Goal: Communication & Community: Answer question/provide support

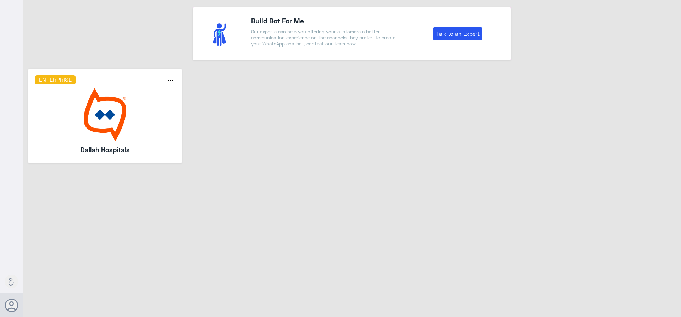
click at [75, 117] on img at bounding box center [105, 114] width 140 height 53
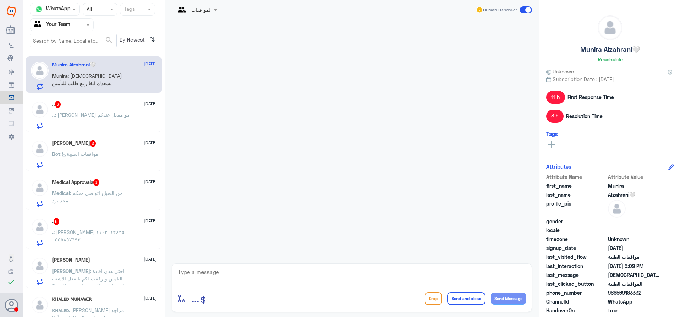
click at [71, 23] on input "text" at bounding box center [53, 25] width 39 height 8
click at [67, 71] on Inbox "Your Inbox" at bounding box center [58, 71] width 25 height 6
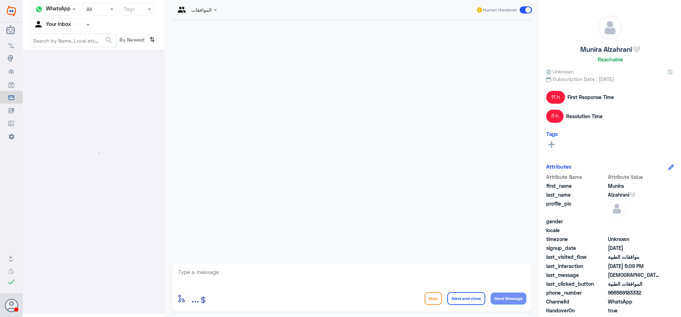
click at [68, 21] on input "text" at bounding box center [53, 25] width 39 height 8
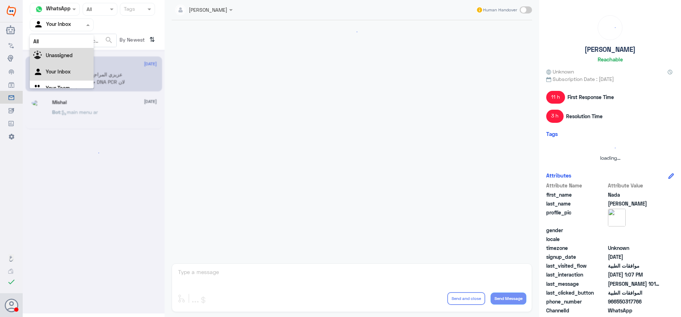
scroll to position [9, 0]
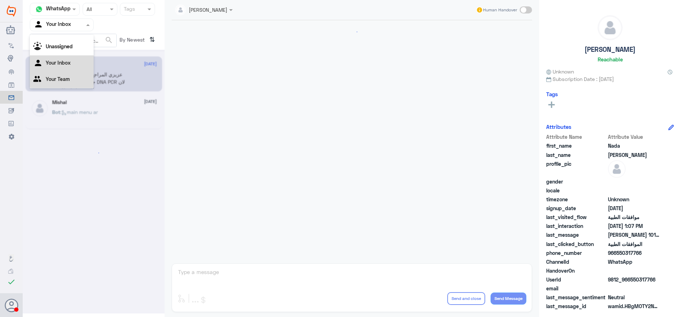
click at [63, 80] on Team "Your Team" at bounding box center [58, 79] width 24 height 6
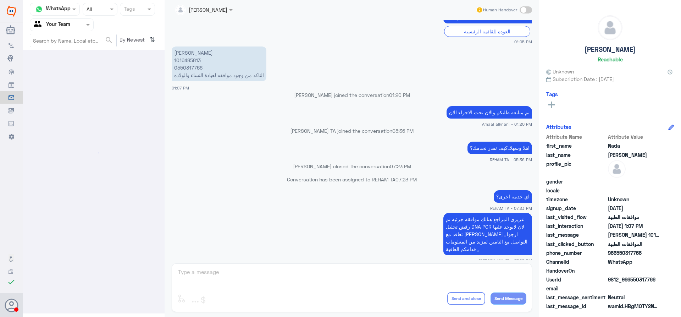
click at [280, 77] on app-msgs-text "ندى عبدالله الرصيص 1016485813 0550317766 التاكد من وجود موافقه لعيادة النساء وا…" at bounding box center [352, 63] width 360 height 35
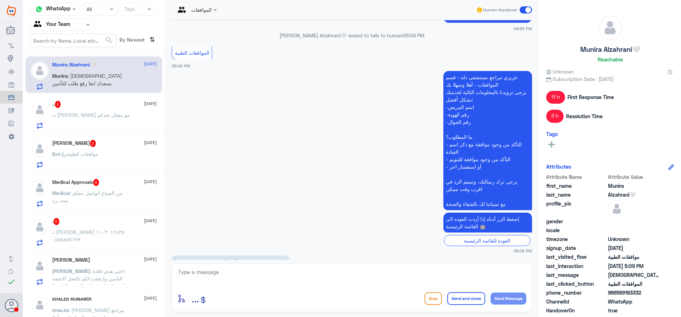
scroll to position [637, 0]
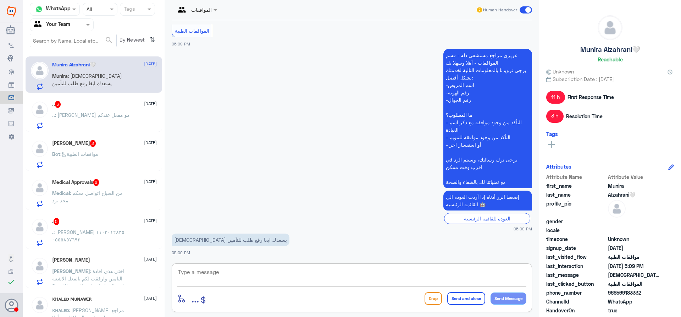
click at [207, 273] on textarea at bounding box center [351, 275] width 349 height 17
type textarea "ارجوا نتويدي برقم الهوية او الجوال للتحقق"
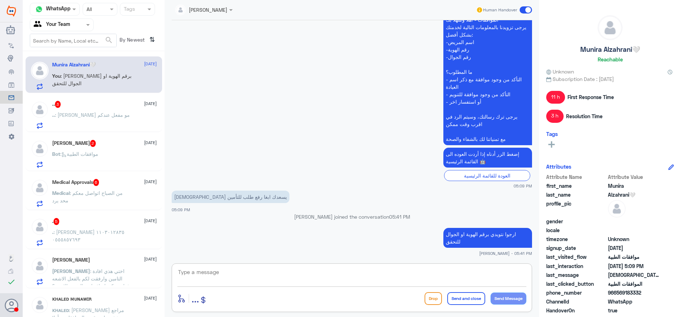
scroll to position [665, 0]
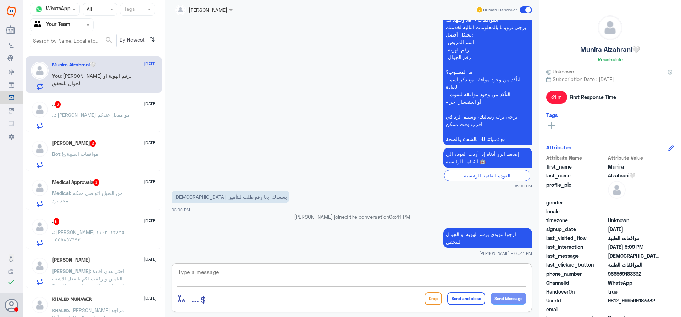
click at [76, 109] on div ".. 3 27 August .. : تاميني مو مفعل عندكم" at bounding box center [104, 115] width 105 height 28
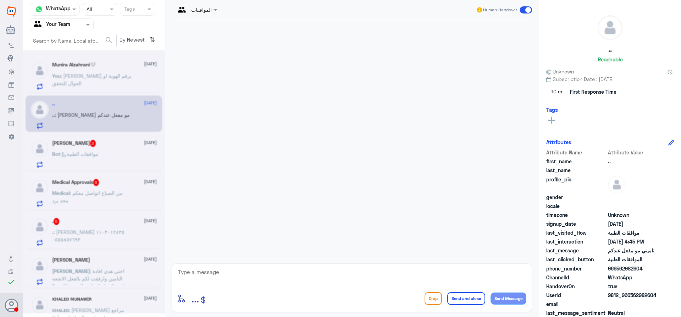
scroll to position [172, 0]
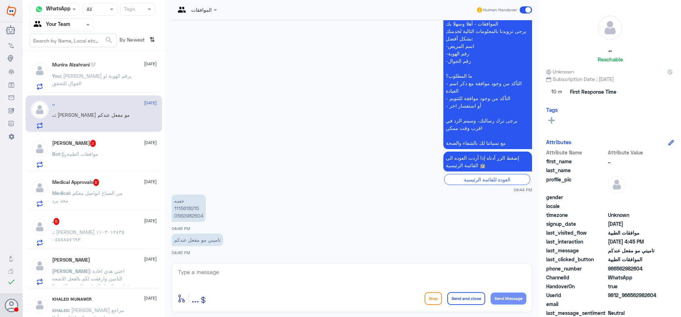
click at [184, 210] on p "حصه 1115618215 0562982604" at bounding box center [189, 207] width 34 height 27
copy p "1115618215"
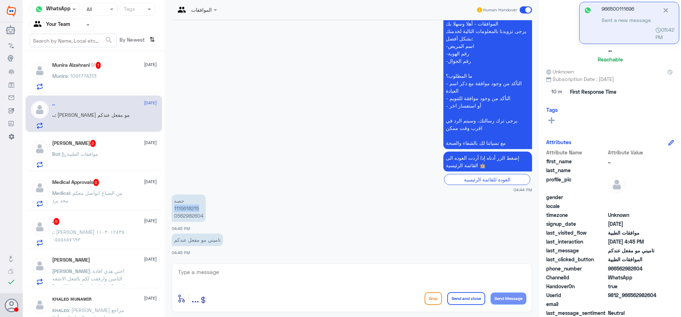
copy p "1115618215"
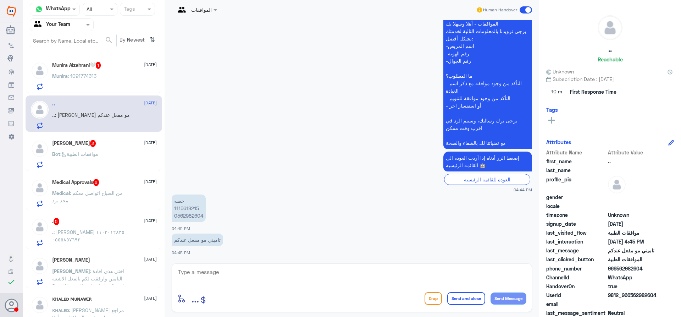
click at [105, 59] on div "Munira Alzahrani🤍 1 27 August Munira : 1091774313" at bounding box center [94, 74] width 137 height 37
click at [75, 73] on span ": 1091774313" at bounding box center [82, 76] width 29 height 6
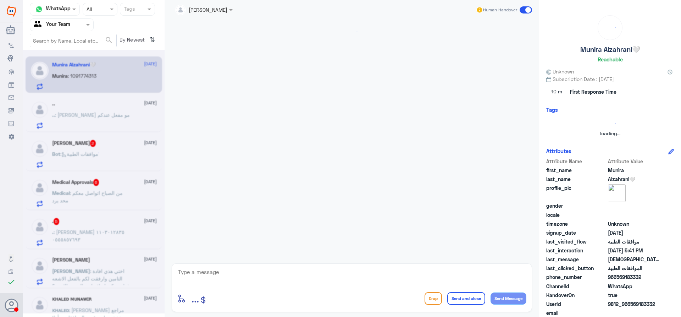
scroll to position [635, 0]
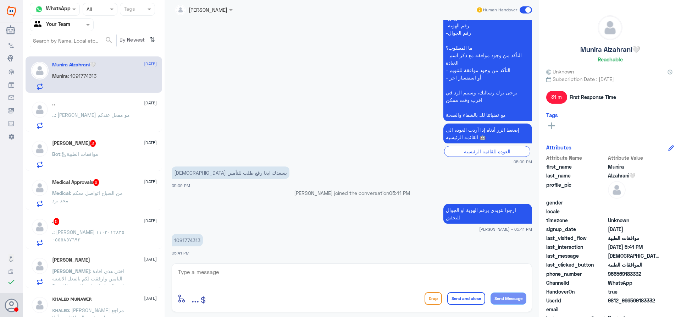
click at [193, 240] on p "1091774313" at bounding box center [187, 240] width 31 height 12
copy p "1091774313"
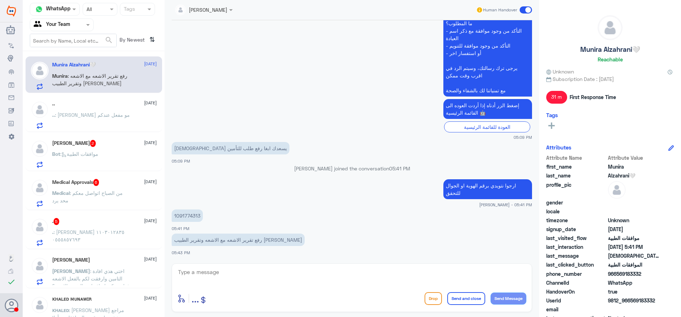
click at [228, 273] on textarea at bounding box center [351, 275] width 349 height 17
click at [327, 275] on textarea at bounding box center [351, 275] width 349 height 17
type textarea "خ"
type textarea "هل الموافقة متعلقه بالتنويم ؟"
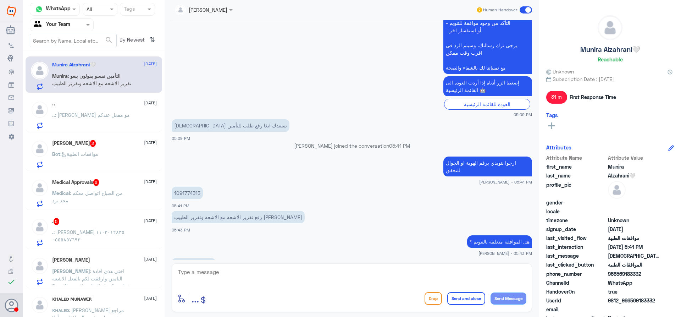
scroll to position [731, 0]
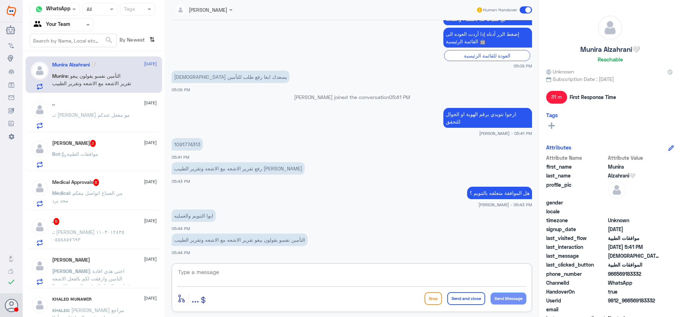
click at [259, 276] on textarea at bounding box center [351, 275] width 349 height 17
type textarea "سوف يتم التواصل مع مكتب التنويم للمتابعة بتقرير الاشعة والطبيب ارجوا الانتظار"
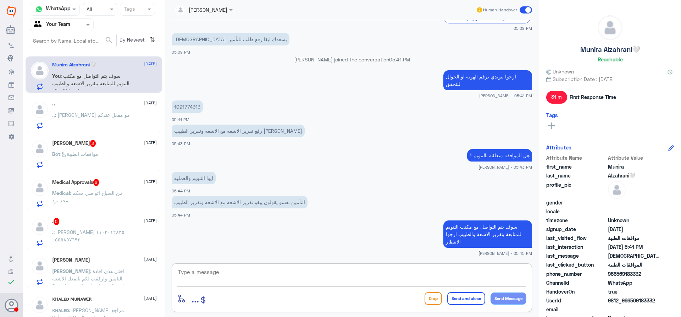
click at [128, 100] on div ".. 27 August .. : تاميني مو مفعل عندكم" at bounding box center [94, 113] width 137 height 37
click at [122, 115] on div ".. : [PERSON_NAME] مو مفعل عندكم" at bounding box center [104, 121] width 105 height 16
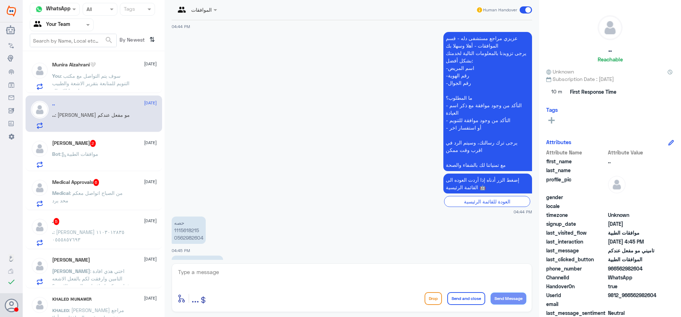
click at [100, 147] on div "Sara 2 27 August Bot : موافقات الطبية" at bounding box center [104, 154] width 105 height 28
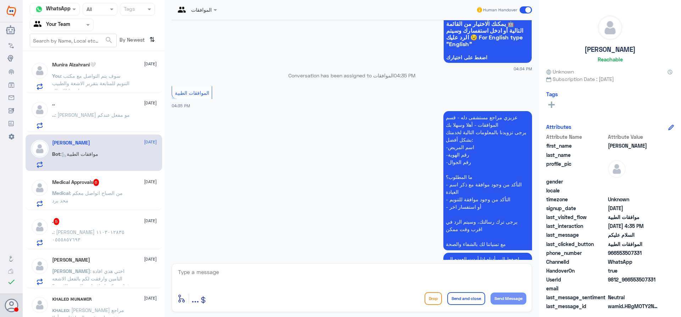
scroll to position [71, 0]
click at [268, 275] on textarea at bounding box center [351, 275] width 349 height 17
type textarea "تفضل كيف اقدر اخدمك ؟"
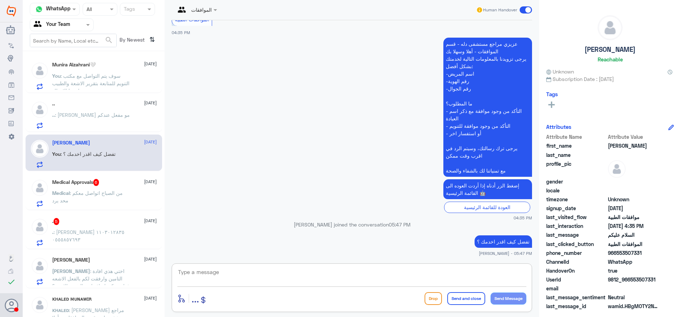
click at [117, 194] on span ": من الصباح اتواصل معكم محد يرد" at bounding box center [87, 196] width 71 height 13
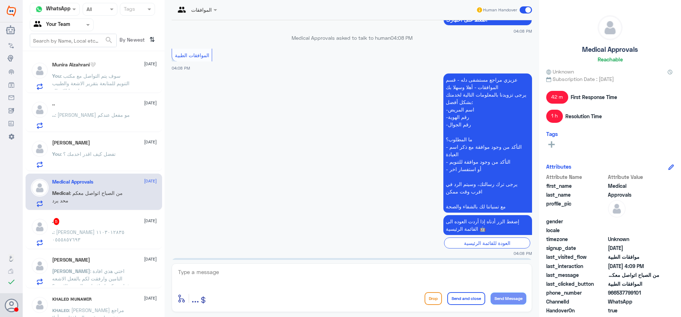
scroll to position [772, 0]
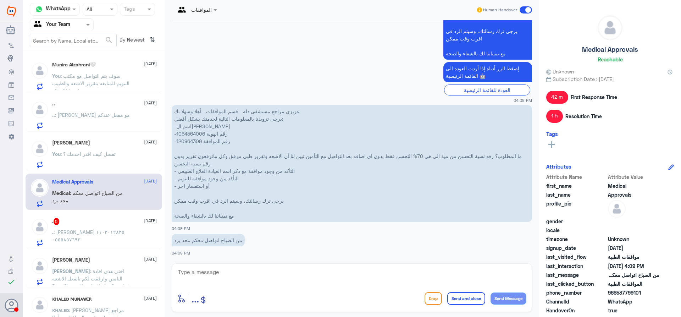
click at [199, 136] on p "عزيزي مراجع مستشفى دله - قسم الموافقات - أهلا وسهلا بك يرجى تزويدنا بالمعلومات …" at bounding box center [352, 163] width 360 height 117
click at [194, 140] on p "عزيزي مراجع مستشفى دله - قسم الموافقات - أهلا وسهلا بك يرجى تزويدنا بالمعلومات …" at bounding box center [352, 163] width 360 height 117
copy p "120964309"
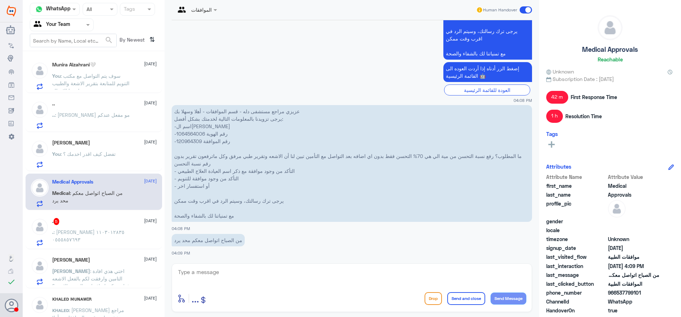
click at [285, 270] on textarea at bounding box center [351, 275] width 349 height 17
type textarea "عزيزي المراجع ارجوا المعذرة , تمت المتابعة بارفاق نسبة التحسن للتامين ارجوا انت…"
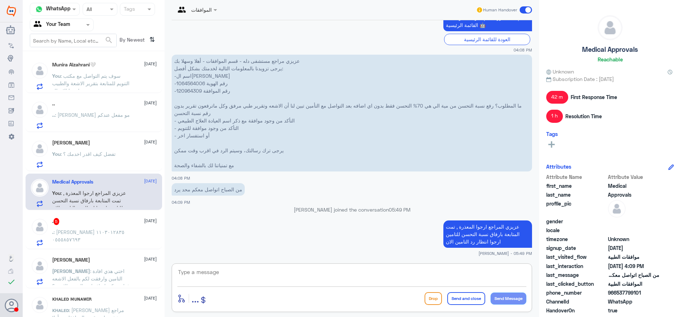
scroll to position [807, 0]
click at [107, 226] on div ". 5 27 August . : عبدالعزيز السبيعي ١١٠٣٠١٢٨٣٥ ٠٥٥٥٨٥٧٦٩٣" at bounding box center [104, 232] width 105 height 28
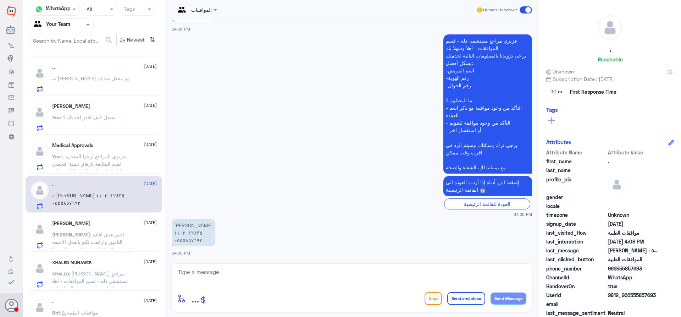
scroll to position [71, 0]
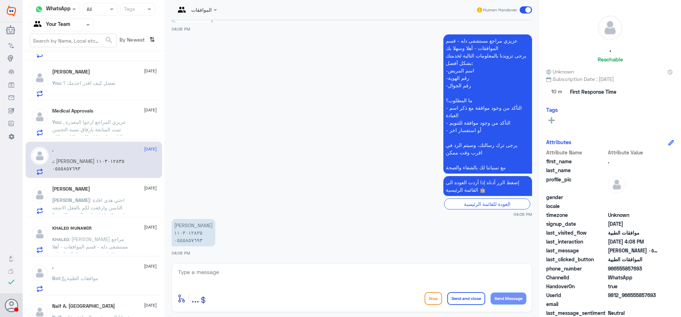
click at [119, 194] on div "Nora 27 August Nora : اختي هذي افادة التامين وارفقت لكم بالفعل الاشعه فهل ممكن …" at bounding box center [104, 200] width 105 height 28
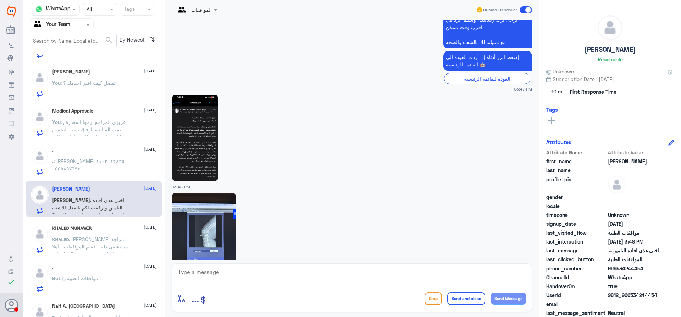
scroll to position [869, 0]
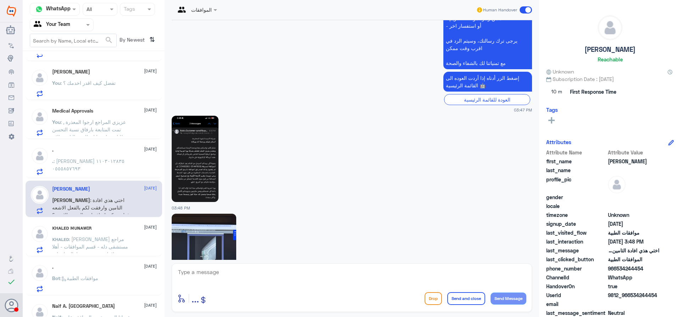
click at [193, 155] on img at bounding box center [195, 159] width 47 height 86
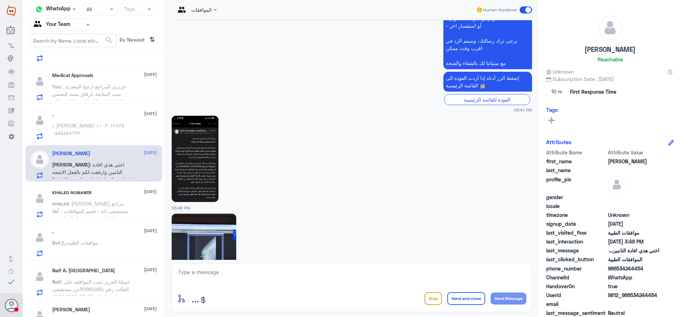
click at [109, 202] on span ": عزيزي مراجع مستشفى دله - قسم الموافقات - أهلا وسهلا بك يرجى تزويدنا بالمعلوما…" at bounding box center [90, 233] width 77 height 66
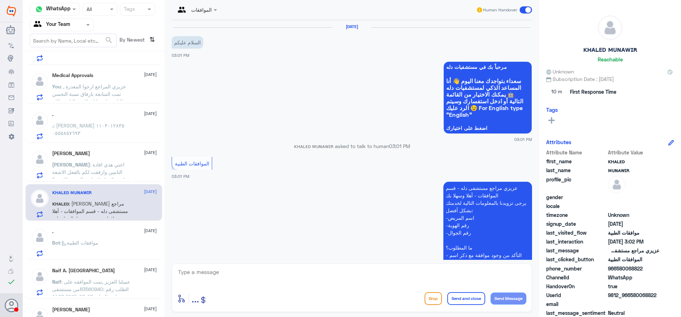
scroll to position [184, 0]
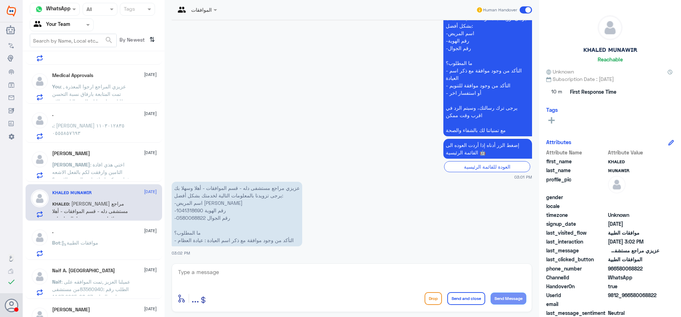
click at [184, 210] on p "عزيزي مراجع مستشفى دله - قسم الموافقات - أهلا وسهلا بك يرجى تزويدنا بالمعلومات …" at bounding box center [237, 214] width 130 height 65
copy p "1041318690"
click at [272, 285] on div at bounding box center [351, 276] width 349 height 19
click at [271, 278] on textarea at bounding box center [351, 275] width 349 height 17
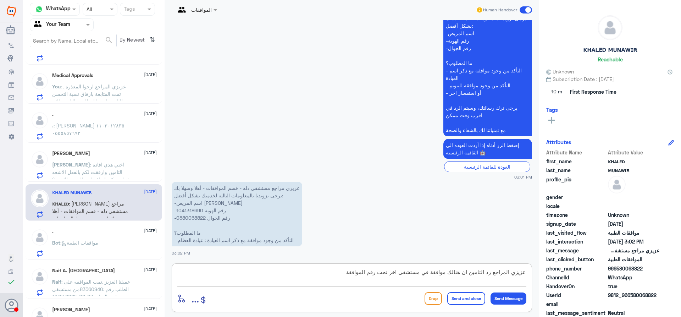
paste textarea "2025/6070360"
type textarea "عزيزي المراجع رد التامين ان هنالك موافقة في مستشفى اخر تحت رقم الموافقة 2025/60…"
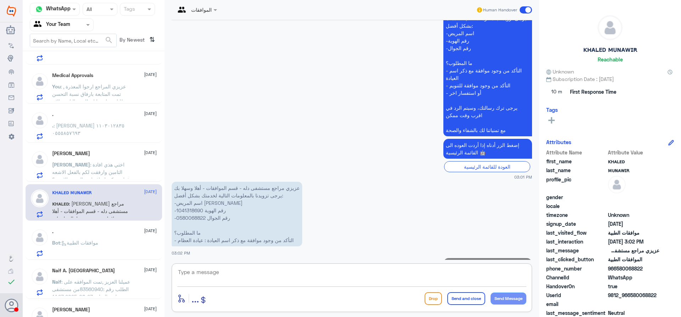
scroll to position [237, 0]
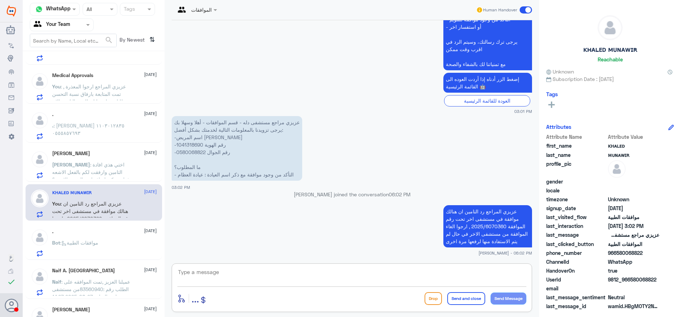
click at [98, 244] on span ": موافقات الطبية" at bounding box center [79, 242] width 38 height 6
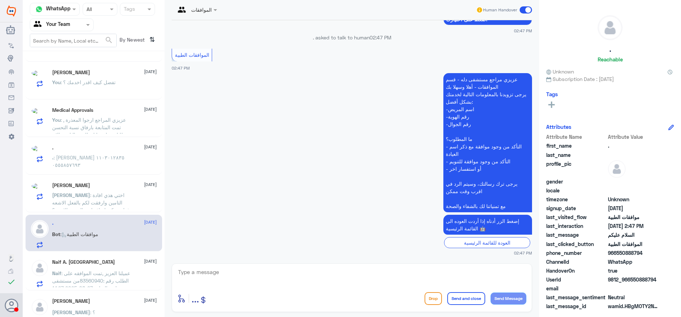
scroll to position [106, 0]
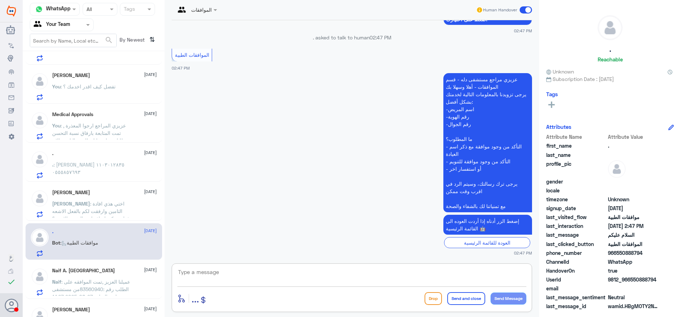
click at [240, 281] on textarea at bounding box center [351, 275] width 349 height 17
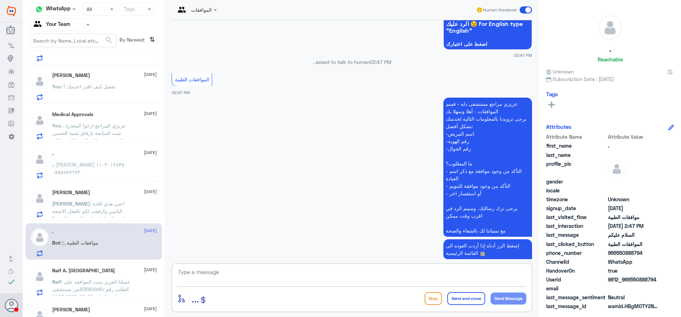
scroll to position [180, 0]
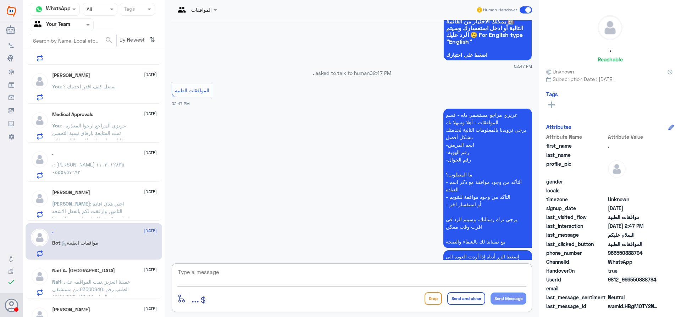
click at [277, 272] on textarea at bounding box center [351, 275] width 349 height 17
type textarea "وعليكم السلام , تفضل كيف اقدر اخدمك ؟"
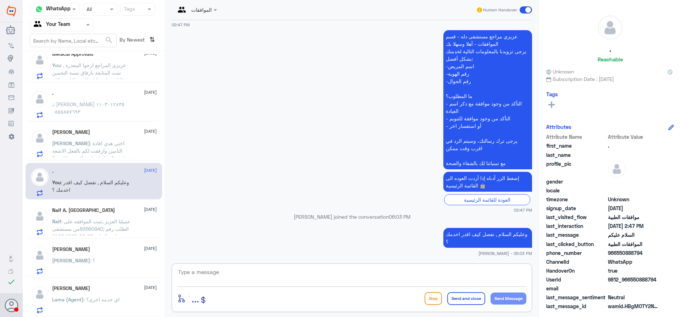
scroll to position [177, 0]
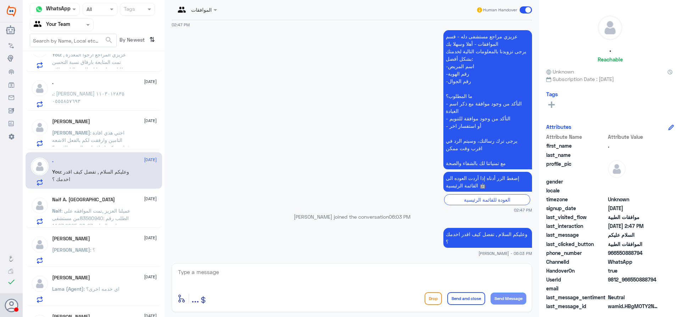
click at [116, 219] on span ": عميلنا العزيز ,تمت الموافقه على الطلب رقم :83560940من مستشفى دلة - الرياض27-0…" at bounding box center [91, 225] width 78 height 36
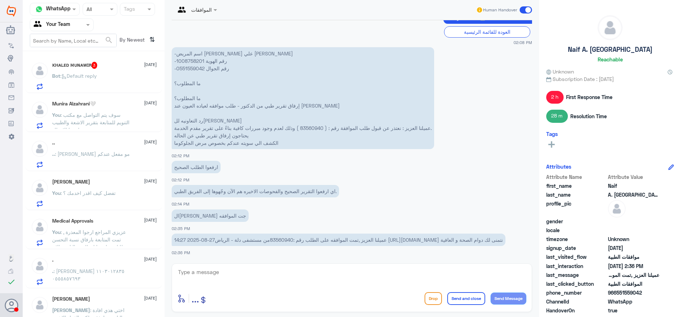
click at [125, 123] on span ": سوف يتم التواصل مع مكتب التنويم للمتابعة بتقرير الاشعة والطبيب ارجوا الانتظار" at bounding box center [90, 122] width 77 height 21
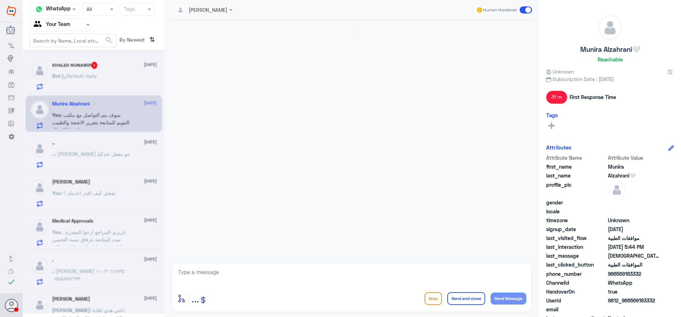
scroll to position [624, 0]
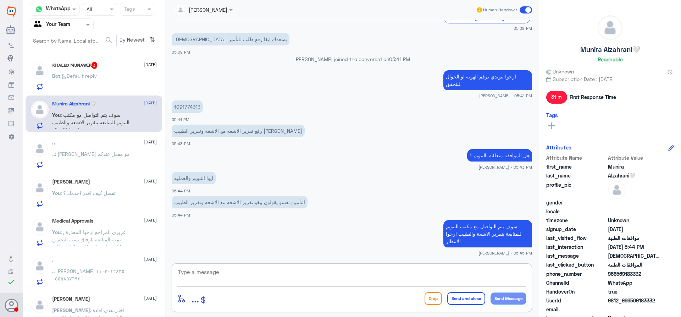
click at [257, 275] on textarea at bounding box center [351, 275] width 349 height 17
paste textarea "Insurance asked Biopsy report"
drag, startPoint x: 395, startPoint y: 270, endPoint x: 430, endPoint y: 271, distance: 35.1
click at [430, 271] on textarea "عزيزي المراجع تم افادتي من مكتب التنويم (Insurance asked Biopsy report) طالبين …" at bounding box center [351, 275] width 349 height 17
click at [312, 274] on textarea "عزيزي المراجع تم افادتي من مكتب التنويم (Insurance asked Biopsy report) طالبين …" at bounding box center [351, 275] width 349 height 17
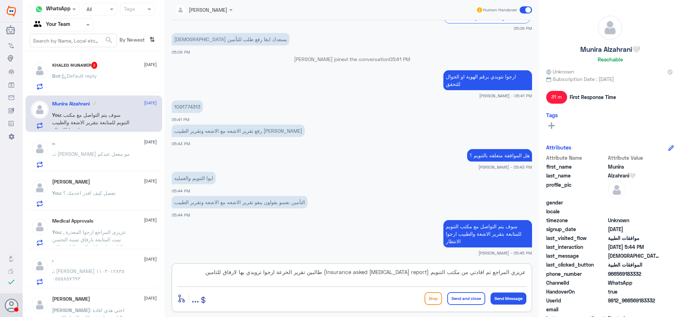
type textarea "عزيزي المراجع تم افادتي من مكتب التنويم (Insurance asked Biopsy report) طالبين …"
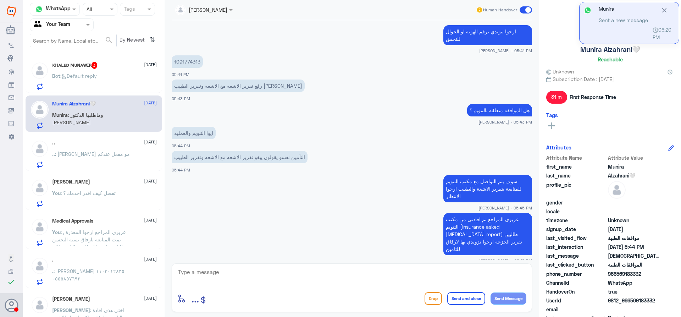
scroll to position [717, 0]
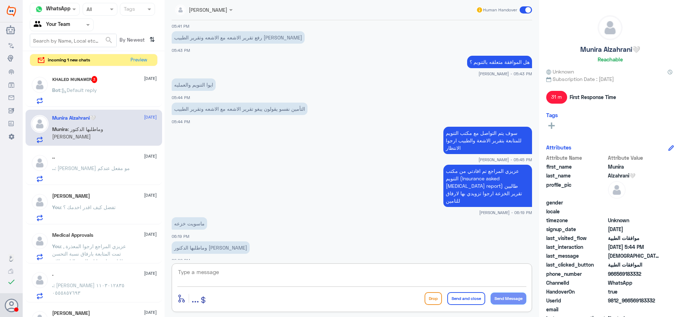
click at [244, 270] on textarea at bounding box center [351, 275] width 349 height 17
type textarea "مع الاسف التامين طالبينها لمراجعة الطلب"
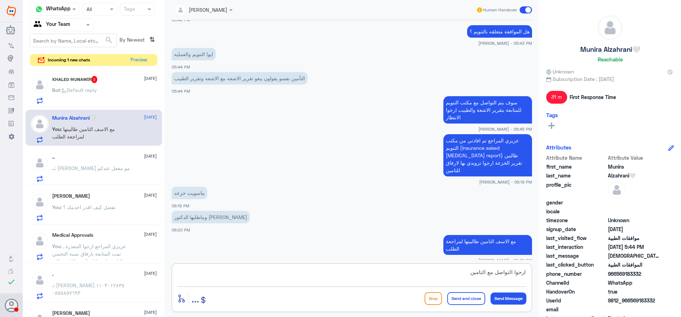
type textarea "ارجوا التواصل مع التامين"
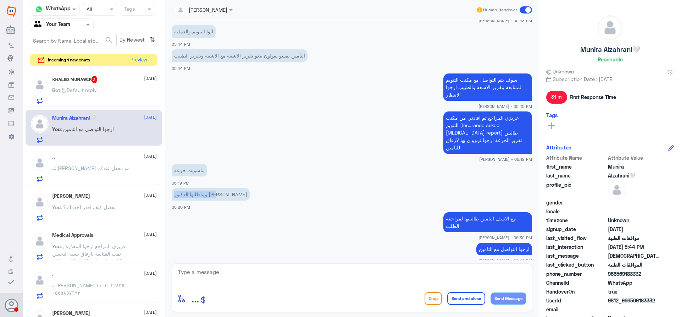
drag, startPoint x: 218, startPoint y: 188, endPoint x: 170, endPoint y: 187, distance: 48.6
click at [170, 187] on div "26 Aug 2025 عزيزي مراجع مستشفى دله - قسم الموافقات - أهلا وسهلا بك يرجى تزويدنا…" at bounding box center [351, 139] width 367 height 239
click at [108, 83] on div "ᴋʜᴀʟᴇᴅ ᴍᴜɴᴀᴡɪʀ 3 27 August" at bounding box center [104, 79] width 105 height 7
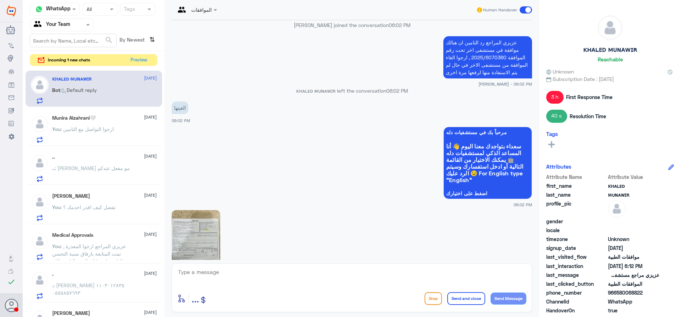
scroll to position [447, 0]
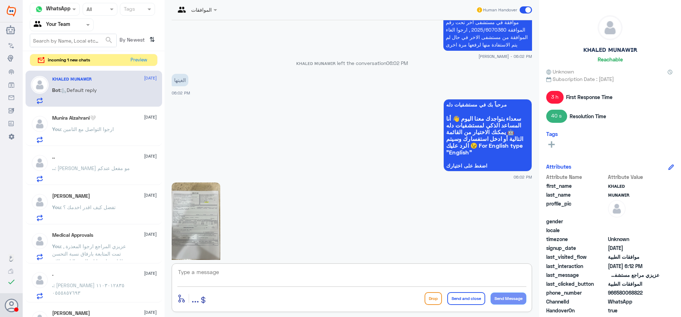
click at [242, 272] on textarea at bounding box center [351, 275] width 349 height 17
type textarea "سوف يتم التواصل مع مكتب التنويم لرفعها مرة اخرى"
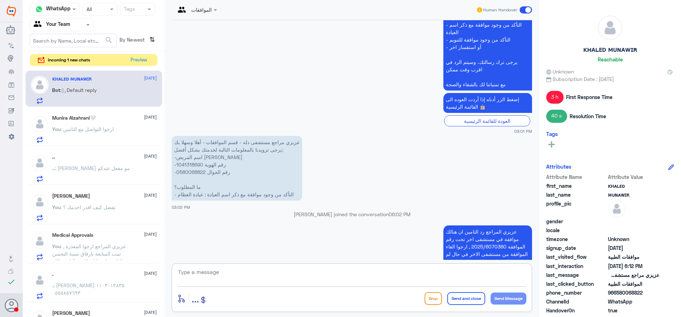
scroll to position [229, 0]
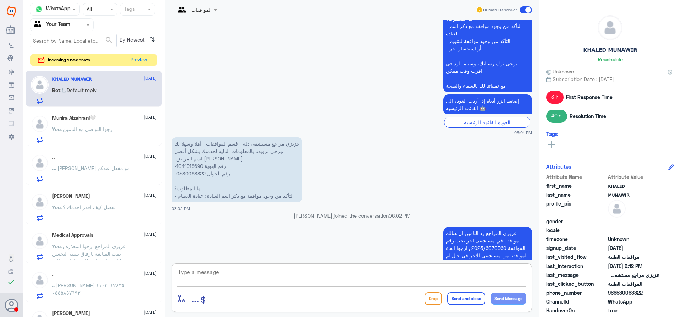
click at [188, 168] on p "عزيزي مراجع مستشفى دله - قسم الموافقات - أهلا وسهلا بك يرجى تزويدنا بالمعلومات …" at bounding box center [237, 169] width 130 height 65
copy p "1041318690"
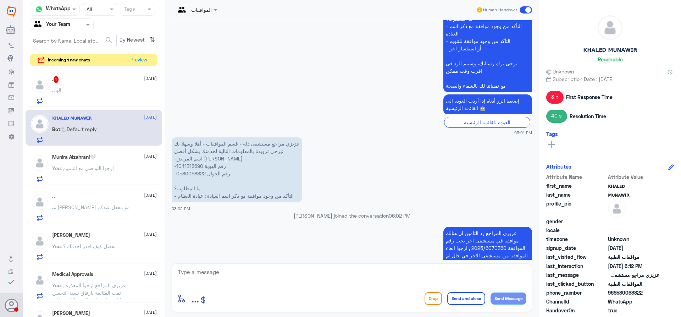
click at [38, 95] on div at bounding box center [40, 90] width 18 height 28
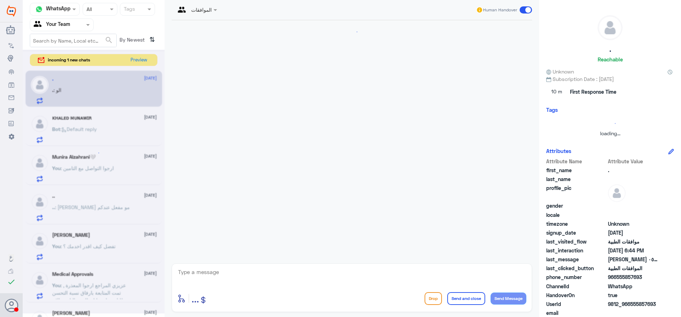
scroll to position [394, 0]
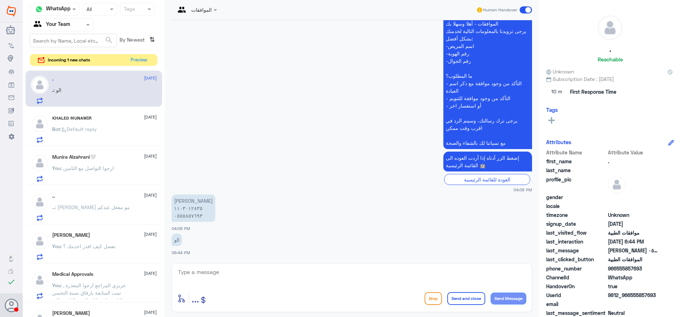
click at [327, 158] on app-msgs-text "إضغط الزر أدناه إذا أردت العوده الى القائمة الرئيسية 🤖" at bounding box center [352, 161] width 360 height 21
click at [137, 59] on button "Preview" at bounding box center [139, 59] width 22 height 11
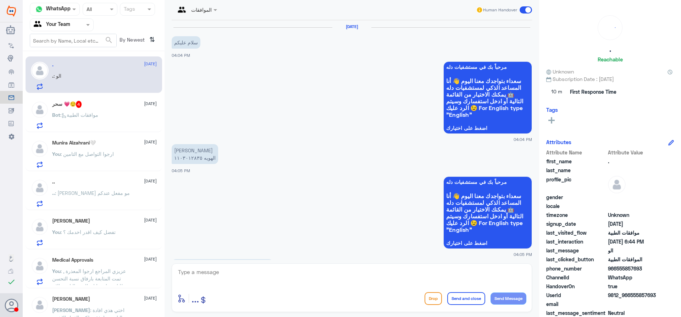
scroll to position [394, 0]
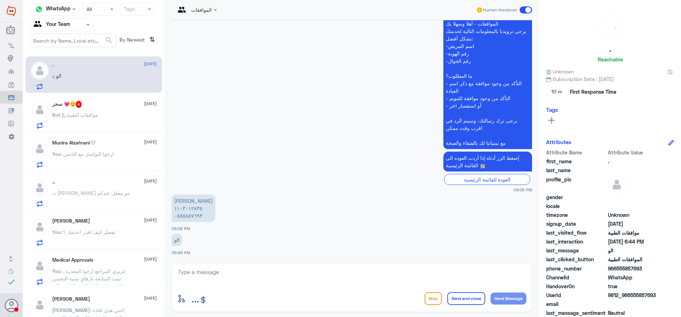
click at [116, 122] on div "Bot : موافقات الطبية" at bounding box center [104, 121] width 105 height 16
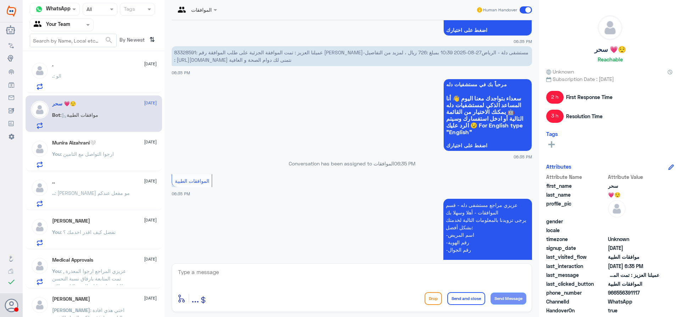
scroll to position [720, 0]
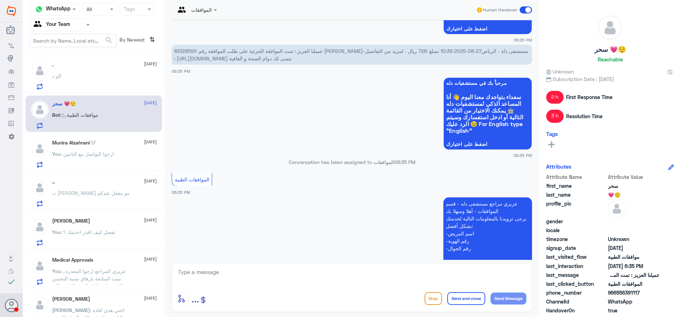
click at [192, 48] on span "عميلنا العزيز : تمت الموافقة الجزئية على طلب الموافقة رقم :83328591 لـSAHR ALI …" at bounding box center [351, 54] width 354 height 13
copy span "83328591"
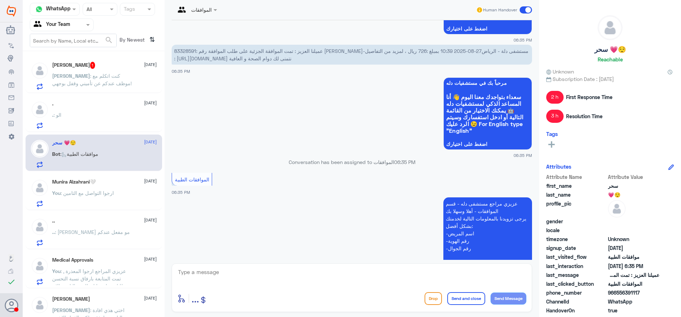
click at [344, 195] on div "عزيزي مراجع مستشفى دله - قسم الموافقات - أهلا وسهلا بك يرجى تزويدنا بالمعلومات …" at bounding box center [352, 287] width 360 height 184
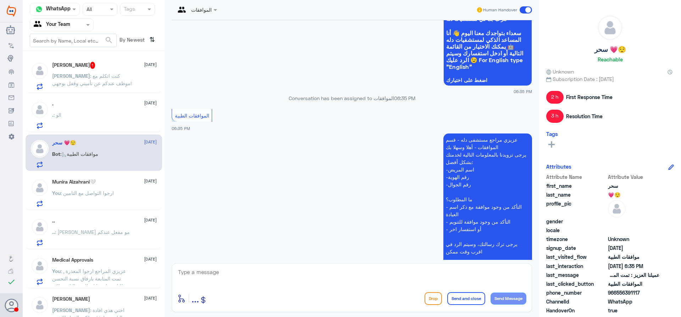
scroll to position [791, 0]
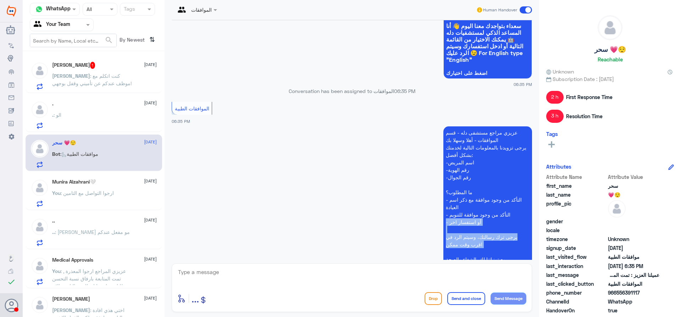
drag, startPoint x: 533, startPoint y: 209, endPoint x: 533, endPoint y: 237, distance: 28.4
click at [533, 236] on div "27 Aug 2025 Conversation has been assigned to الموافقات 08:08 AM الموافقات الطب…" at bounding box center [351, 139] width 367 height 239
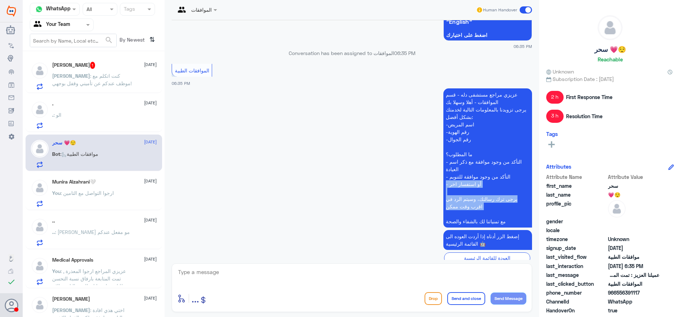
scroll to position [830, 0]
click at [271, 270] on textarea at bounding box center [351, 275] width 349 height 17
click at [285, 277] on textarea at bounding box center [351, 275] width 349 height 17
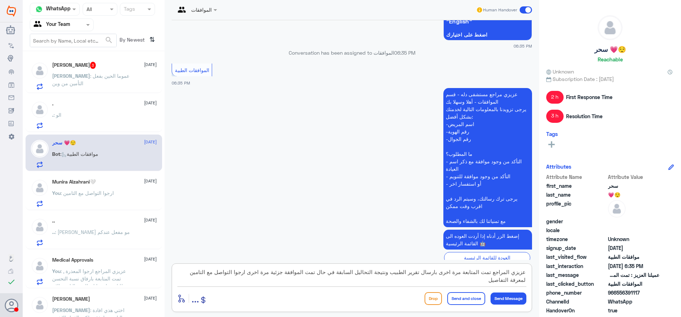
type textarea "عزيزي المراجع تمت المتابعة مرة اخرى بارسال تقرير الطبيب ونتيجة التحاليل السابقة…"
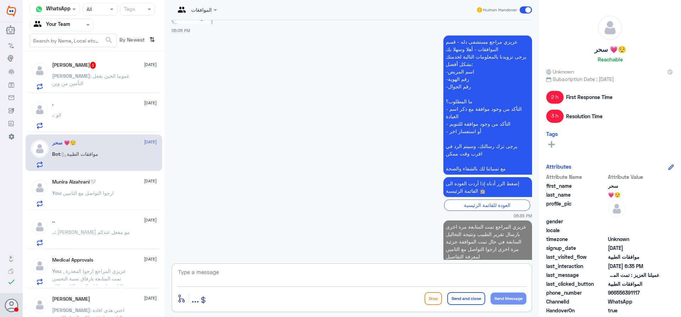
click at [98, 84] on p "Sara : عموما الحين بفعل التأمين من وين" at bounding box center [92, 81] width 80 height 18
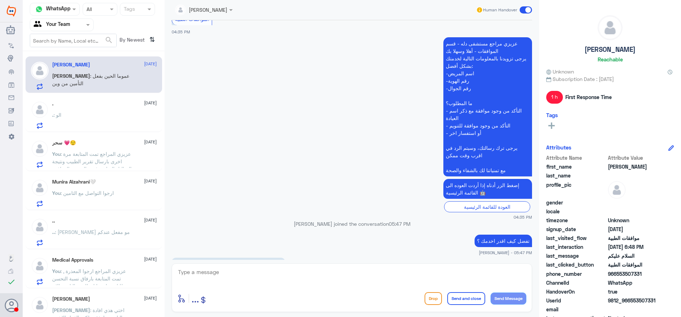
scroll to position [217, 0]
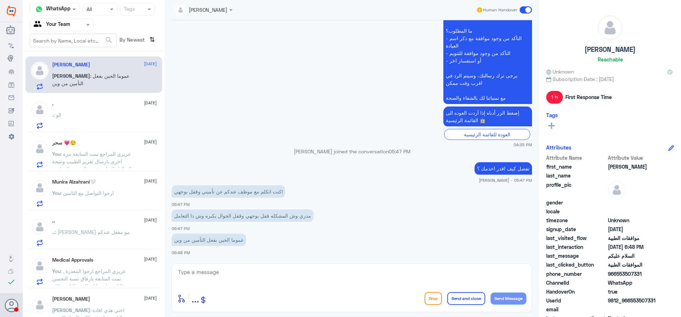
click at [220, 271] on textarea at bounding box center [351, 275] width 349 height 17
click at [532, 163] on div "27 Aug 2025 السلام عليكم 04:34 PM مرحباً بك في مستشفيات دله سعداء بتواجدك معنا …" at bounding box center [351, 139] width 367 height 239
click at [413, 271] on textarea at bounding box center [351, 275] width 349 height 17
type textarea "تفعيل التامين يكون عن طريق الاستقبال العيادة للتاكد من فعاليه التامين والتغطية …"
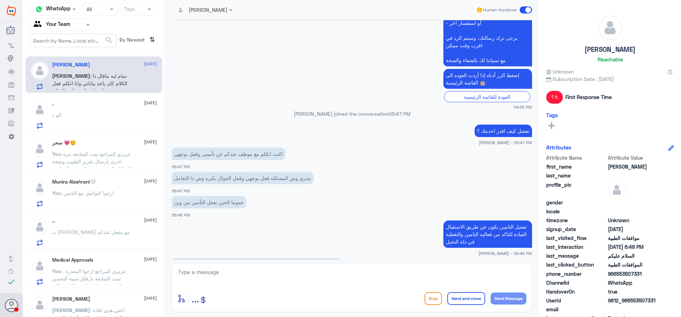
scroll to position [278, 0]
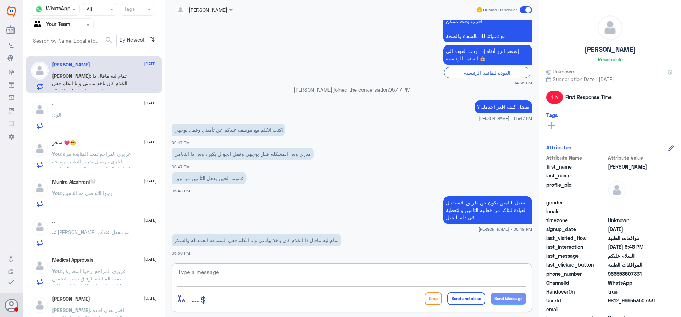
click at [335, 270] on textarea at bounding box center [351, 275] width 349 height 17
type textarea "اعتذر عن ما حصل , مع الاسف ليس لدينا صلاحيه تفعيل التامين , هذا القسم لمتابعة ا…"
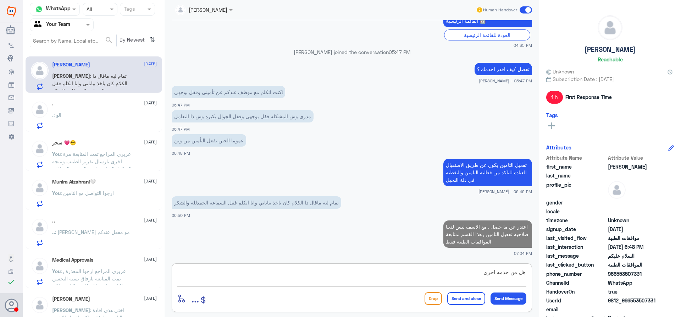
type textarea "هل من خدمه اخرى ؟"
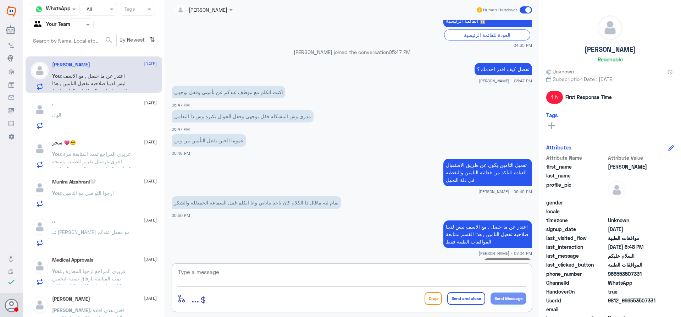
scroll to position [339, 0]
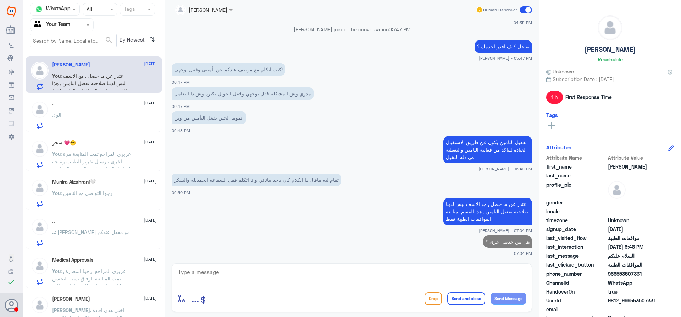
click at [123, 117] on div ". : الو" at bounding box center [104, 121] width 105 height 16
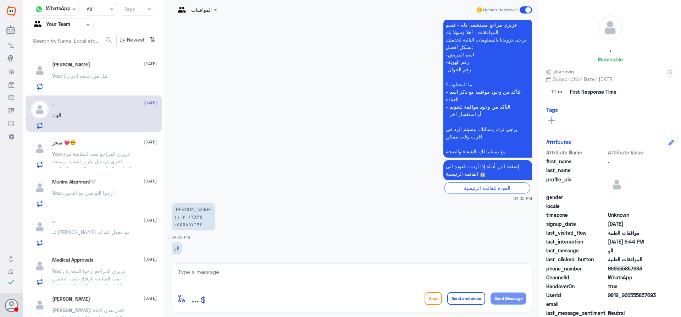
scroll to position [394, 0]
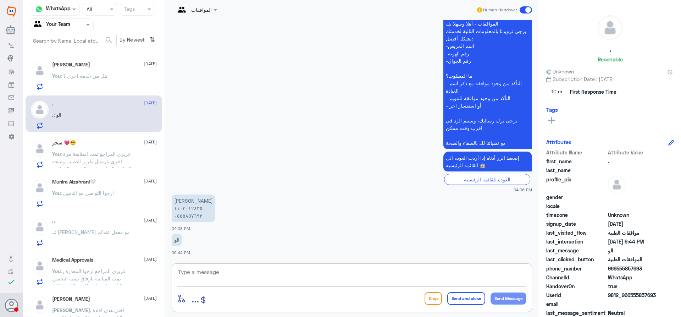
click at [292, 279] on textarea at bounding box center [351, 275] width 349 height 17
type textarea "عزيزي المراجع تمت المتابعة الطلب سابقا من قبل الفريق المختص ومازالت مرفوضة من ق…"
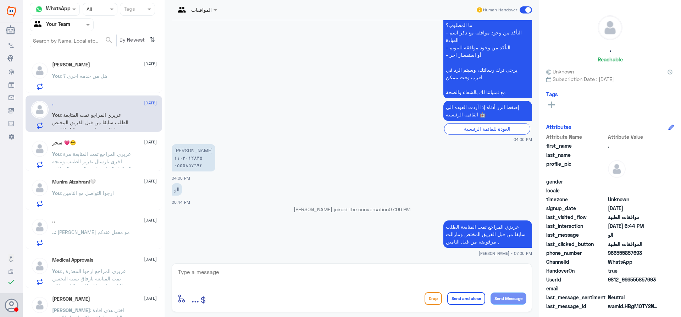
click at [124, 165] on p "You : عزيزي المراجع تمت المتابعة مرة اخرى بارسال تقرير الطبيب ونتيجة التحاليل ا…" at bounding box center [92, 159] width 80 height 18
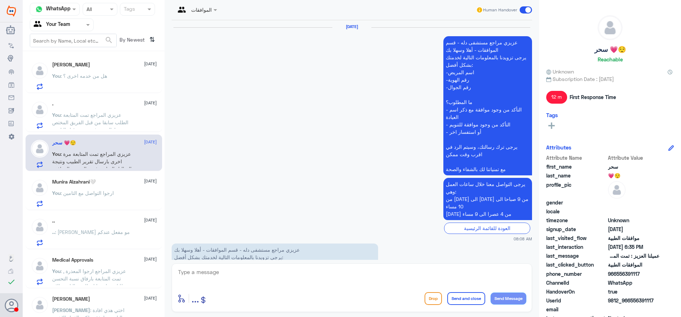
scroll to position [856, 0]
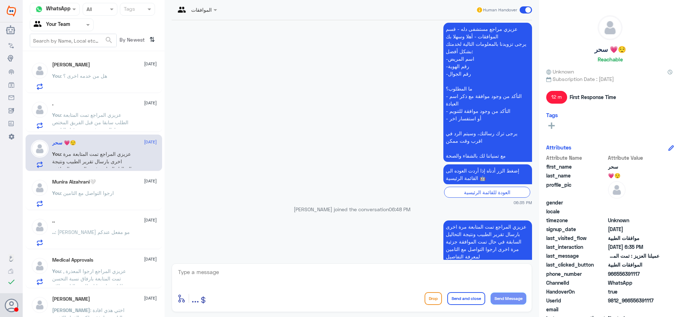
click at [121, 185] on div "Munira Alzahrani🤍 27 August You : ارجوا التواصل مع التامين" at bounding box center [104, 193] width 105 height 28
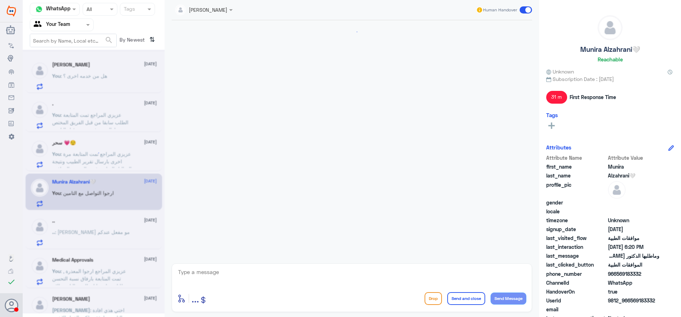
scroll to position [479, 0]
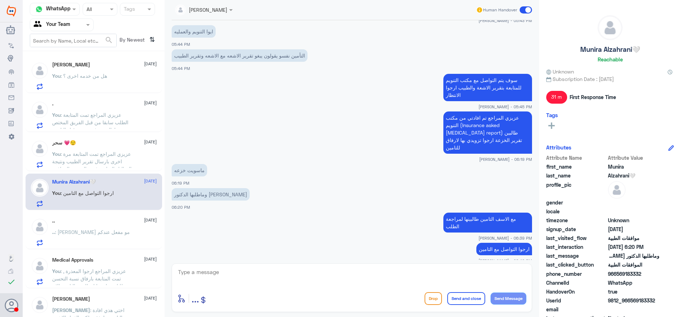
click at [106, 233] on span ": تاميني مو مفعل عندكم" at bounding box center [92, 232] width 75 height 6
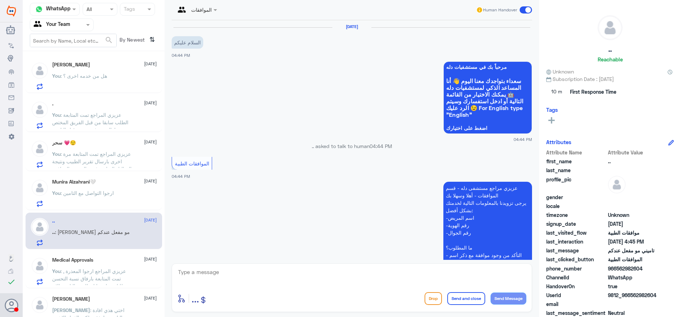
scroll to position [172, 0]
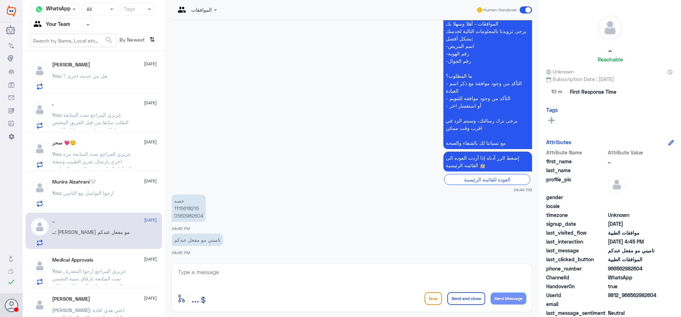
click at [194, 208] on p "حصه 1115618215 0562982604" at bounding box center [189, 207] width 34 height 27
click at [103, 65] on div "Sara 27 August" at bounding box center [104, 65] width 105 height 6
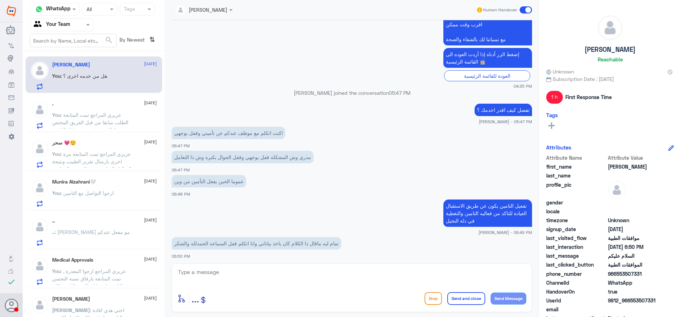
scroll to position [339, 0]
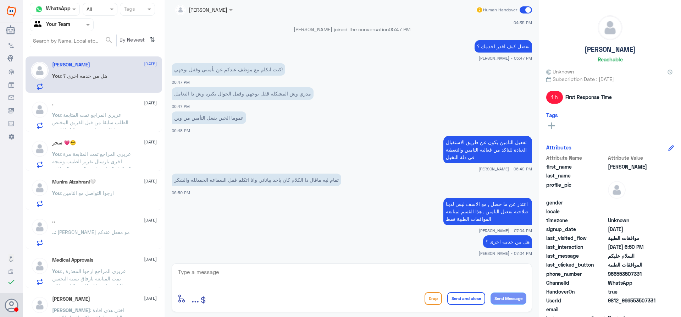
drag, startPoint x: 617, startPoint y: 274, endPoint x: 662, endPoint y: 273, distance: 45.0
click at [662, 273] on div "phone_number 966553507331" at bounding box center [610, 274] width 128 height 9
copy span "553507331"
click at [377, 271] on textarea at bounding box center [351, 275] width 349 height 17
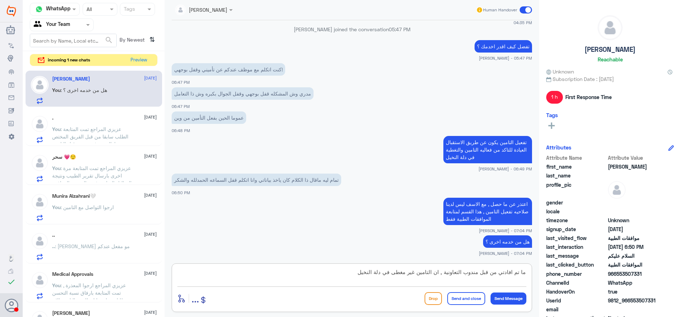
type textarea "ما تم افادتي من قبل مندوب التعاونية , ان التامين غير مغطى في دلة النخيل"
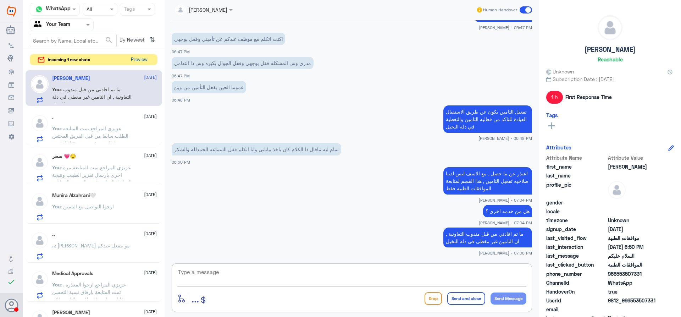
click at [137, 63] on button "Preview" at bounding box center [139, 59] width 22 height 11
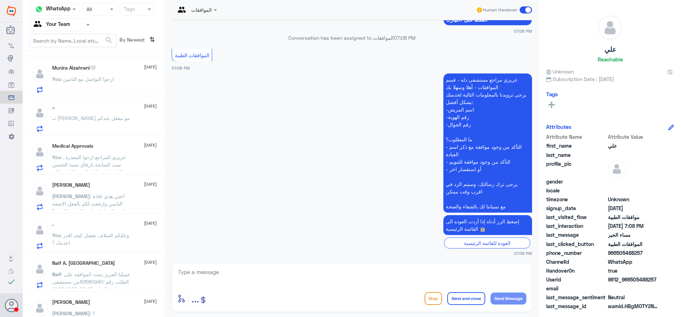
scroll to position [155, 0]
click at [130, 198] on p "Nora : اختي هذي افادة التامين وارفقت لكم بالفعل الاشعه فهل ممكن اضافتها مع التق…" at bounding box center [92, 199] width 80 height 18
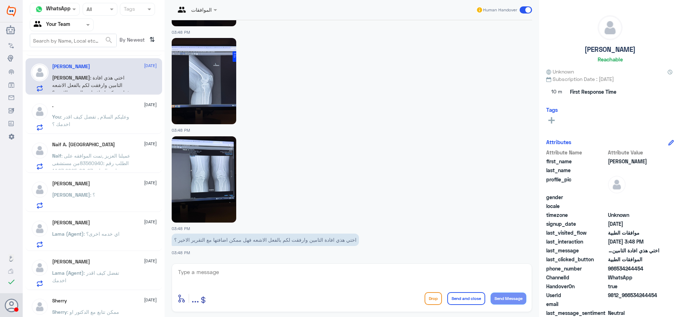
scroll to position [276, 0]
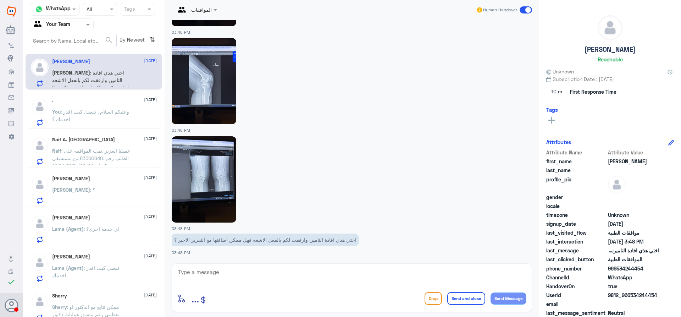
click at [139, 152] on div "Naif : عميلنا العزيز ,تمت الموافقه على الطلب رقم :83560940من مستشفى دلة - الريا…" at bounding box center [104, 157] width 105 height 16
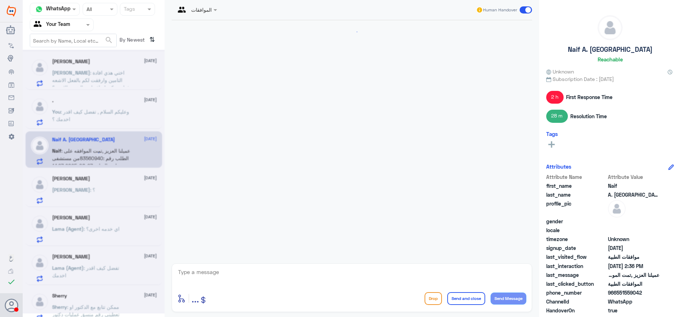
scroll to position [558, 0]
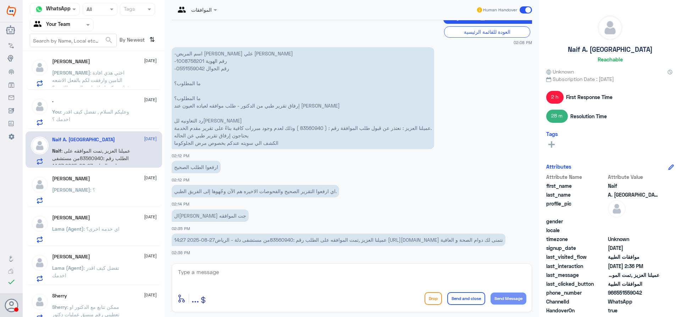
click at [279, 241] on span "عميلنا العزيز ,تمت الموافقه على الطلب رقم :83560940من مستشفى دلة - الرياض27-08-…" at bounding box center [338, 239] width 329 height 6
click at [277, 245] on p "عميلنا العزيز ,تمت الموافقه على الطلب رقم :83560940من مستشفى دلة - الرياض27-08-…" at bounding box center [339, 239] width 334 height 12
drag, startPoint x: 272, startPoint y: 240, endPoint x: 295, endPoint y: 243, distance: 23.1
click at [295, 243] on span "عميلنا العزيز ,تمت الموافقه على الطلب رقم :83560940من مستشفى دلة - الرياض27-08-…" at bounding box center [338, 239] width 329 height 6
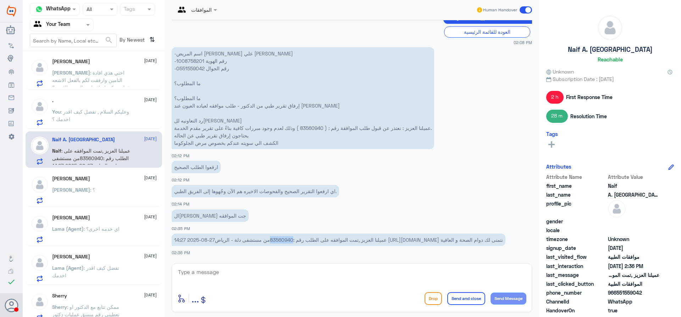
copy span "83560940"
click at [355, 279] on textarea at bounding box center [351, 275] width 349 height 17
click at [364, 271] on textarea at bounding box center [351, 275] width 349 height 17
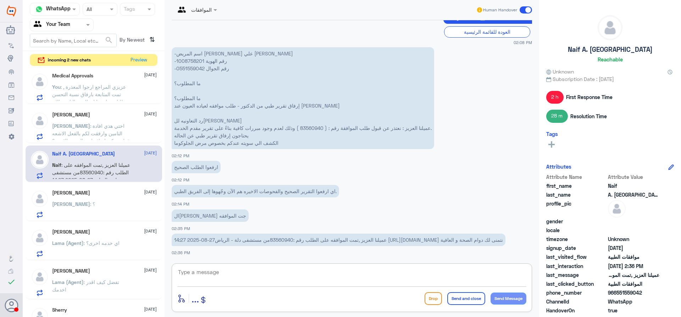
click at [320, 279] on textarea at bounding box center [351, 275] width 349 height 17
type textarea "قدامكم الصحة والعافية"
drag, startPoint x: 470, startPoint y: 299, endPoint x: 443, endPoint y: 269, distance: 39.7
click at [468, 299] on button "Send and close" at bounding box center [466, 298] width 38 height 13
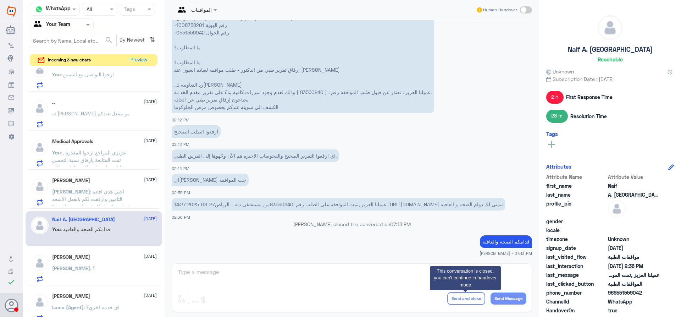
scroll to position [205, 0]
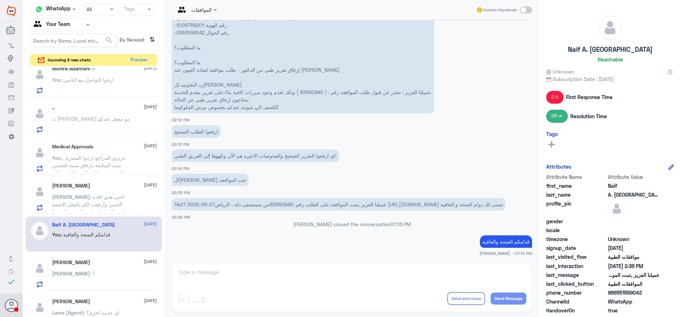
drag, startPoint x: 160, startPoint y: 184, endPoint x: 162, endPoint y: 206, distance: 22.4
click at [162, 206] on div ". 7 27 August . sent an attachment علي 2 27 August علي : الجوهرة محمد الناصر 10…" at bounding box center [94, 193] width 142 height 251
click at [172, 201] on p "عميلنا العزيز ,تمت الموافقه على الطلب رقم :83560940من مستشفى دلة - الرياض27-08-…" at bounding box center [339, 204] width 334 height 12
click at [123, 284] on div "Ibrahim : ؟" at bounding box center [104, 279] width 105 height 16
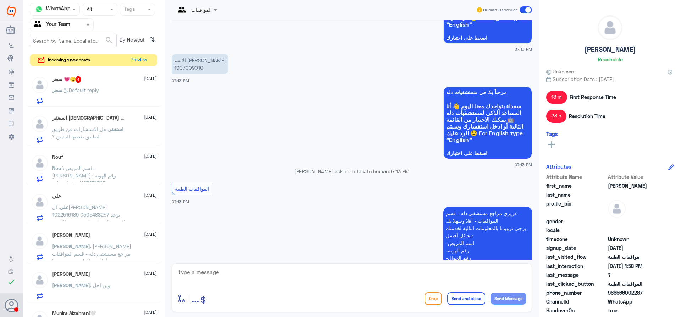
scroll to position [841, 0]
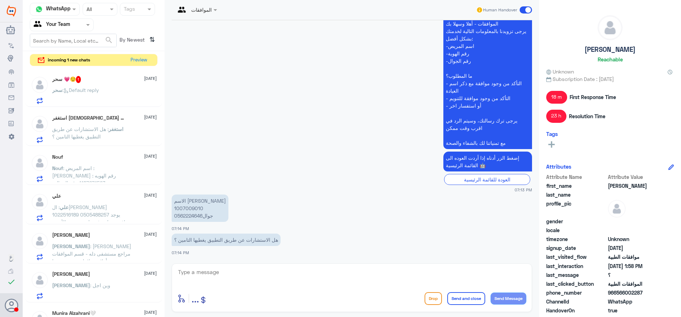
click at [104, 82] on div "سحر 💗😌 1 [DATE]" at bounding box center [104, 79] width 105 height 7
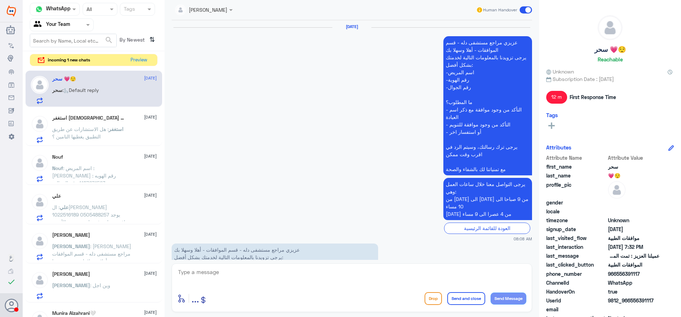
scroll to position [856, 0]
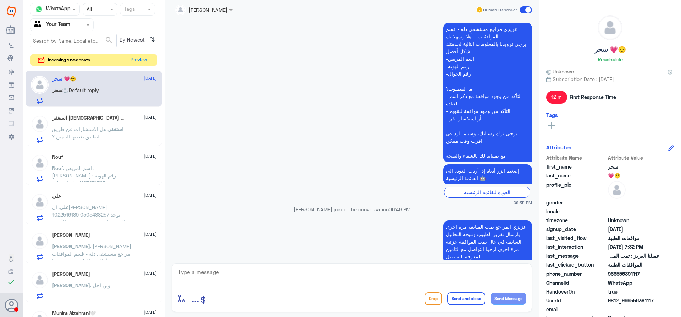
click at [108, 126] on span "استغفر" at bounding box center [115, 129] width 15 height 6
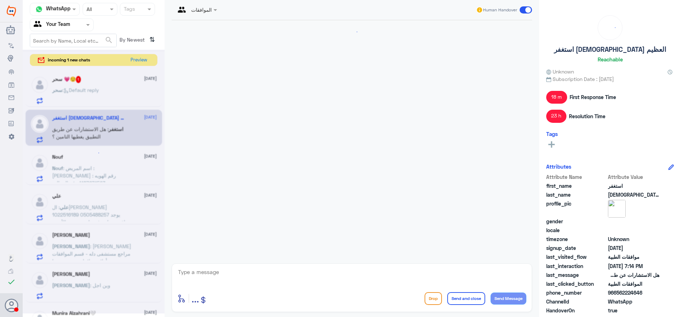
scroll to position [841, 0]
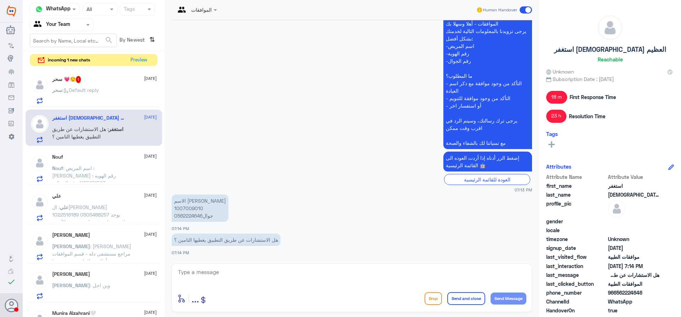
click at [107, 173] on span ": اسم المريض : فهد بوسبيت رقم الهويه : 1187671563 رقم الجوال : 0505895559 استفس…" at bounding box center [84, 179] width 64 height 28
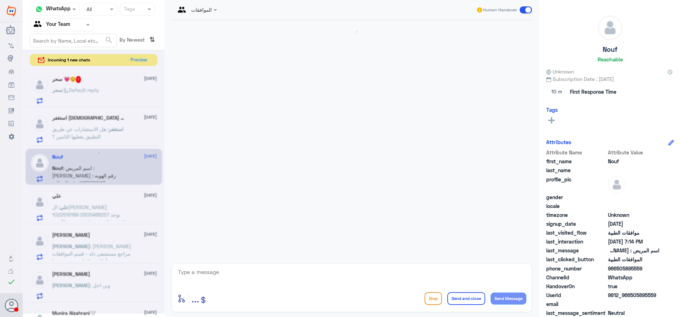
scroll to position [262, 0]
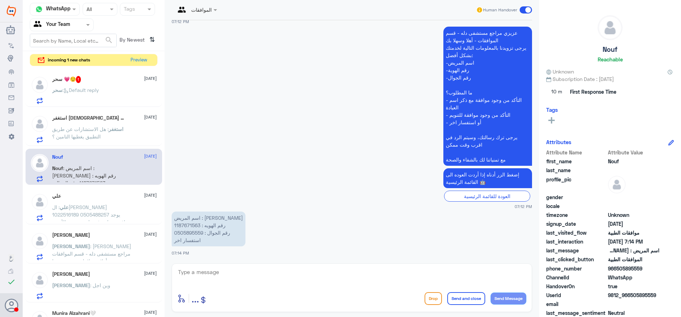
click at [195, 225] on p "اسم المريض : [PERSON_NAME] رقم الهويه : 1187671563 رقم الجوال : 0505895559 استف…" at bounding box center [209, 228] width 74 height 35
copy p "1187671563"
click at [279, 270] on textarea at bounding box center [351, 275] width 349 height 17
click at [266, 275] on textarea at bounding box center [351, 275] width 349 height 17
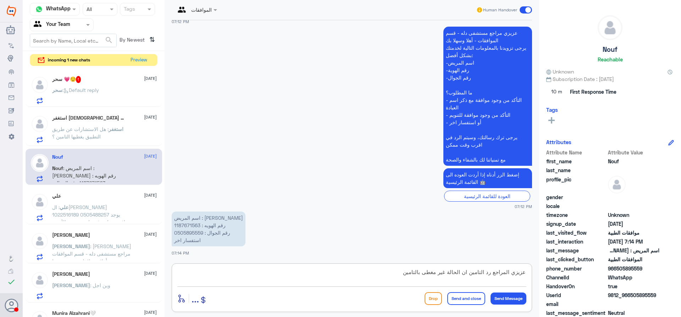
type textarea "عزيزي المراجع رد التامين ان الحالة غير مغطى بالتامين"
click at [473, 274] on textarea "عزيزي المراجع رد التامين ان الحالة غير مغطى بالتامين" at bounding box center [351, 275] width 349 height 17
click at [362, 276] on textarea "عزيزي المراجع رد التامين على التحاليل ان الحالة غير مغطى بالتامين" at bounding box center [351, 275] width 349 height 17
type textarea "عزيزي المراجع رد التامين على التحاليل ان الحالة غير مغطى بالتامين و ارجوا التوا…"
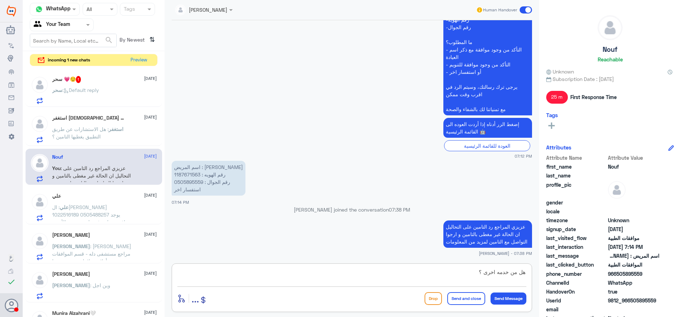
type textarea "هل من خدمه اخرى ؟"
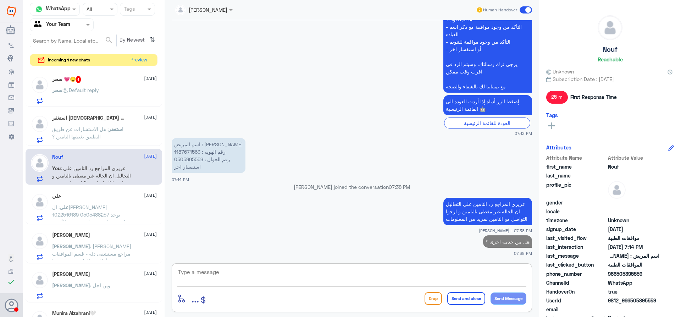
click at [89, 201] on div "علي 27 August علي : الجوهرة محمد الناصر 1022516189 0505488257 يوجد موافقة تحتاج…" at bounding box center [104, 207] width 105 height 28
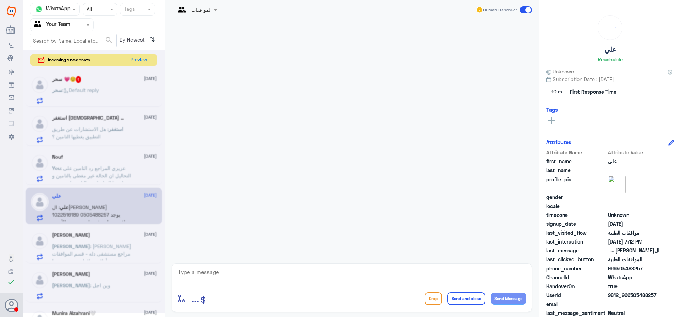
scroll to position [246, 0]
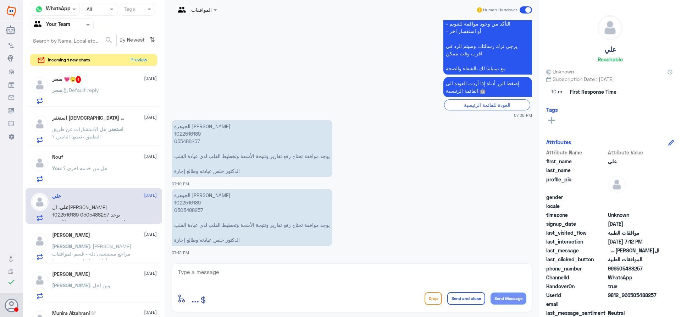
click at [191, 137] on p "الجوهرة محمد الناصر 1022516189 055488257 يوجد موافقة تحتاج رفع تقارير ونتيجة ال…" at bounding box center [252, 148] width 161 height 57
click at [191, 135] on p "الجوهرة محمد الناصر 1022516189 055488257 يوجد موافقة تحتاج رفع تقارير ونتيجة ال…" at bounding box center [252, 148] width 161 height 57
copy p "1022516189"
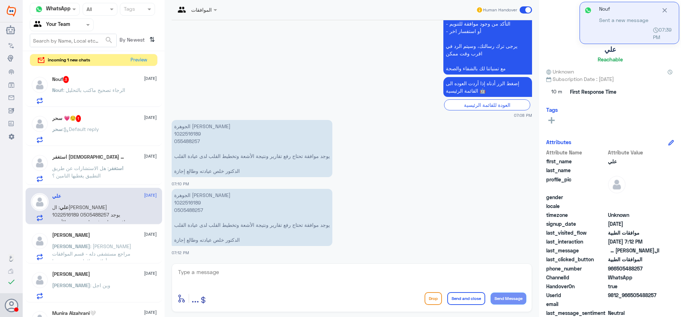
click at [341, 276] on textarea at bounding box center [351, 275] width 349 height 17
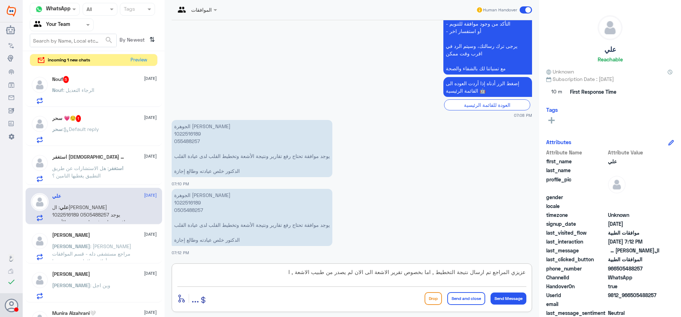
type textarea "عزيزي المراجع تم ارسال نتيجة التخطيط , اما بخصوص تقرير الاشعة الى الان لم يصدر …"
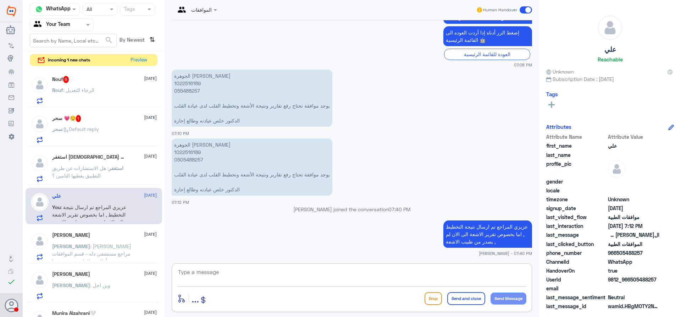
click at [116, 124] on div "سحر 💗😌 1 27 August سحر : Default reply" at bounding box center [104, 129] width 105 height 28
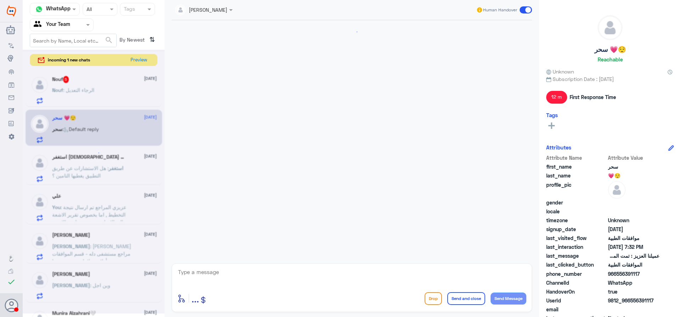
scroll to position [856, 0]
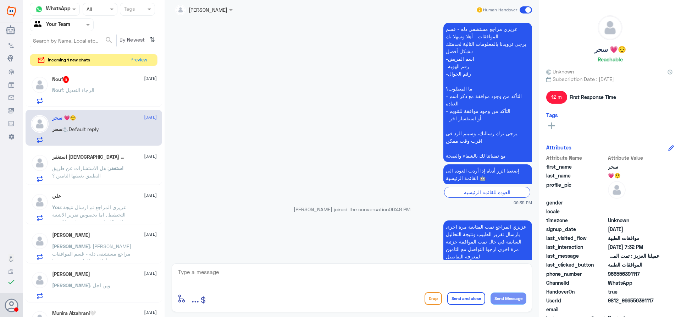
click at [102, 89] on div "Nouf : الرجاء التعديل" at bounding box center [104, 96] width 105 height 16
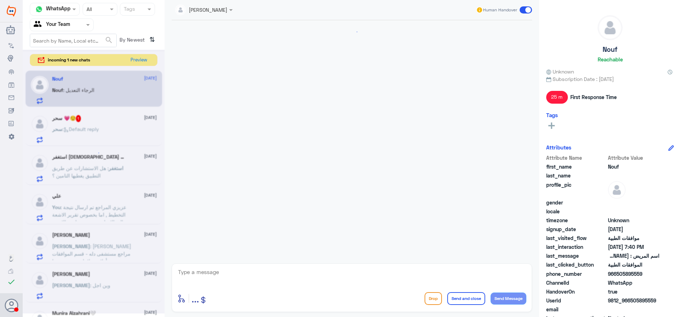
scroll to position [457, 0]
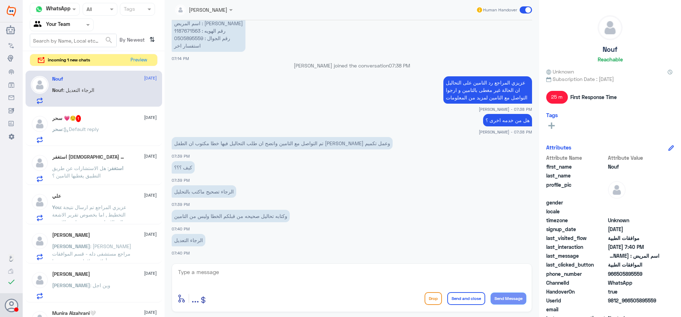
click at [125, 135] on div "سحر : Default reply" at bounding box center [104, 135] width 105 height 16
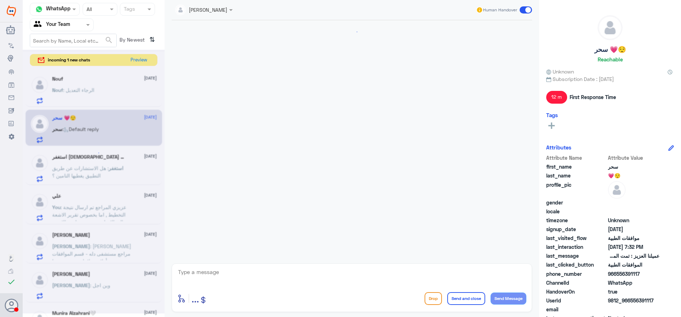
scroll to position [856, 0]
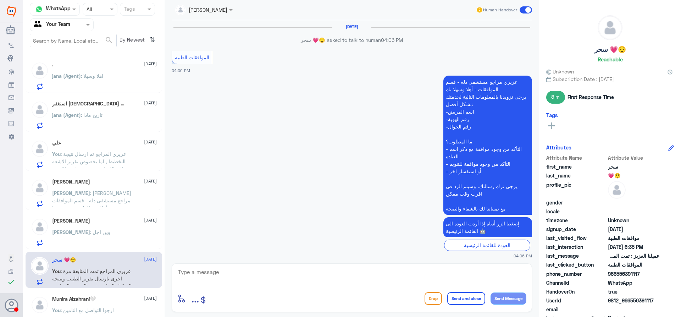
scroll to position [605, 0]
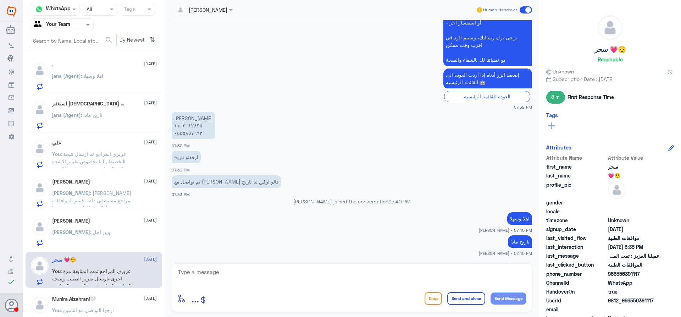
click at [133, 224] on div "Sara 27 August Sara : وين اجل" at bounding box center [104, 232] width 105 height 28
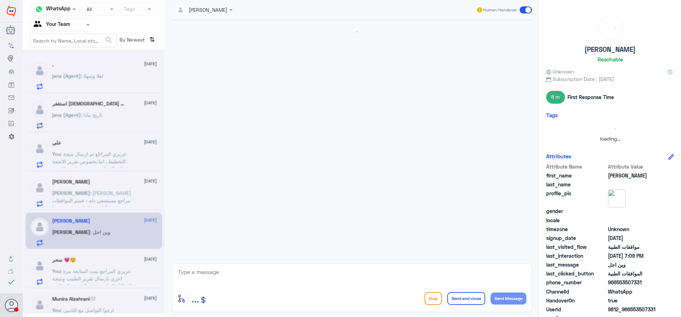
scroll to position [393, 0]
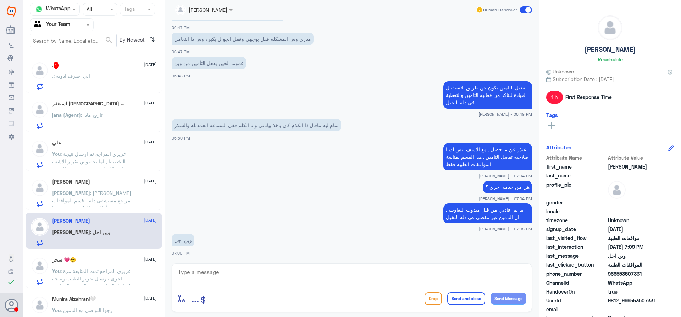
click at [117, 186] on div "عبدالرحمن بن سلطان 27 August عبدالرحمن : عزيزي مراجع مستشفى دله - قسم الموافقات…" at bounding box center [104, 193] width 105 height 28
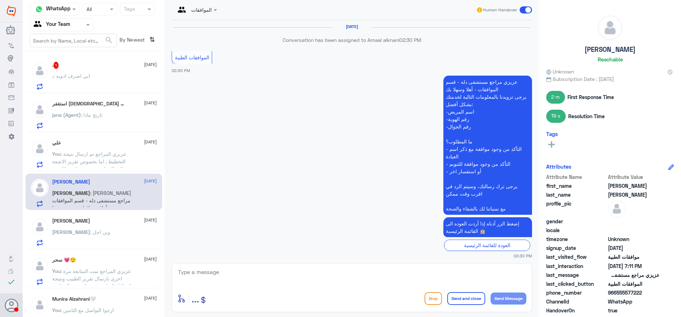
scroll to position [936, 0]
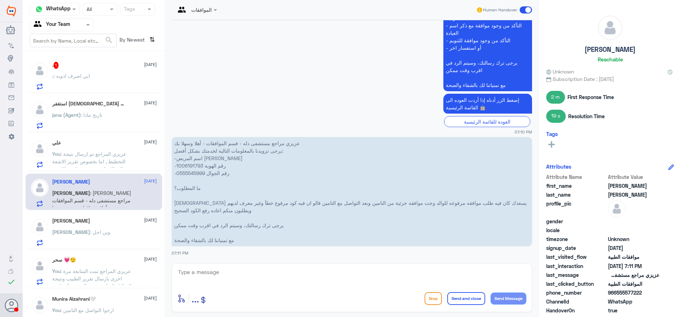
click at [83, 71] on div ". 1 27 August . : ابي اصرف ادويه" at bounding box center [104, 76] width 105 height 28
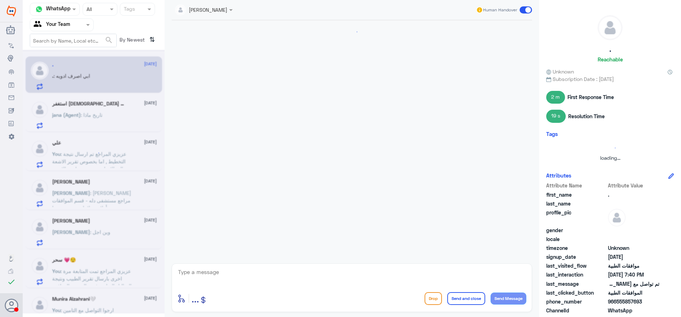
scroll to position [612, 0]
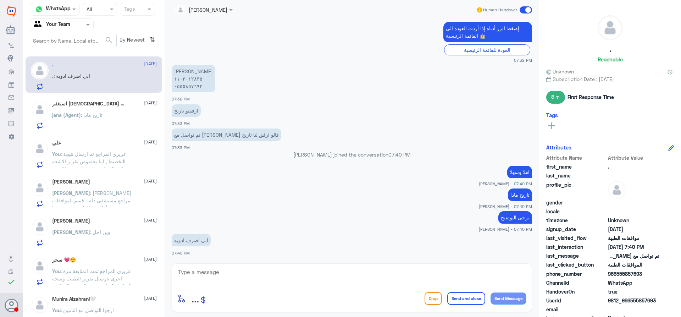
click at [107, 112] on div "استغفر الله العظيم 27 August jana (Agent) : تاريخ ماذا" at bounding box center [104, 115] width 105 height 28
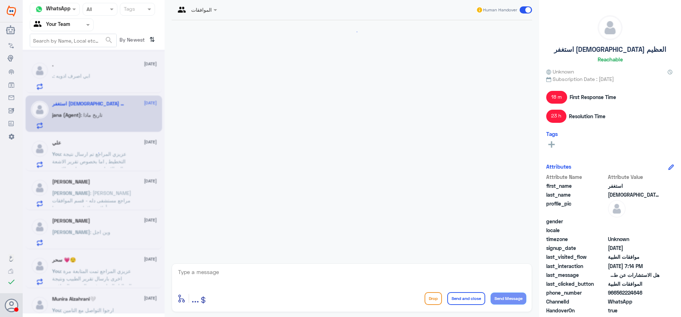
scroll to position [841, 0]
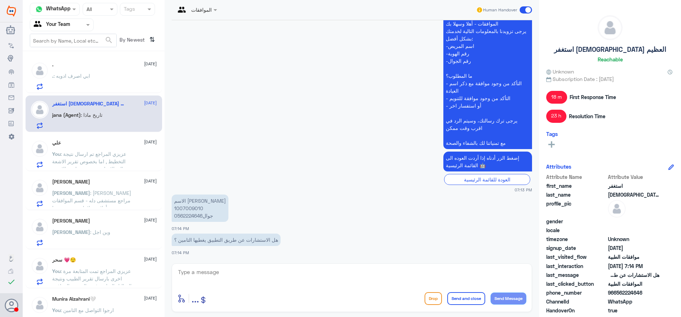
click at [115, 141] on div "علي 27 August" at bounding box center [104, 143] width 105 height 6
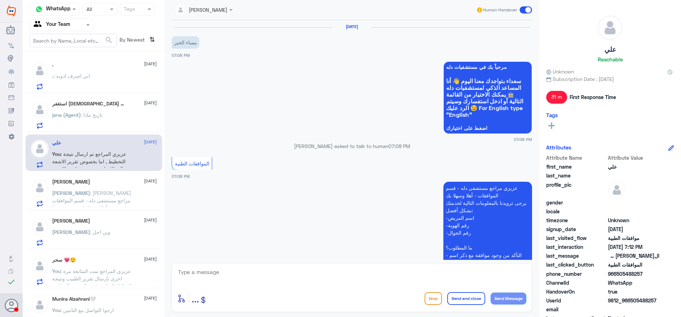
scroll to position [296, 0]
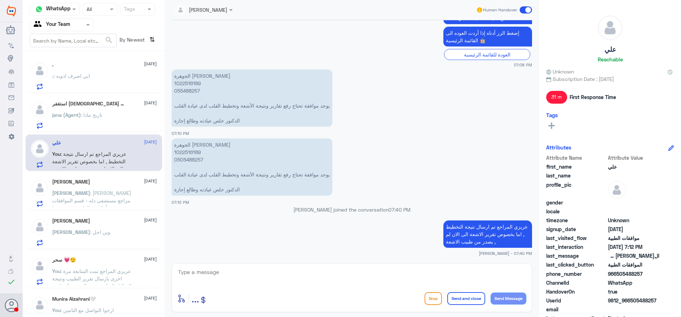
click at [107, 116] on div "jana (Agent) : تاريخ ماذا" at bounding box center [104, 121] width 105 height 16
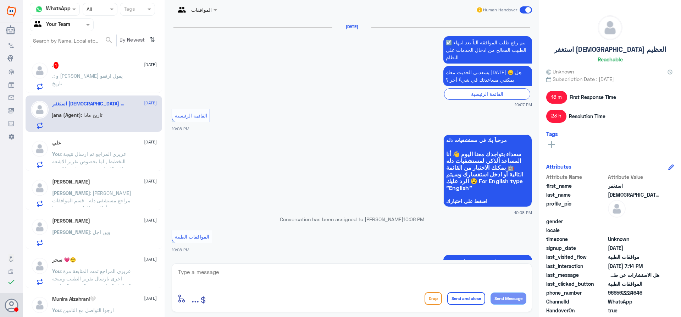
scroll to position [841, 0]
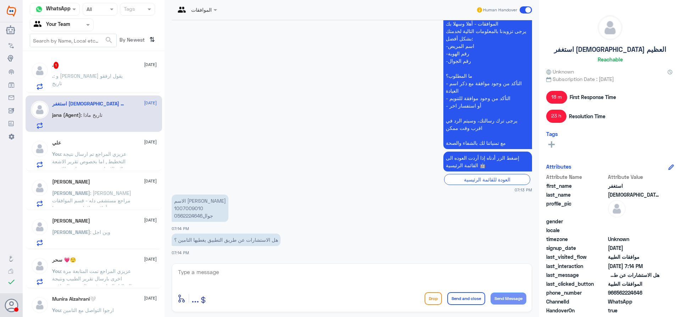
click at [114, 157] on p "You : عزيزي المراجع تم ارسال نتيجة التخطيط , اما بخصوص تقرير الاشعة الى الان لم…" at bounding box center [92, 159] width 80 height 18
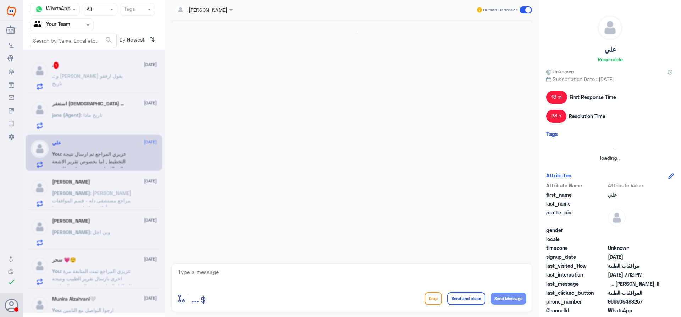
scroll to position [296, 0]
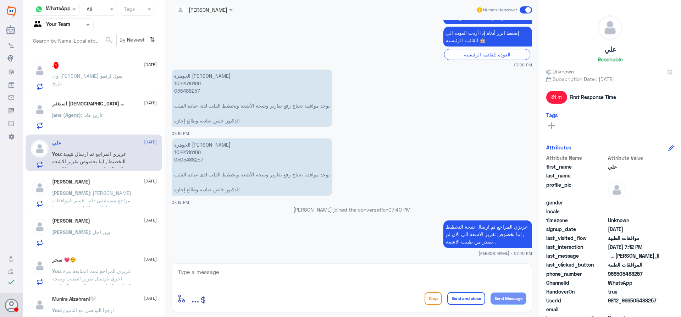
click at [112, 112] on div "استغفر الله العظيم 27 August jana (Agent) : تاريخ ماذا" at bounding box center [104, 115] width 105 height 28
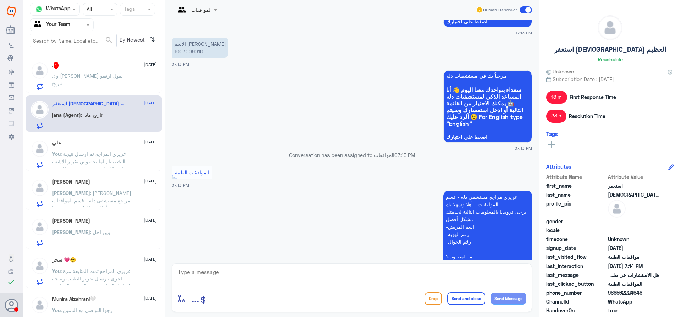
scroll to position [841, 0]
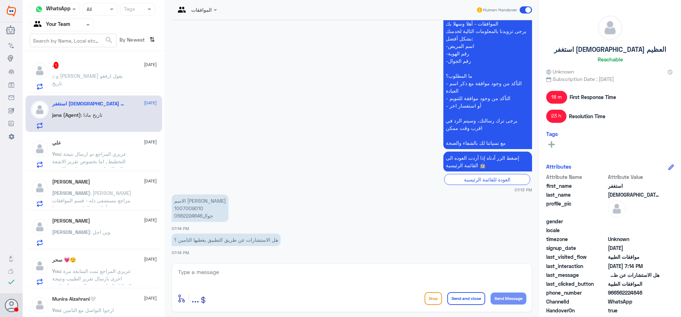
click at [123, 65] on div ". 1 27 August" at bounding box center [104, 65] width 105 height 7
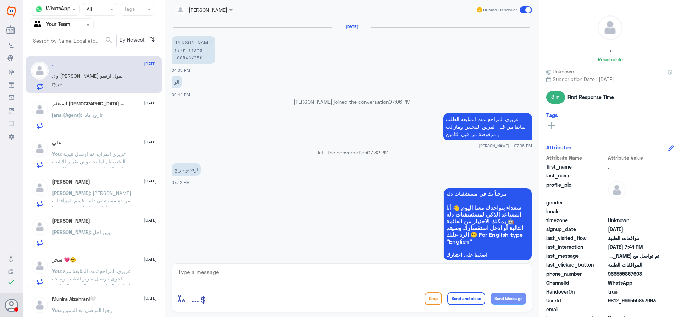
scroll to position [452, 0]
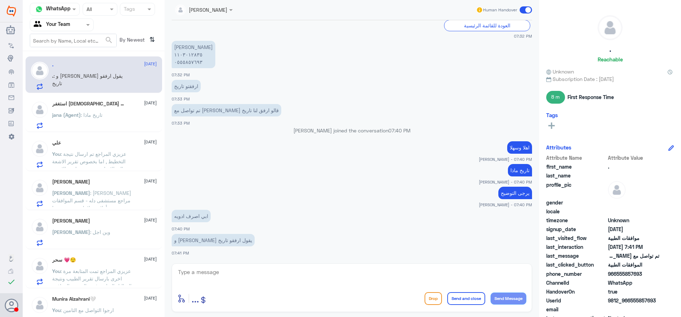
click at [100, 146] on div "علي 27 August You : عزيزي المراجع تم ارسال نتيجة التخطيط , اما بخصوص تقرير الاش…" at bounding box center [104, 154] width 105 height 28
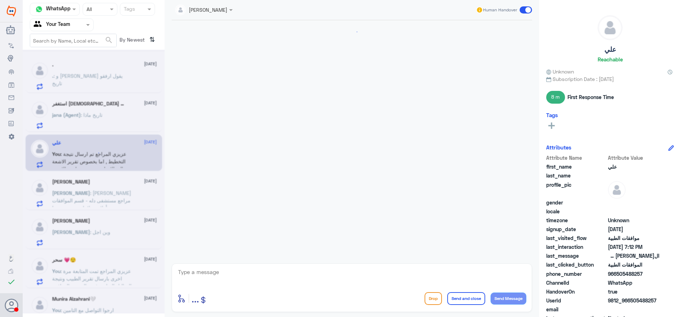
scroll to position [296, 0]
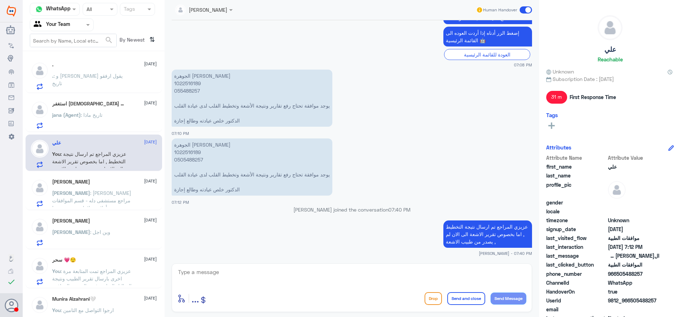
click at [106, 101] on div "استغفر [DEMOGRAPHIC_DATA] العظيم [DATE]" at bounding box center [104, 104] width 105 height 6
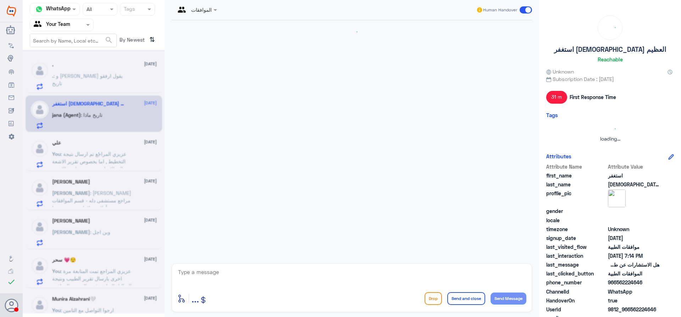
click at [106, 77] on div at bounding box center [94, 181] width 142 height 263
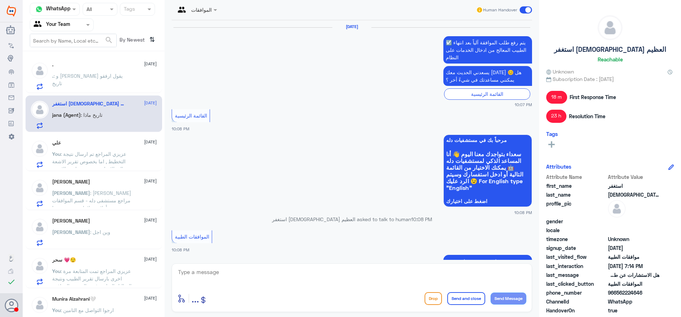
scroll to position [841, 0]
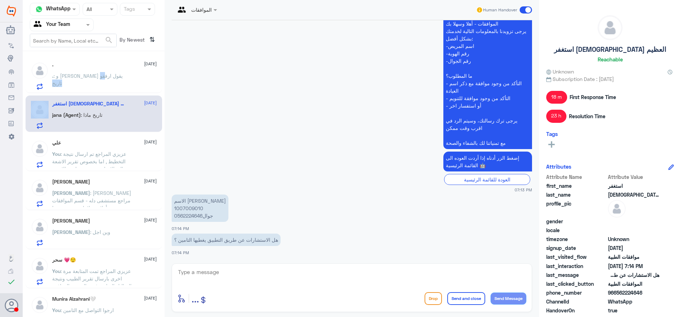
click at [106, 77] on span ": و [PERSON_NAME] يقول ارفقو تاريخ" at bounding box center [87, 79] width 71 height 13
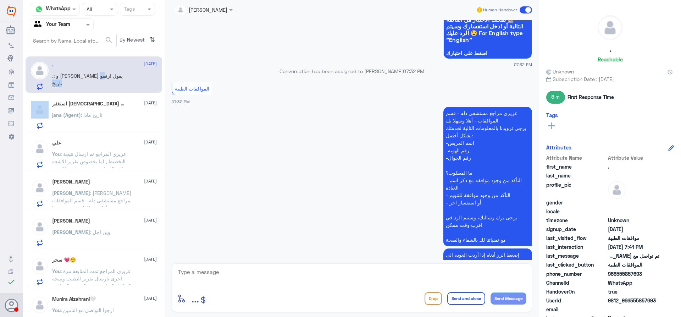
scroll to position [204, 0]
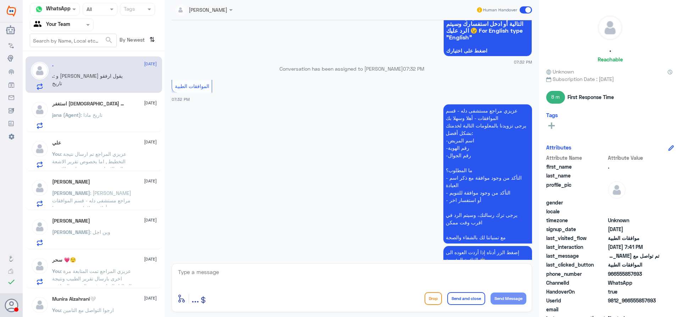
click at [99, 161] on span ": عزيزي المراجع تم ارسال نتيجة التخطيط , اما بخصوص تقرير الاشعة الى الان لم يصد…" at bounding box center [89, 161] width 74 height 21
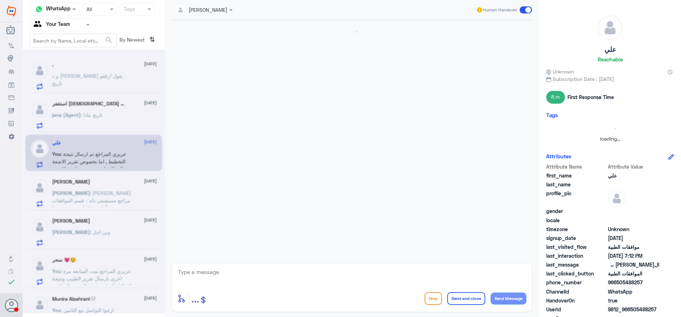
scroll to position [296, 0]
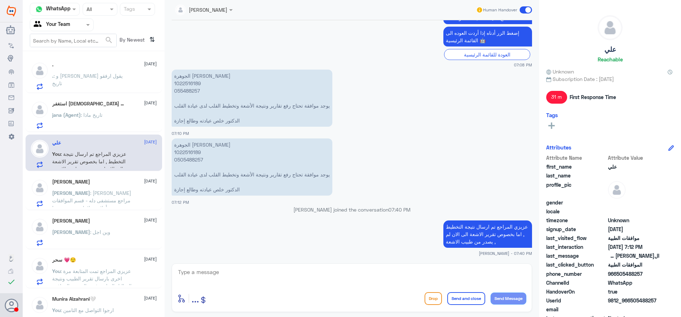
click at [100, 193] on span ": [PERSON_NAME] مراجع مستشفى دله - قسم الموافقات - أهلا وسهلا بك يرجى تزويدنا ب…" at bounding box center [91, 249] width 79 height 118
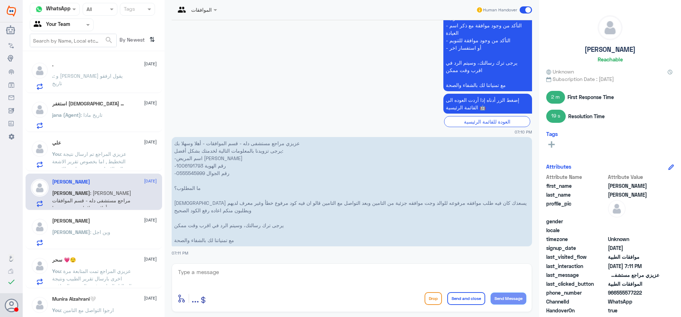
click at [111, 160] on span ": عزيزي المراجع تم ارسال نتيجة التخطيط , اما بخصوص تقرير الاشعة الى الان لم يصد…" at bounding box center [89, 161] width 74 height 21
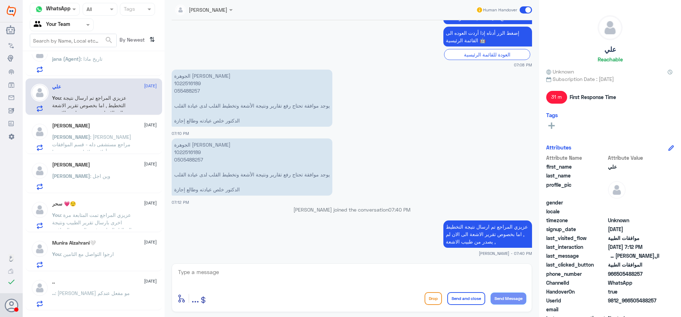
click at [124, 162] on div "Sara 27 August" at bounding box center [104, 165] width 105 height 6
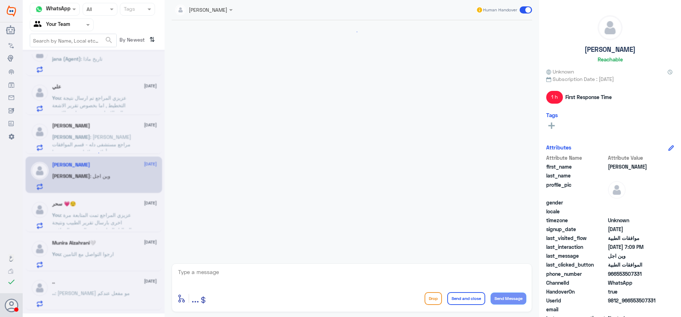
click at [256, 277] on textarea at bounding box center [351, 275] width 349 height 17
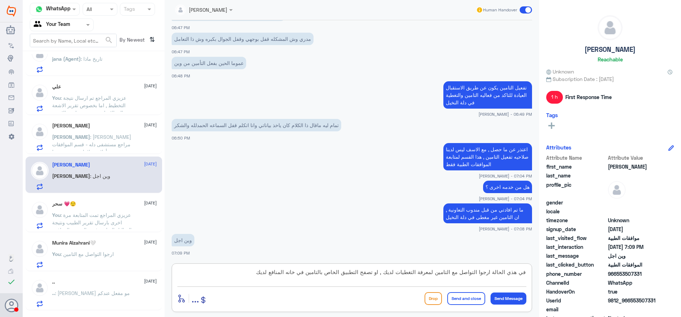
type textarea "في هذي الحالة ارجوا التواصل مع التامين لمعرفة التغطيات لديك , او تصفح التطبيق ا…"
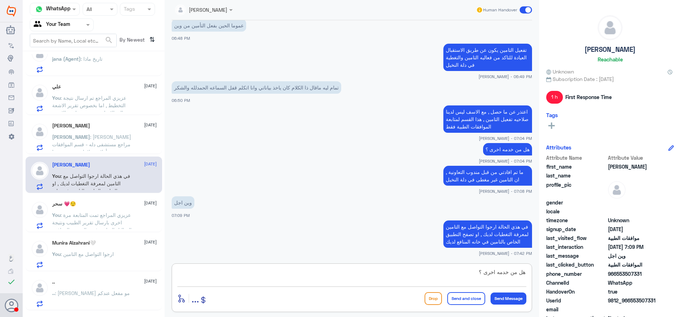
type textarea "هل من خدمه اخرى ؟"
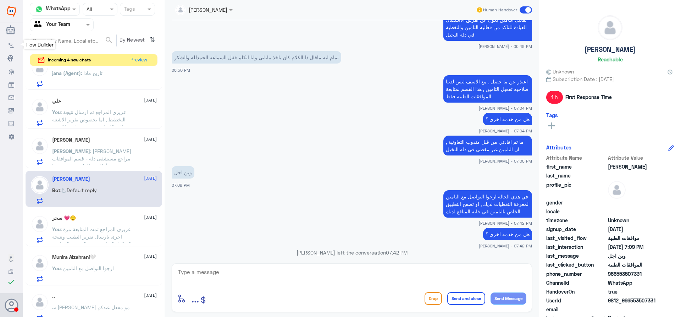
scroll to position [689, 0]
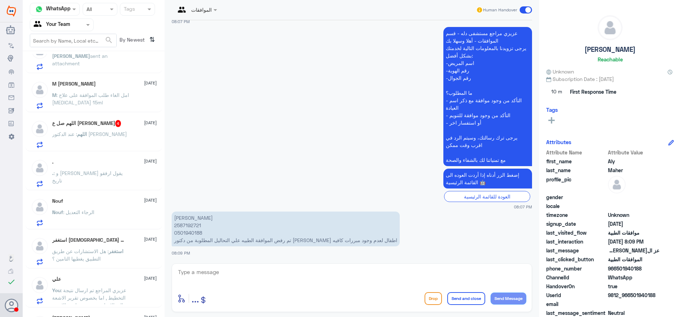
scroll to position [71, 0]
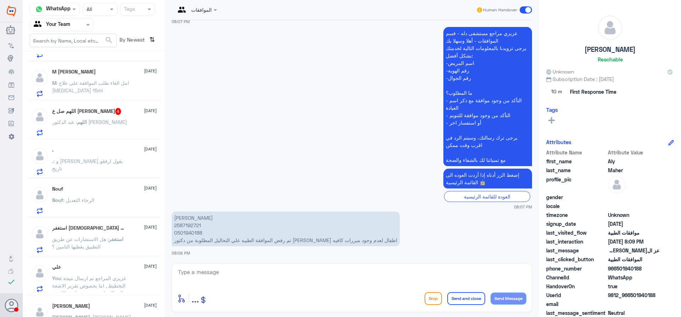
click at [84, 25] on span at bounding box center [88, 24] width 9 height 7
click at [74, 68] on div "Your Inbox" at bounding box center [62, 72] width 64 height 16
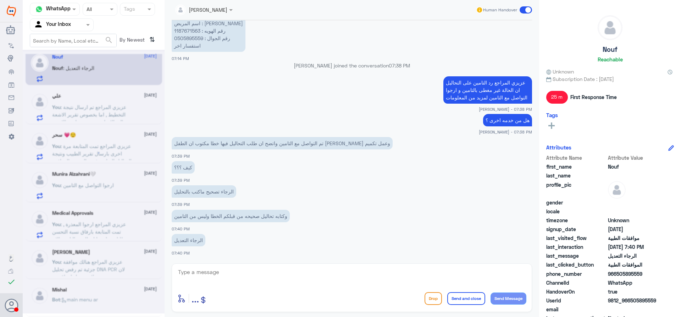
scroll to position [4, 0]
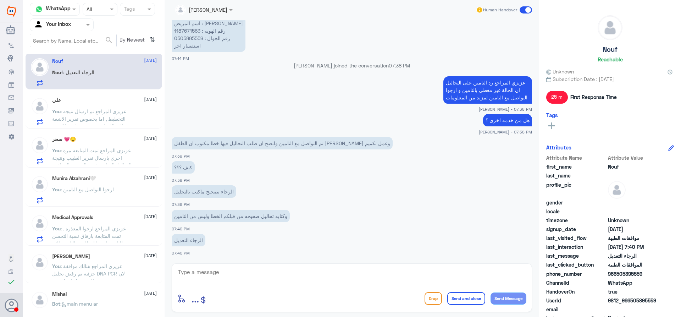
click at [135, 114] on div "You : عزيزي المراجع تم ارسال نتيجة التخطيط , اما بخصوص تقرير الاشعة الى الان لم…" at bounding box center [104, 117] width 105 height 16
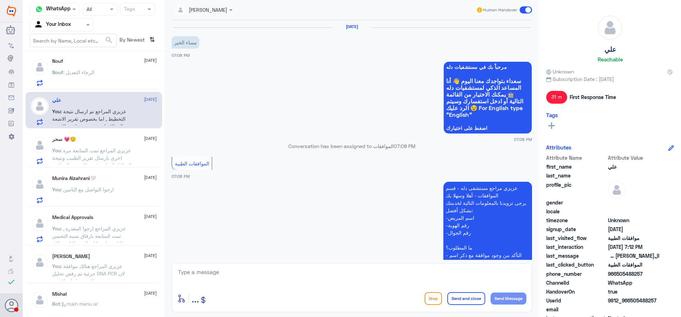
scroll to position [296, 0]
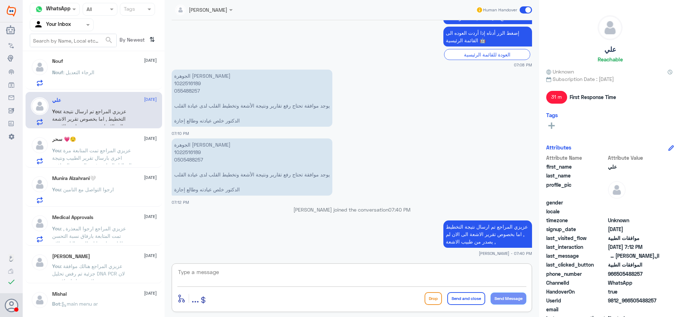
click at [299, 279] on textarea at bounding box center [351, 275] width 349 height 17
click at [112, 156] on span ": عزيزي المراجع تمت المتابعة مرة اخرى بارسال تقرير الطبيب ونتيجة التحاليل الساب…" at bounding box center [91, 165] width 79 height 36
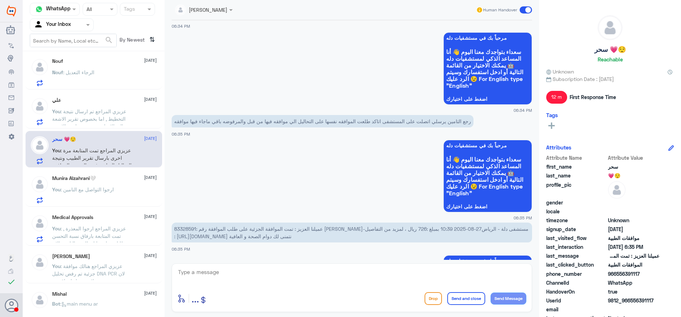
scroll to position [501, 0]
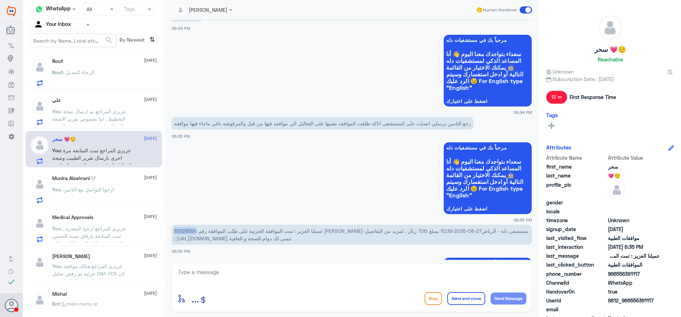
click at [179, 228] on span "عميلنا العزيز : تمت الموافقة الجزئية على طلب الموافقة رقم :83328591 [PERSON_NAM…" at bounding box center [351, 234] width 354 height 13
drag, startPoint x: 178, startPoint y: 218, endPoint x: 200, endPoint y: 216, distance: 22.4
click at [200, 228] on span "عميلنا العزيز : تمت الموافقة الجزئية على طلب الموافقة رقم :83328591 [PERSON_NAM…" at bounding box center [351, 234] width 354 height 13
copy span "83328591"
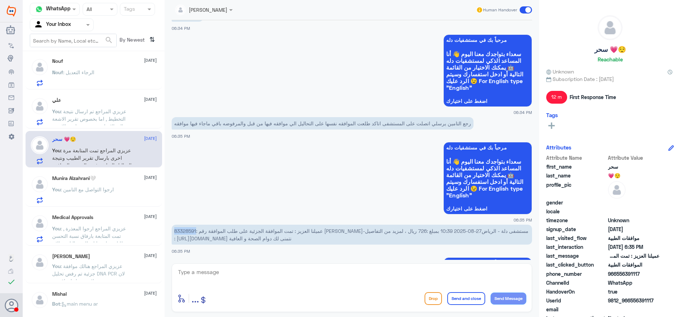
scroll to position [8, 0]
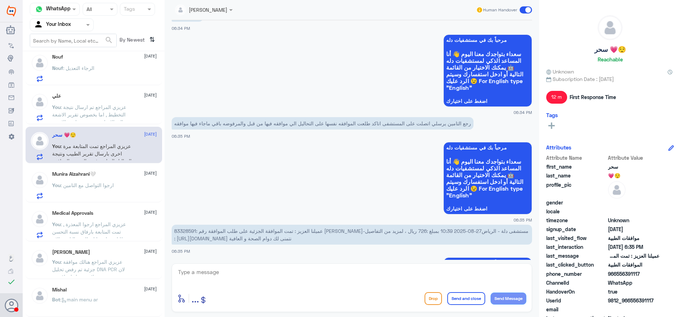
click at [105, 201] on div "Munira Alzahrani🤍 27 August You : ارجوا التواصل مع التامين" at bounding box center [94, 184] width 137 height 37
click at [108, 196] on p "You : ارجوا التواصل مع التامين" at bounding box center [83, 190] width 62 height 18
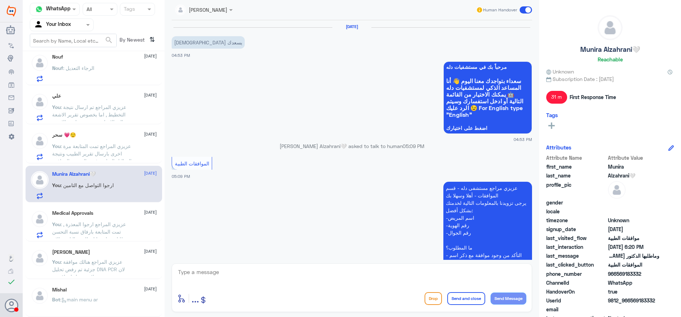
scroll to position [479, 0]
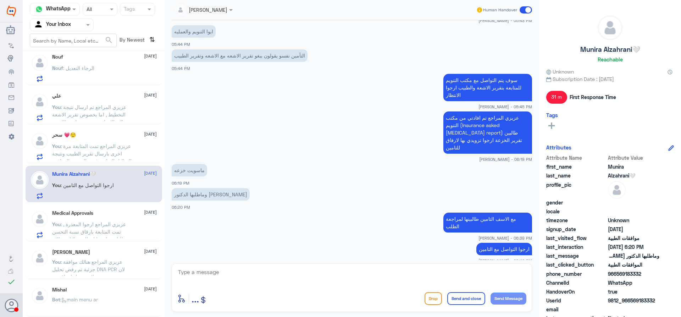
click at [108, 215] on div "Medical Approvals 27 August" at bounding box center [104, 213] width 105 height 6
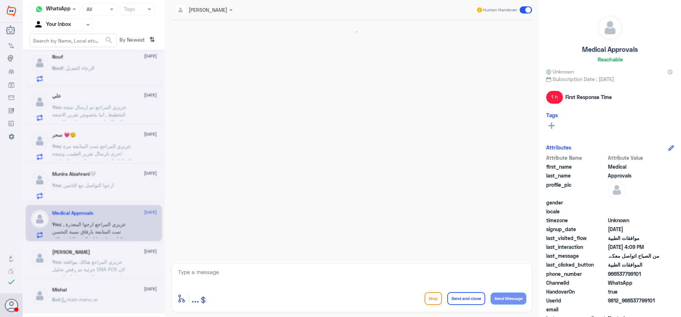
scroll to position [807, 0]
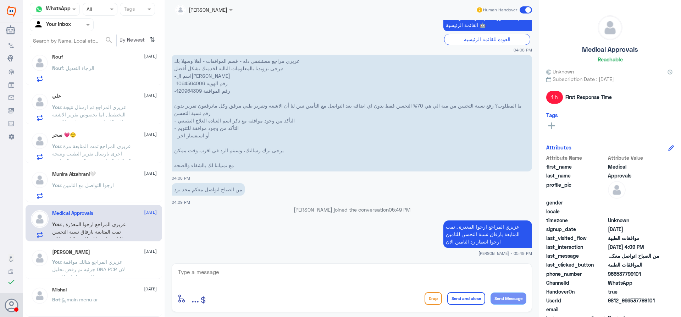
click at [185, 82] on p "عزيزي مراجع مستشفى دله - قسم الموافقات - أهلا وسهلا بك يرجى تزويدنا بالمعلومات …" at bounding box center [352, 113] width 360 height 117
copy p "1064564006"
click at [81, 27] on div at bounding box center [61, 25] width 63 height 8
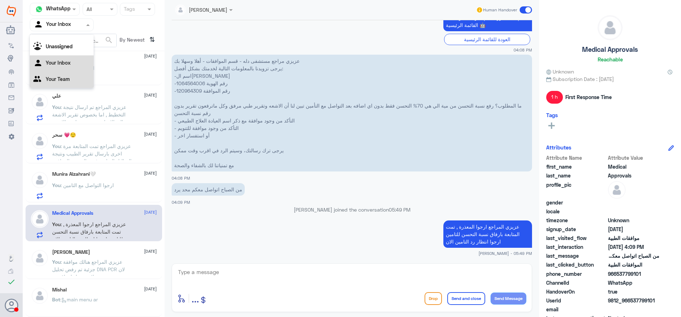
click at [78, 77] on div "Your Team" at bounding box center [62, 80] width 64 height 16
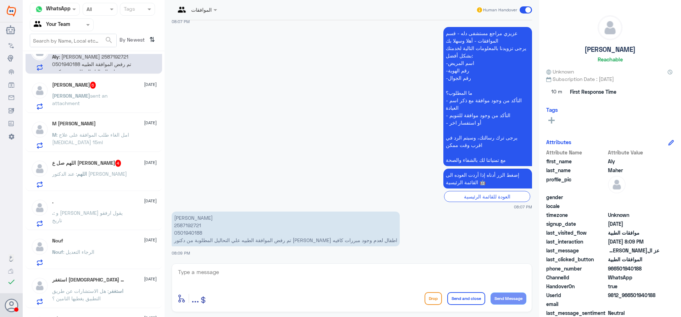
scroll to position [35, 0]
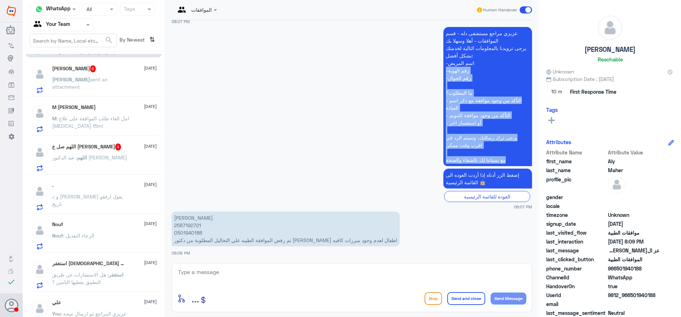
drag, startPoint x: 165, startPoint y: 73, endPoint x: 166, endPoint y: 177, distance: 103.9
click at [166, 177] on div "الموافقات Human Handover 27 Aug 2025 سلام عليكم 08:07 PM مرحباً بك في مستشفيات …" at bounding box center [352, 159] width 374 height 319
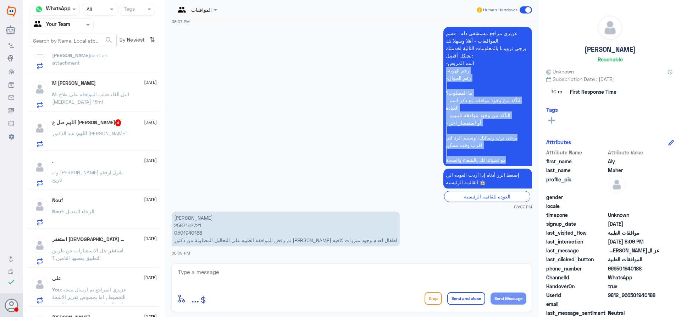
scroll to position [33, 0]
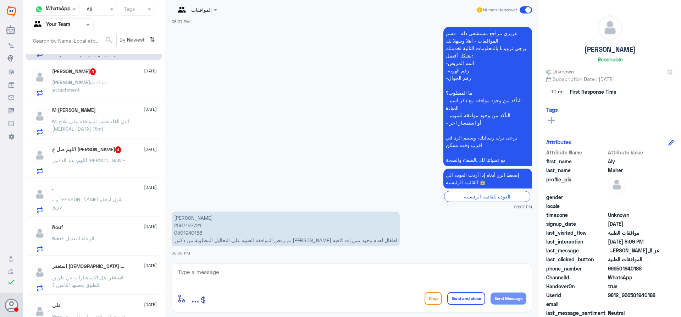
click at [109, 242] on div "Nouf : الرجاء التعديل" at bounding box center [104, 244] width 105 height 16
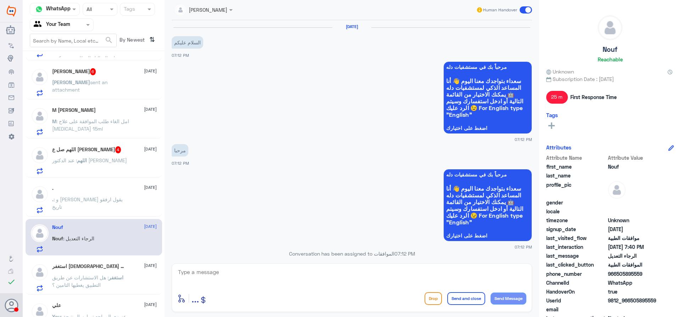
scroll to position [457, 0]
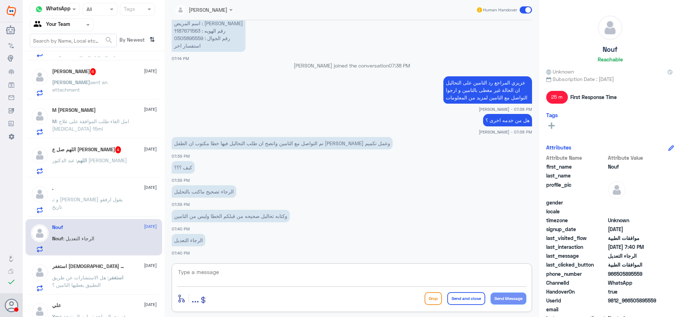
click at [251, 277] on textarea at bounding box center [351, 275] width 349 height 17
type textarea "عزيزي المراجع لا يمكننا تعديل في طلبات الطبيب او التشخيص الخاص به , ارجوا التوا…"
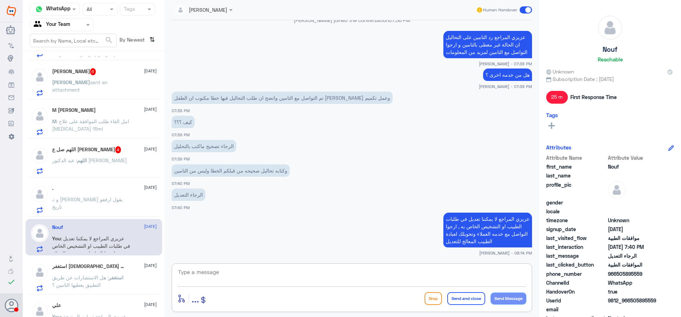
click at [105, 197] on span ": و تامين يقول ارفقو تاريخ" at bounding box center [87, 202] width 71 height 13
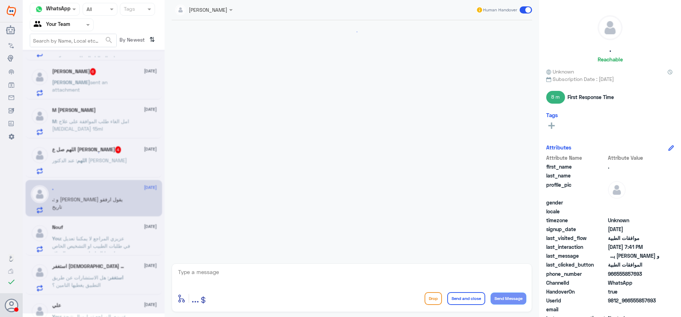
scroll to position [452, 0]
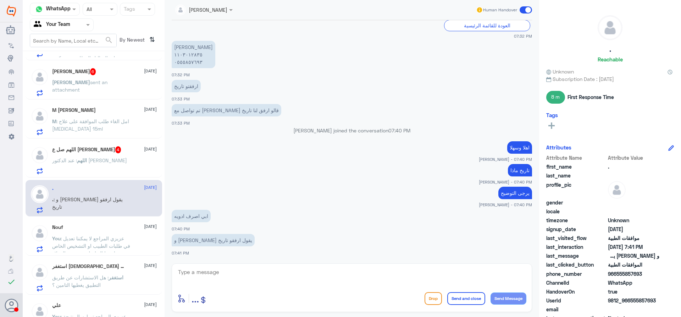
click at [109, 166] on p "اللهم : عند الدكتور الشريف باطنيه" at bounding box center [89, 165] width 75 height 18
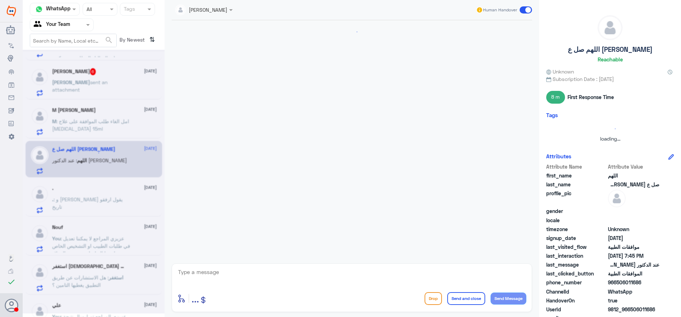
scroll to position [157, 0]
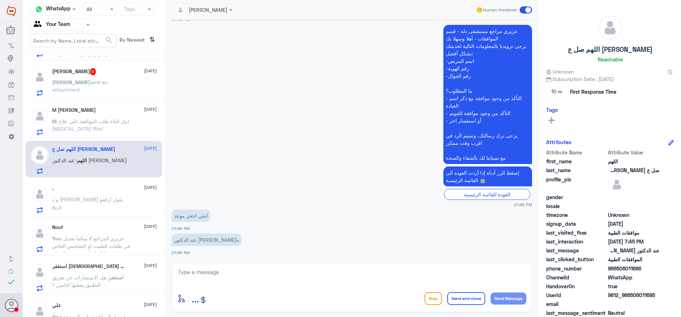
click at [245, 268] on textarea at bounding box center [351, 275] width 349 height 17
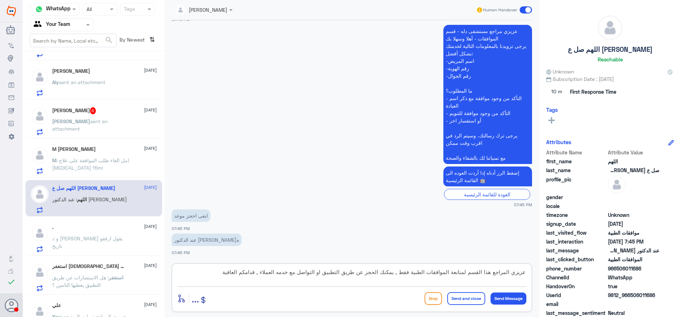
type textarea "عزيزي المراجع هذا القسم لمتابعة الموافقات الطبية فقط , يمكنك الحجز عن طريق التط…"
click at [454, 299] on button "Send and close" at bounding box center [466, 298] width 38 height 13
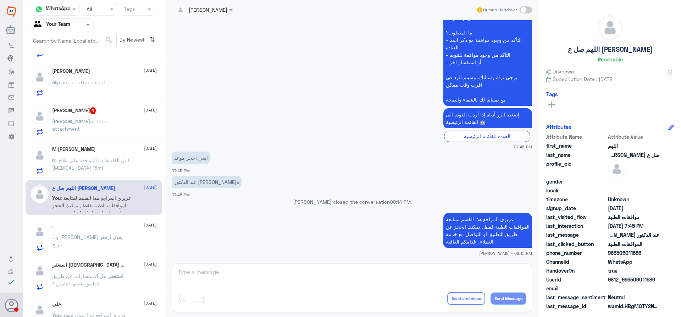
click at [85, 158] on span ": امل الغاء طلب الموافقة على علاج ACtemra 15ml" at bounding box center [90, 163] width 77 height 13
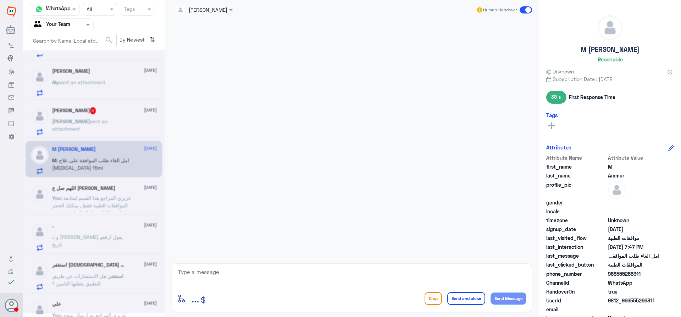
scroll to position [497, 0]
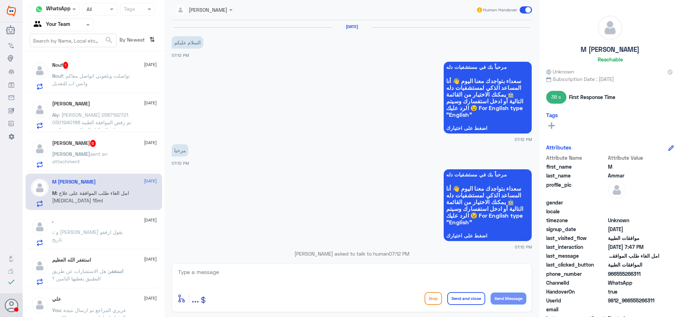
scroll to position [526, 0]
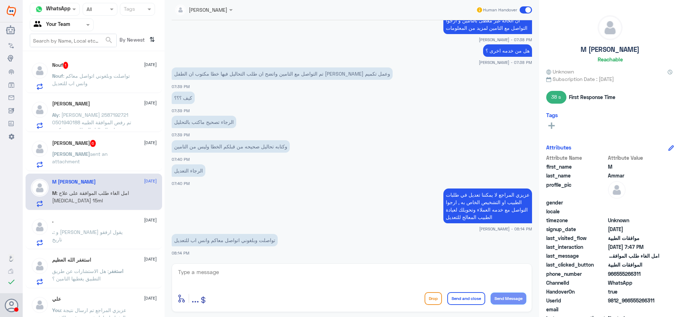
click at [124, 149] on div "[PERSON_NAME] 6 [DATE][PERSON_NAME] sent an attachment" at bounding box center [104, 154] width 105 height 28
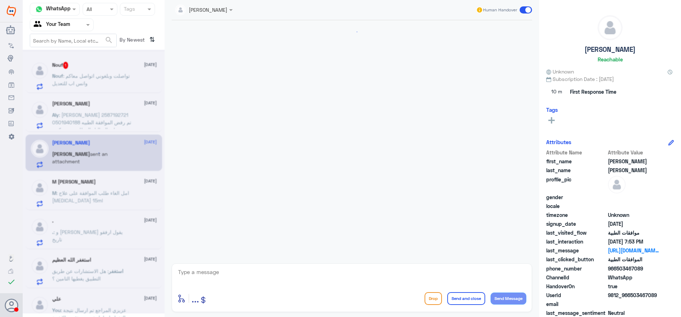
scroll to position [721, 0]
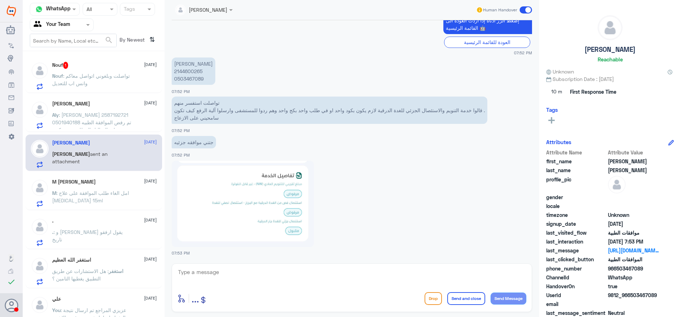
click at [122, 81] on p "Nouf : تواصلت وبلغوني اتواصل معاكم وانس اب للتعديل" at bounding box center [92, 81] width 80 height 18
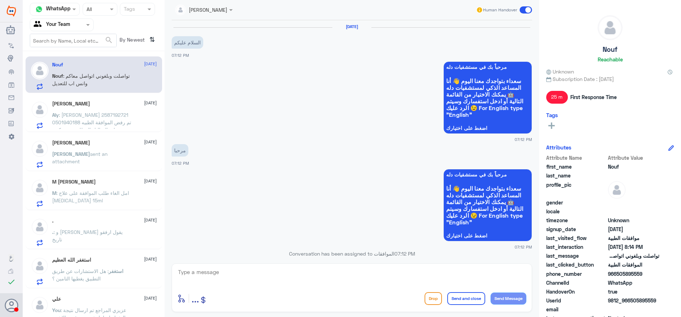
scroll to position [526, 0]
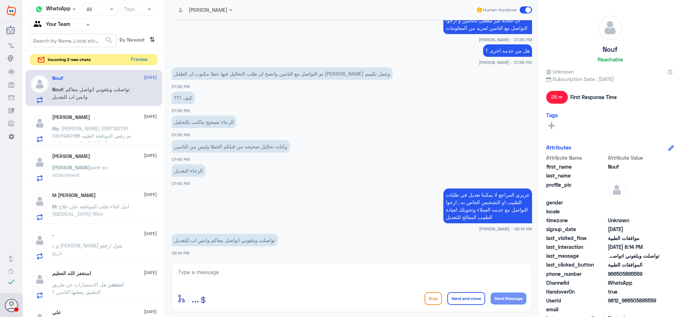
click at [143, 60] on button "Preview" at bounding box center [139, 59] width 22 height 11
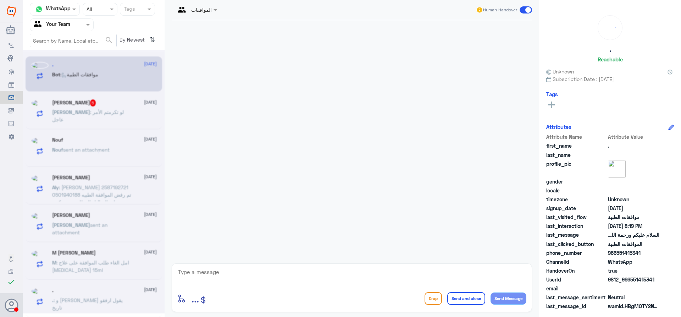
scroll to position [108, 0]
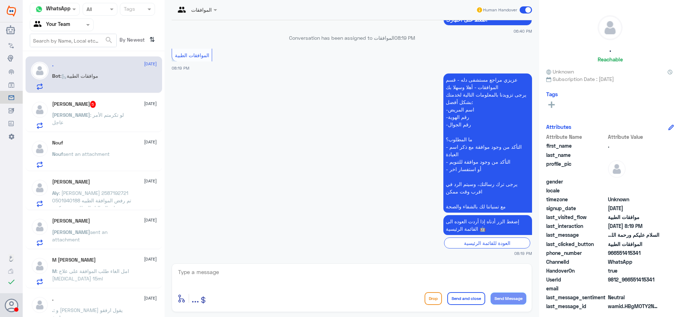
click at [129, 114] on div "[PERSON_NAME] : لو تكرمتم الأمر عاجل" at bounding box center [104, 121] width 105 height 16
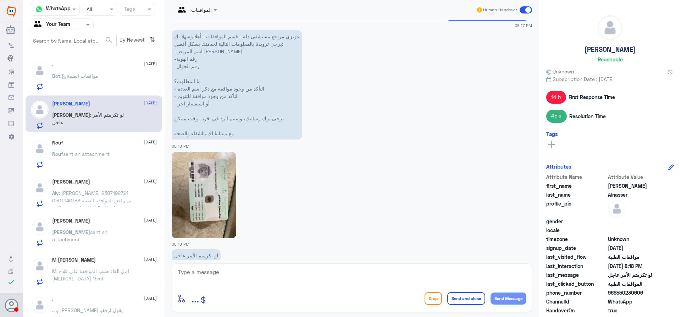
scroll to position [867, 0]
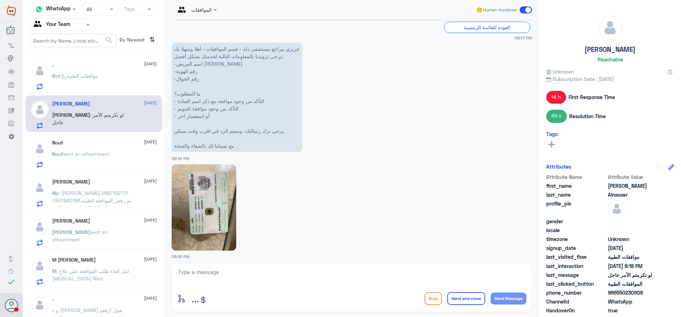
click at [213, 211] on img at bounding box center [204, 207] width 65 height 86
click at [283, 272] on textarea at bounding box center [351, 275] width 349 height 17
type textarea "تفضل كيف اقدر اخدمك ؟"
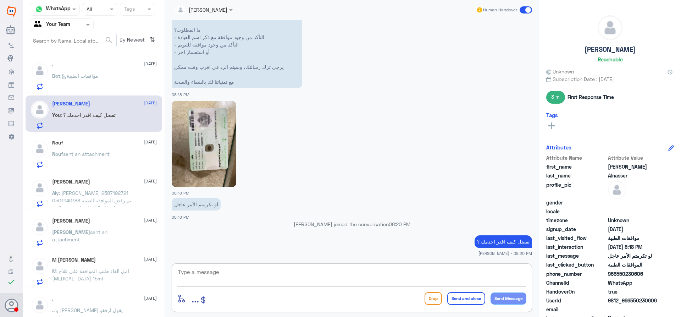
scroll to position [925, 0]
click at [106, 85] on div "Bot : موافقات الطبية" at bounding box center [104, 82] width 105 height 16
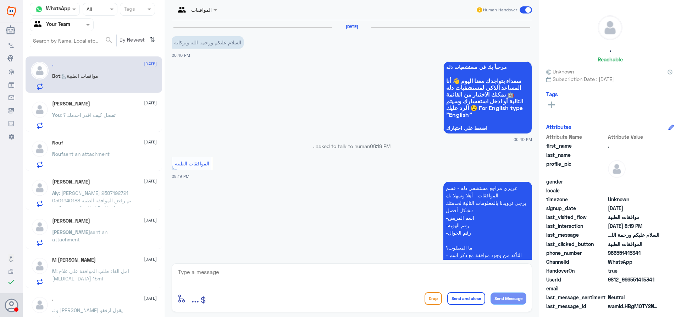
click at [104, 151] on span "sent an attachment" at bounding box center [86, 154] width 46 height 6
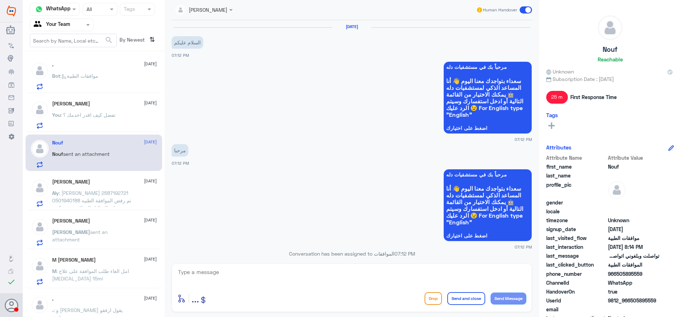
scroll to position [526, 0]
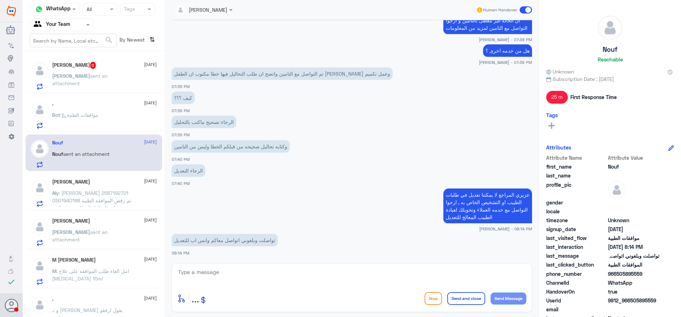
click at [90, 107] on div ". [DATE] Bot : موافقات الطبية" at bounding box center [104, 115] width 105 height 28
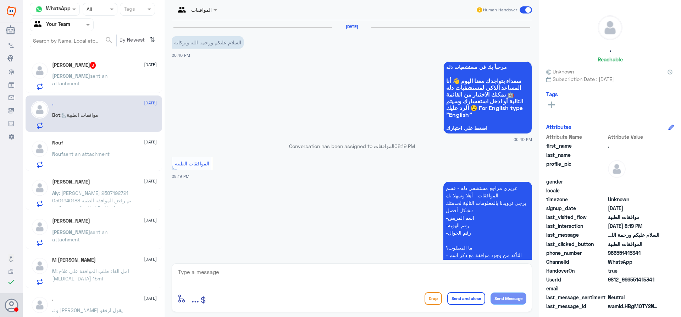
click at [63, 73] on span "[PERSON_NAME]" at bounding box center [71, 76] width 38 height 6
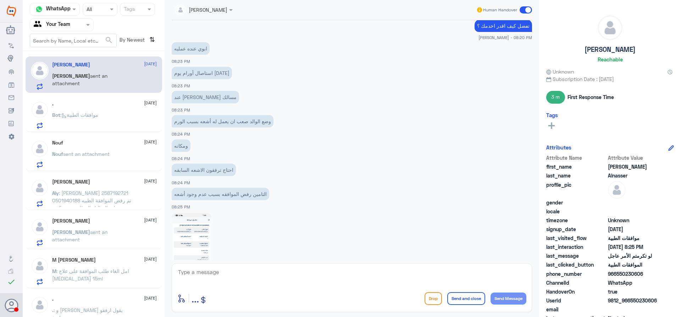
scroll to position [653, 0]
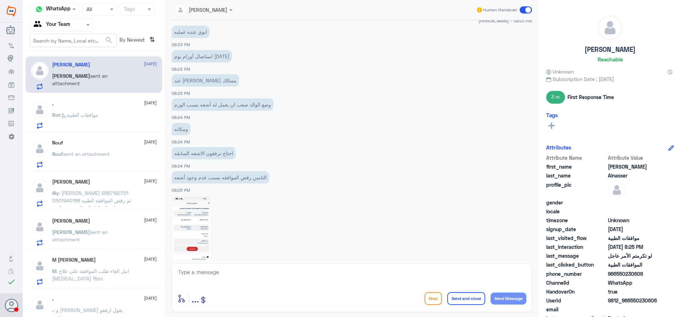
click at [199, 214] on img at bounding box center [192, 239] width 40 height 86
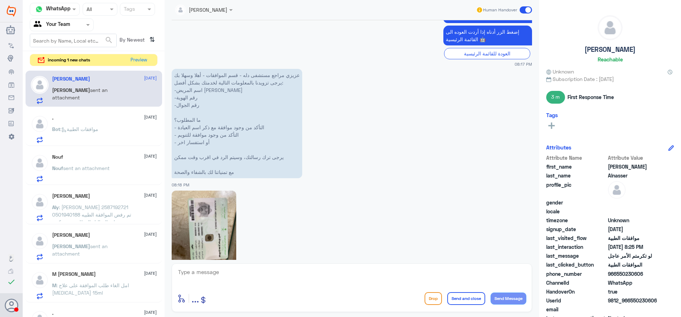
scroll to position [325, 0]
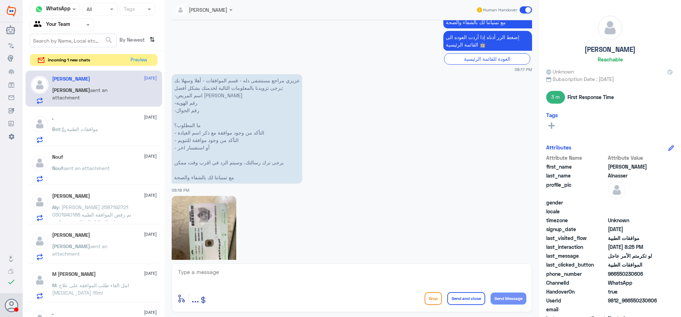
click at [322, 275] on textarea at bounding box center [351, 275] width 349 height 17
type textarea "هل الاشعة السابقة تم عملها في دلة ؟"
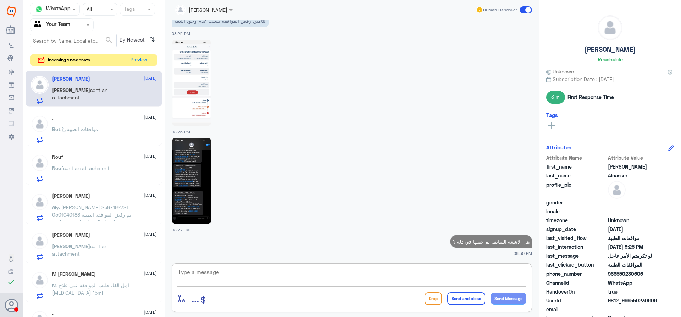
click at [189, 163] on img at bounding box center [192, 181] width 40 height 86
click at [143, 57] on button "Preview" at bounding box center [139, 59] width 22 height 11
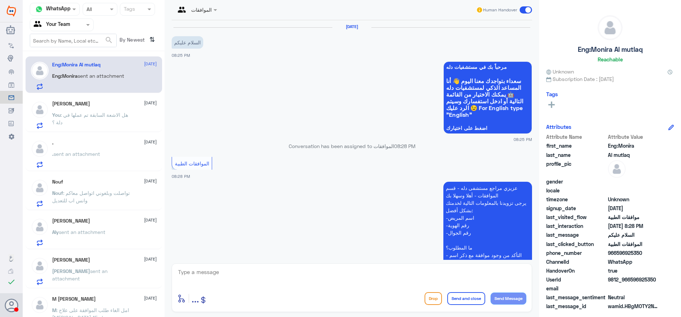
click at [108, 149] on div ". [DATE] . sent an attachment" at bounding box center [104, 154] width 105 height 28
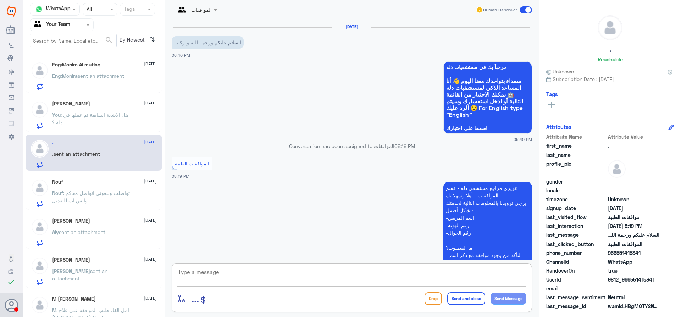
click at [238, 267] on textarea at bounding box center [351, 275] width 349 height 17
type textarea "وعليكم السلام , تفضل كيف اقدر اخدمك ؟"
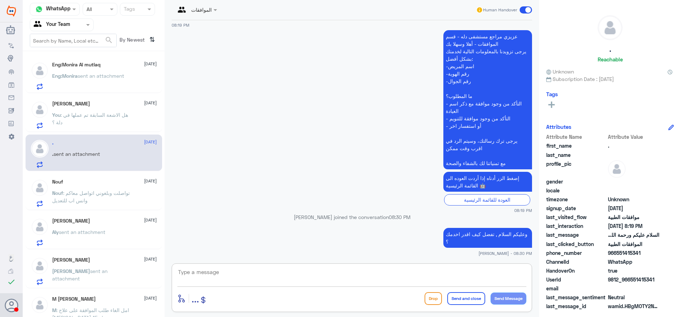
click at [105, 230] on span "sent an attachment" at bounding box center [82, 232] width 46 height 6
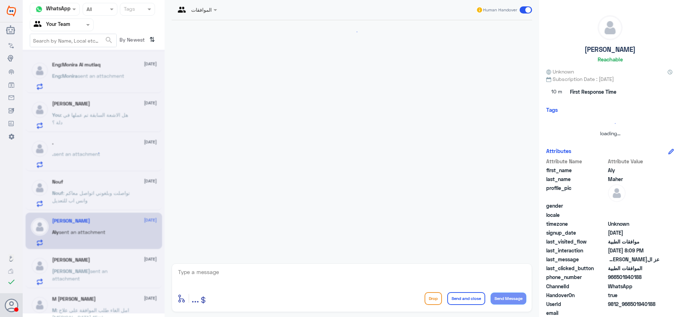
scroll to position [155, 0]
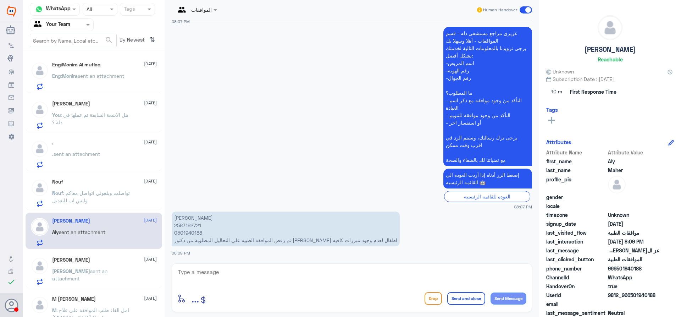
click at [191, 227] on p "عز ال[PERSON_NAME] 2587192721 0501940188 تم رفض الموافقة الطبيه علي التحاليل ال…" at bounding box center [286, 228] width 228 height 35
copy p "2587192721"
click at [104, 77] on span "sent an attachment" at bounding box center [101, 76] width 46 height 6
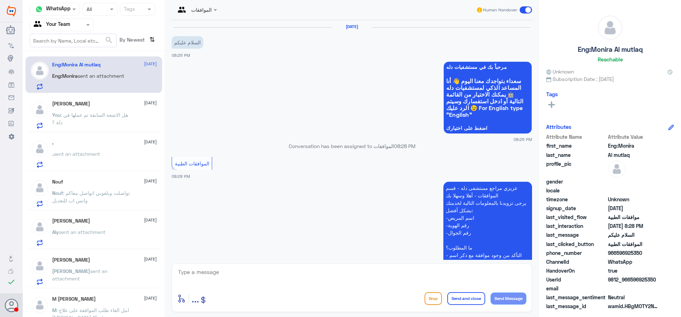
drag, startPoint x: 259, startPoint y: 276, endPoint x: 258, endPoint y: 262, distance: 14.5
click at [259, 272] on textarea at bounding box center [351, 275] width 349 height 17
type textarea "وعليكم السلام تفضل كيف اقدر اخدمك ؟"
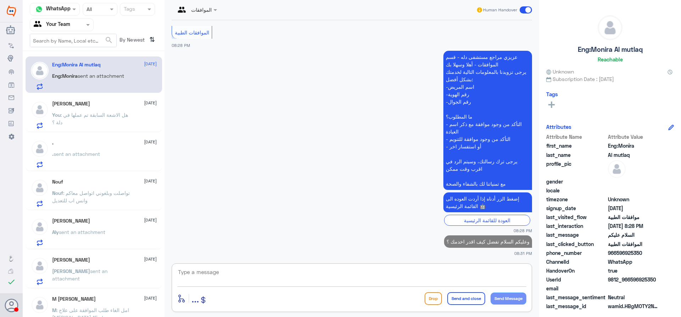
click at [111, 160] on div ". sent an attachment" at bounding box center [104, 160] width 105 height 16
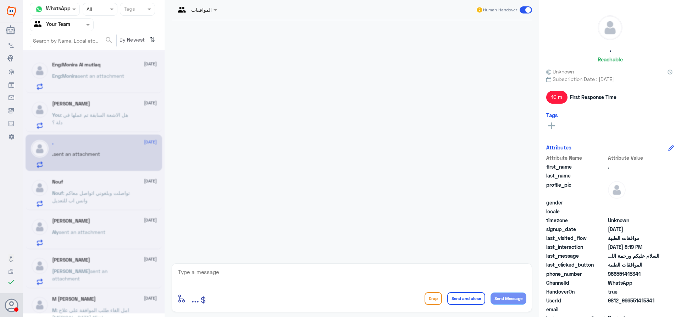
scroll to position [151, 0]
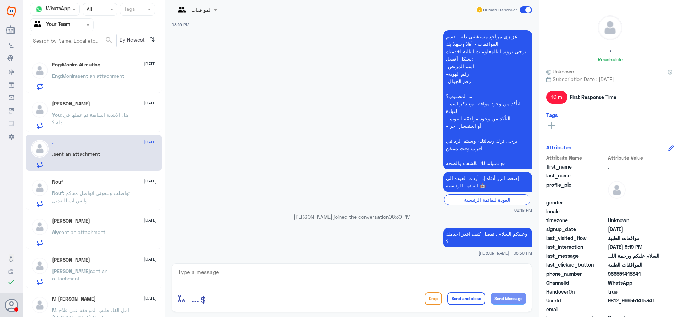
click at [121, 187] on div "Nouf 27 August Nouf : تواصلت وبلغوني اتواصل معاكم وانس اب للتعديل" at bounding box center [104, 193] width 105 height 28
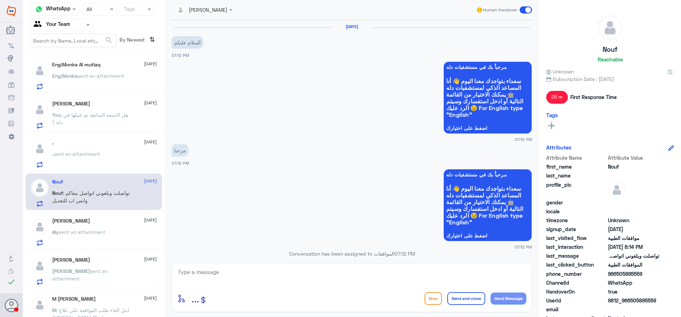
scroll to position [526, 0]
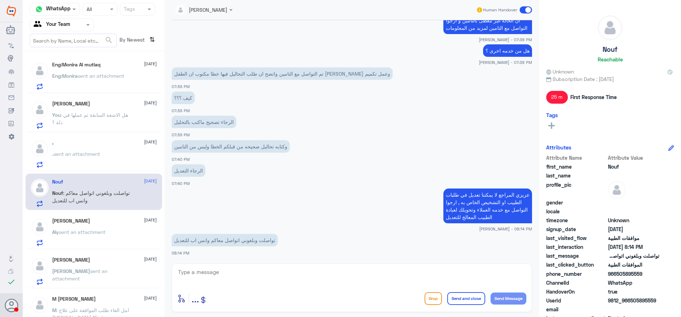
click at [110, 232] on div "Aly sent an attachment" at bounding box center [104, 238] width 105 height 16
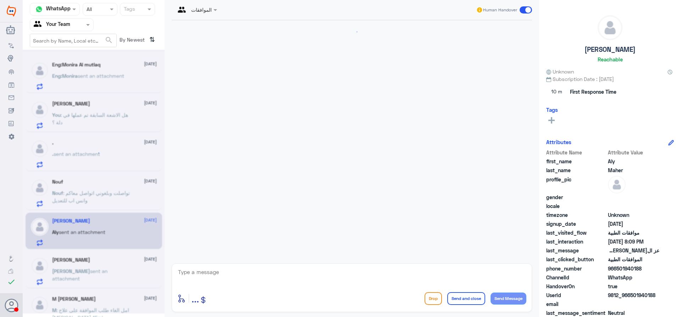
scroll to position [155, 0]
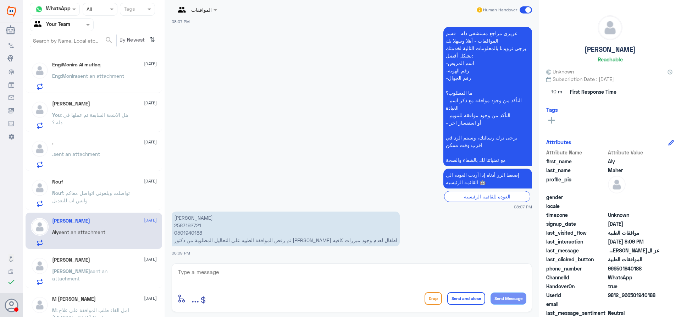
click at [110, 200] on p "Nouf : تواصلت وبلغوني اتواصل معاكم وانس اب للتعديل" at bounding box center [92, 198] width 80 height 18
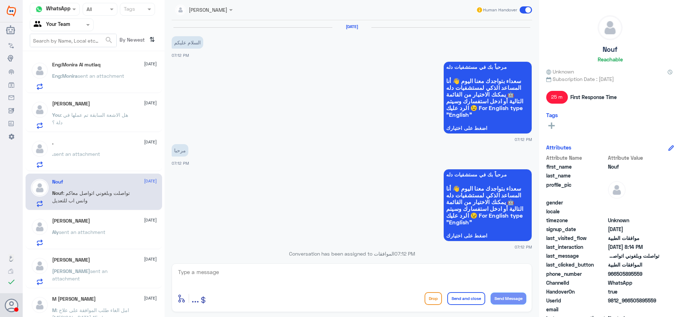
scroll to position [526, 0]
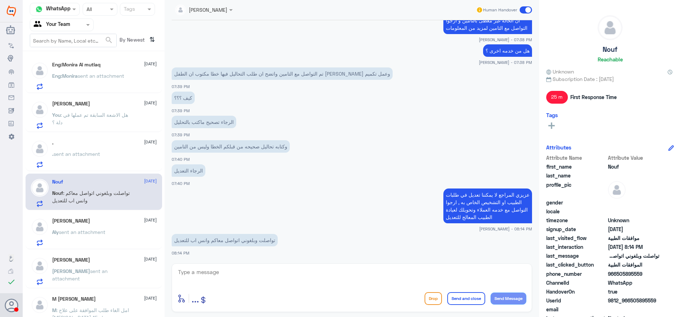
click at [106, 228] on div "Aly Maher 27 August Aly sent an attachment" at bounding box center [104, 232] width 105 height 28
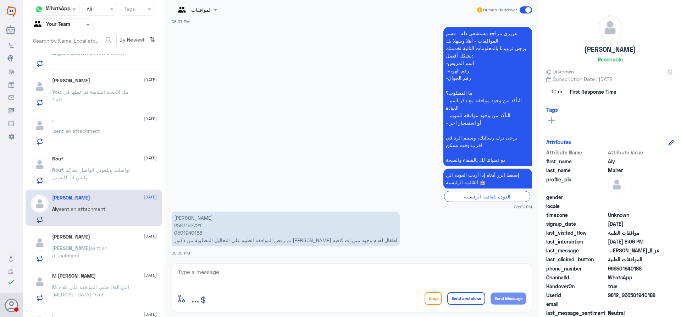
scroll to position [35, 0]
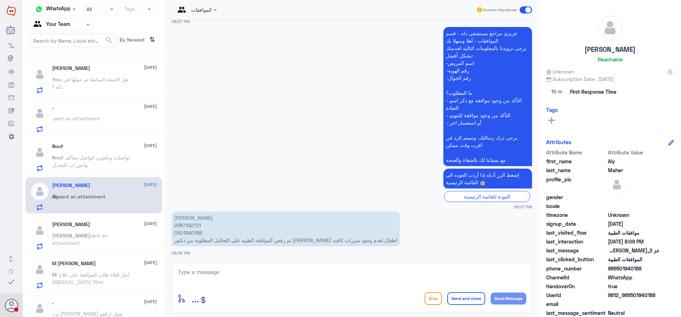
click at [116, 232] on div "Omar Bin Jahlan 27 August Omar sent an attachment" at bounding box center [104, 235] width 105 height 28
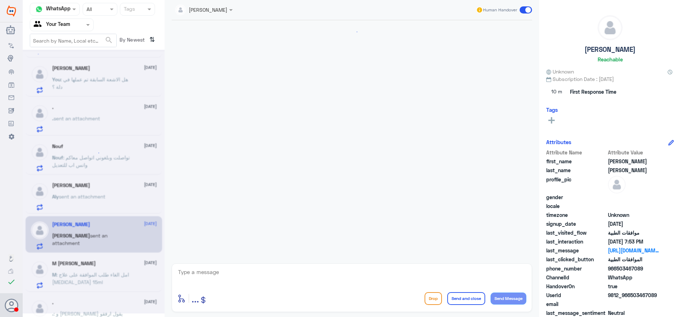
scroll to position [721, 0]
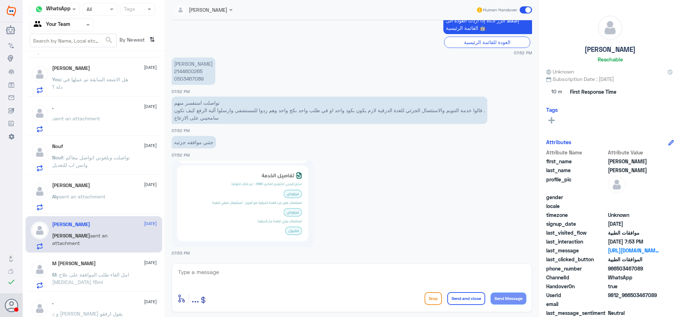
click at [188, 73] on p "حنان عبدالله محمد 2144600265 0503467089" at bounding box center [194, 70] width 44 height 27
copy p "2144600265"
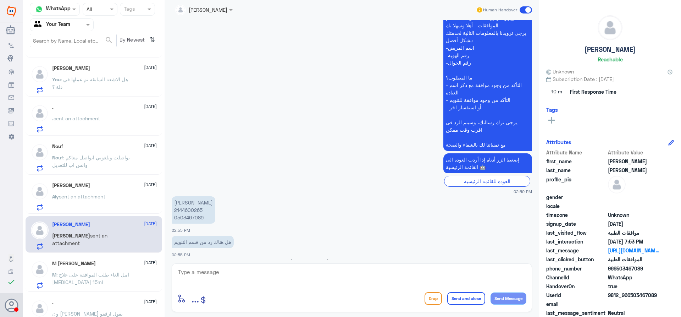
scroll to position [751, 0]
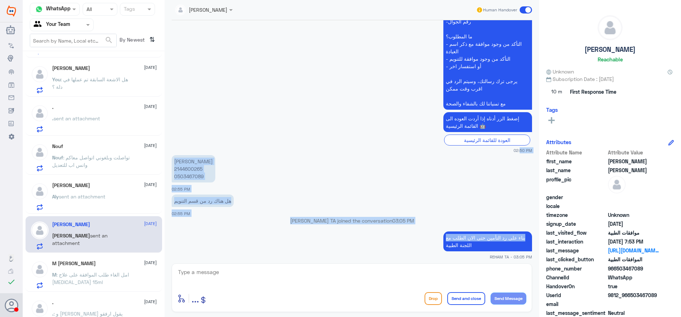
drag, startPoint x: 533, startPoint y: 144, endPoint x: 534, endPoint y: 241, distance: 97.5
click at [534, 241] on div "23 Aug 2025 Conversation has been assigned to REHAM TA 10:00 AM الموافقات الطبي…" at bounding box center [351, 139] width 367 height 239
click at [517, 195] on app-msgs-text "هل هناك رد من قسم التنويم" at bounding box center [352, 200] width 360 height 13
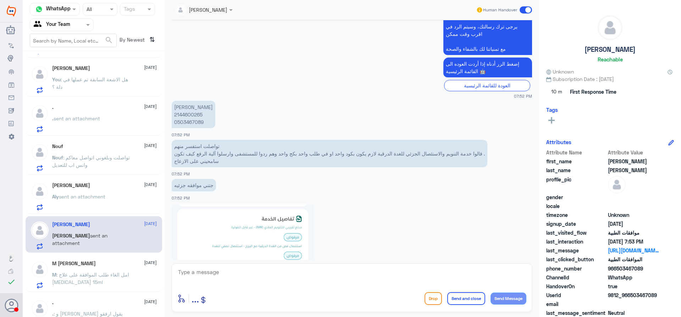
scroll to position [1381, 0]
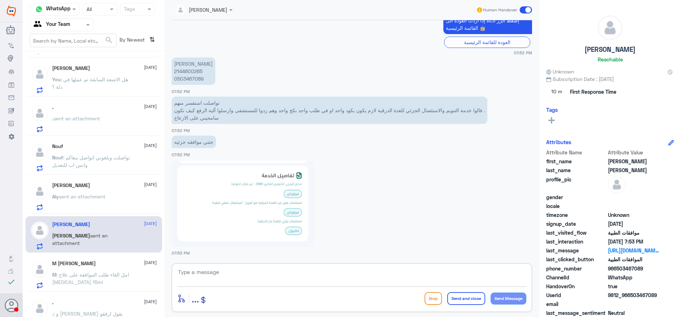
click at [384, 281] on textarea at bounding box center [351, 275] width 349 height 17
type textarea "تم ارسال الموافقة لمكتب التنويم للمراجعة ارجوا انتظار الرد من قبلهم"
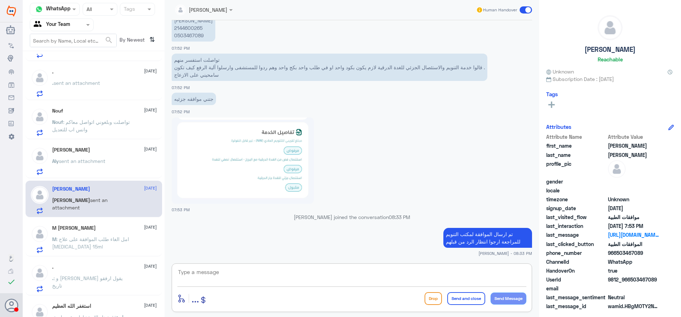
scroll to position [106, 0]
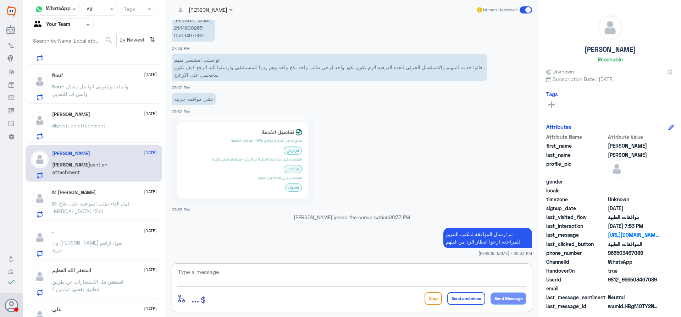
click at [96, 186] on div "M Ammar 27 August M : امل الغاء طلب الموافقة على علاج ACtemra 15ml" at bounding box center [94, 202] width 137 height 37
click at [111, 92] on p "Nouf : تواصلت وبلغوني اتواصل معاكم وانس اب للتعديل" at bounding box center [92, 92] width 80 height 18
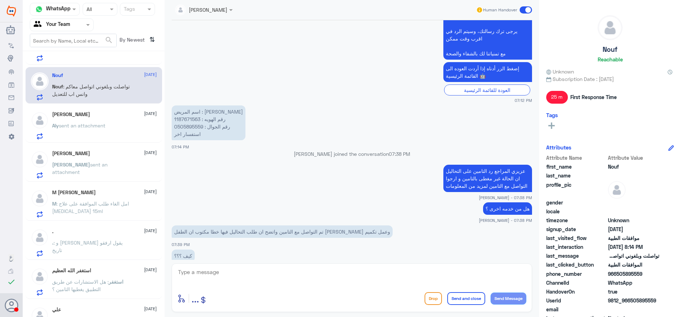
scroll to position [349, 0]
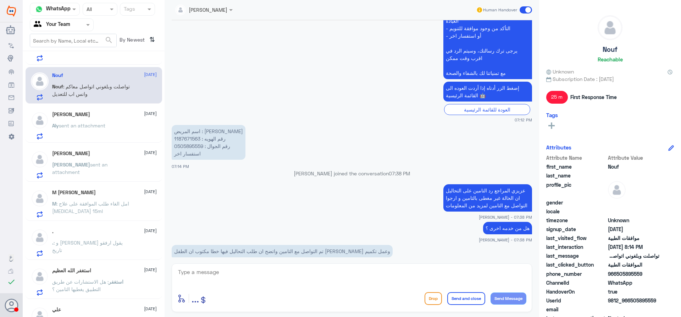
click at [179, 137] on p "اسم المريض : فهد بوسبيت رقم الهويه : 1187671563 رقم الجوال : 0505895559 استفسار…" at bounding box center [209, 142] width 74 height 35
copy p "1187671563"
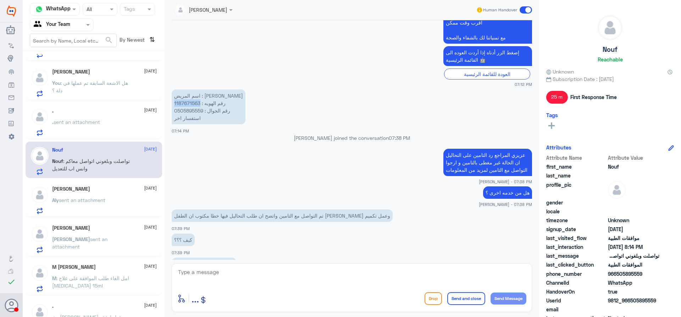
scroll to position [0, 0]
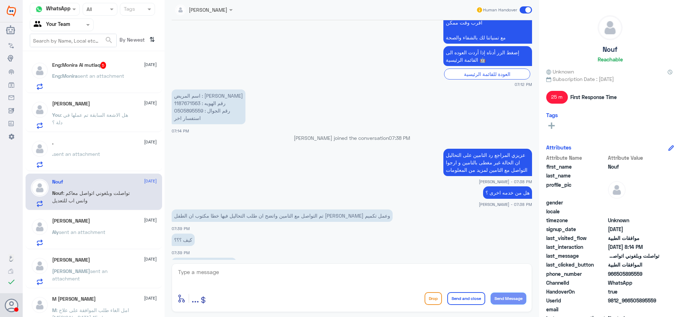
click at [112, 81] on p "Eng:Monira sent an attachment" at bounding box center [88, 81] width 72 height 18
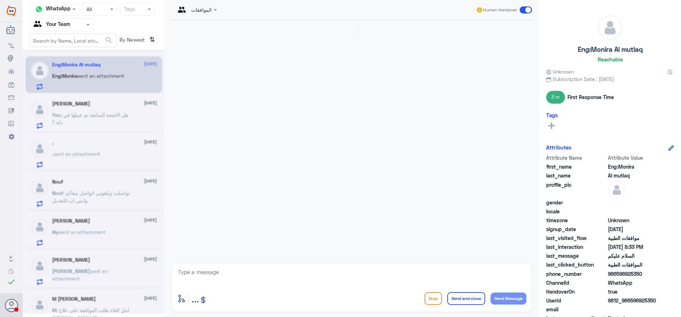
scroll to position [346, 0]
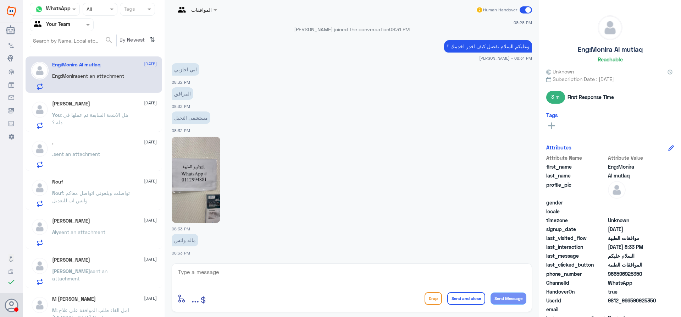
click at [202, 185] on img at bounding box center [196, 180] width 49 height 86
click at [282, 283] on textarea at bounding box center [351, 275] width 349 height 17
click at [274, 273] on textarea "عزيزي المراجع ارجوا المعذرة هذا القسم لمتابعة الموافقات الطبية فقط , ارجوا التو…" at bounding box center [351, 275] width 349 height 17
drag, startPoint x: 221, startPoint y: 273, endPoint x: 232, endPoint y: 273, distance: 11.7
click at [232, 273] on textarea "عزيزي المراجع ارجوا المعذرة هذا القسم لمتابعة الموافقات الطبية فقط , ارجوا التو…" at bounding box center [351, 275] width 349 height 17
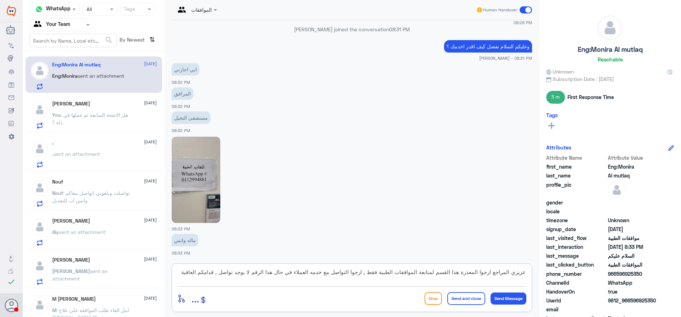
click at [232, 273] on textarea "عزيزي المراجع ارجوا المعذرة هذا القسم لمتابعة الموافقات الطبية فقط , ارجوا التو…" at bounding box center [351, 275] width 349 height 17
drag, startPoint x: 234, startPoint y: 273, endPoint x: 220, endPoint y: 273, distance: 13.5
click at [220, 273] on textarea "عزيزي المراجع ارجوا المعذرة هذا القسم لمتابعة الموافقات الطبية فقط , ارجوا التو…" at bounding box center [351, 275] width 349 height 17
type textarea "عزيزي المراجع ارجوا المعذرة هذا القسم لمتابعة الموافقات الطبية فقط , ارجوا التو…"
click at [463, 297] on button "Send and close" at bounding box center [466, 298] width 38 height 13
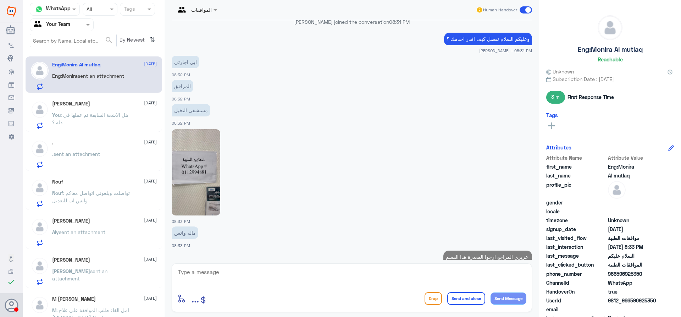
scroll to position [399, 0]
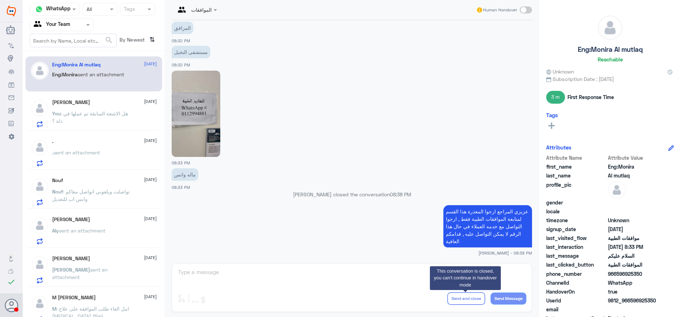
click at [120, 155] on div ". sent an attachment" at bounding box center [104, 158] width 105 height 16
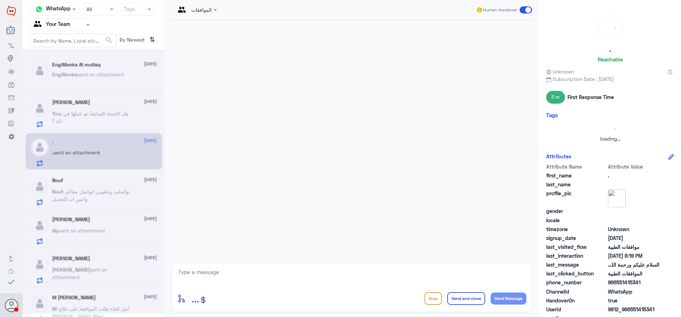
scroll to position [151, 0]
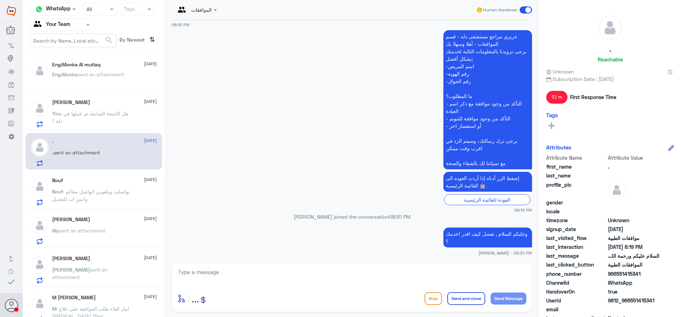
click at [104, 198] on p "Nouf : تواصلت وبلغوني اتواصل معاكم وانس اب للتعديل" at bounding box center [92, 197] width 80 height 18
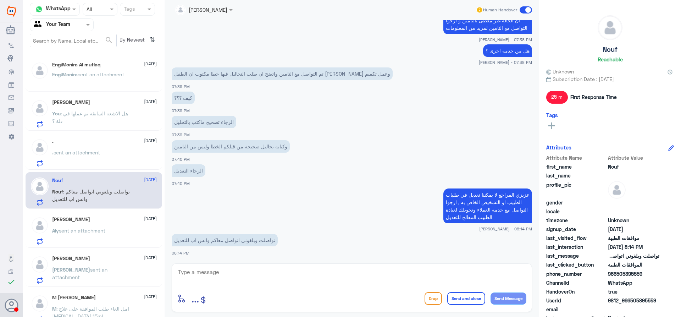
scroll to position [35, 0]
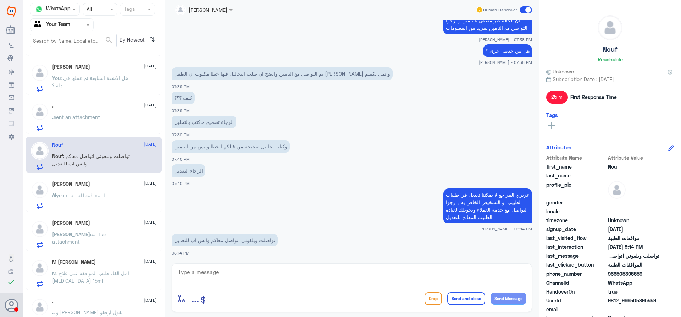
click at [105, 194] on span "sent an attachment" at bounding box center [82, 195] width 46 height 6
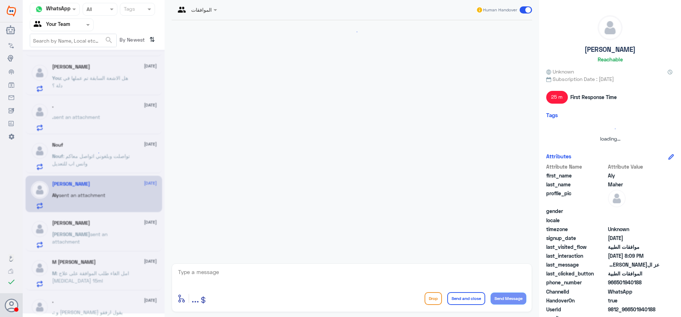
scroll to position [155, 0]
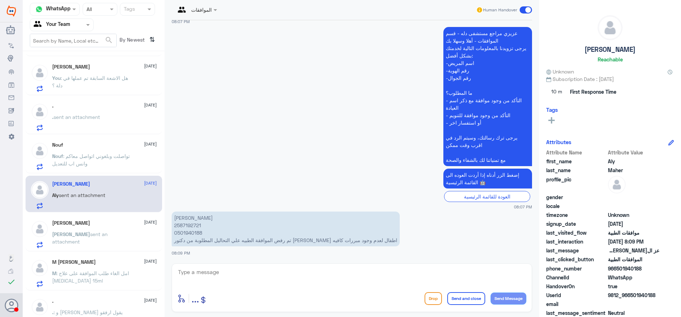
click at [196, 225] on p "عز الدين علي 2587192721 0501940188 تم رفض الموافقة الطبيه علي التحاليل المطلوبة…" at bounding box center [286, 228] width 228 height 35
copy p "2587192721"
click at [269, 268] on textarea at bounding box center [351, 275] width 349 height 17
click at [63, 232] on span "Omar" at bounding box center [71, 234] width 38 height 6
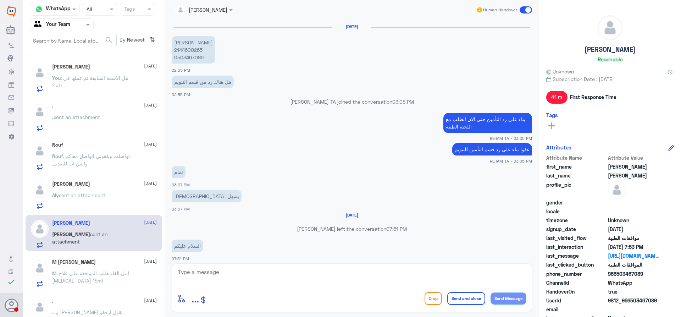
scroll to position [555, 0]
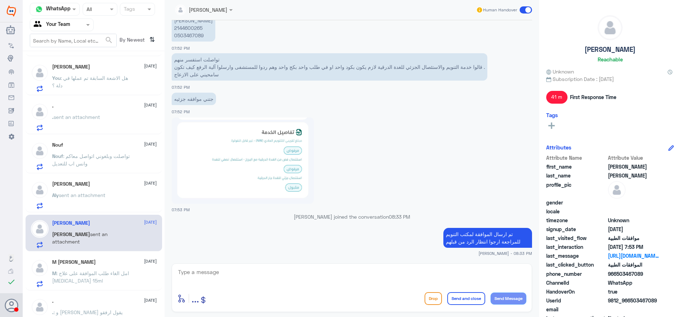
click at [103, 263] on div "M Ammar 27 August" at bounding box center [104, 262] width 105 height 6
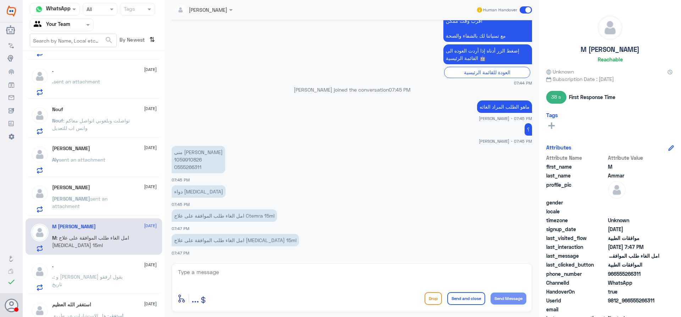
scroll to position [106, 0]
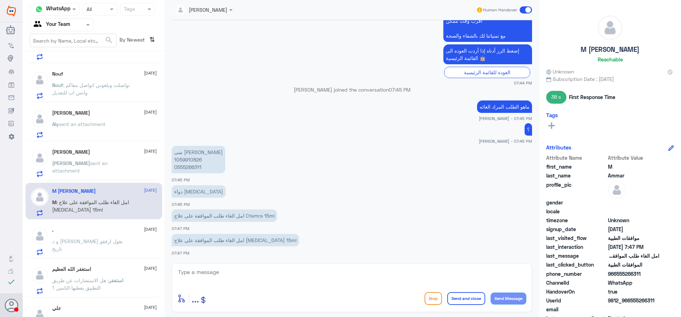
click at [116, 239] on div ". : و تامين يقول ارفقو تاريخ" at bounding box center [104, 247] width 105 height 16
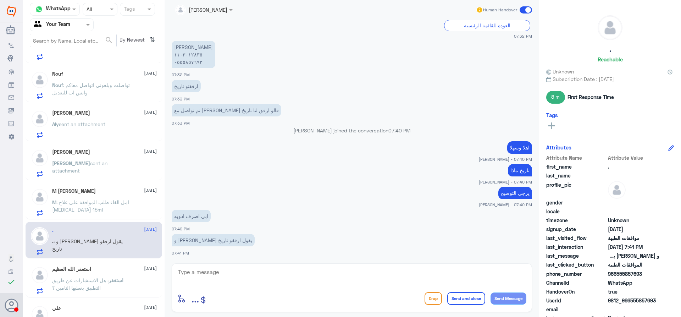
scroll to position [142, 0]
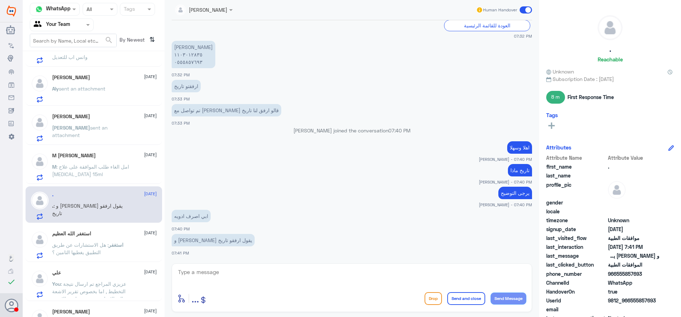
click at [117, 232] on div "استغفر الله العظيم 27 August" at bounding box center [104, 233] width 105 height 6
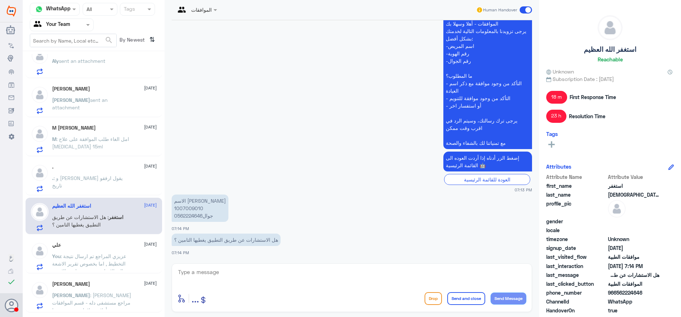
scroll to position [177, 0]
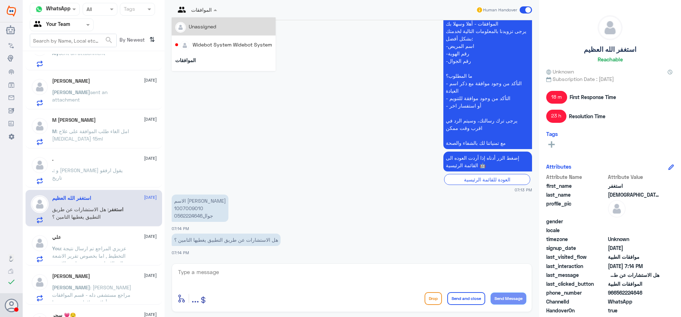
click at [197, 6] on input "text" at bounding box center [188, 9] width 26 height 8
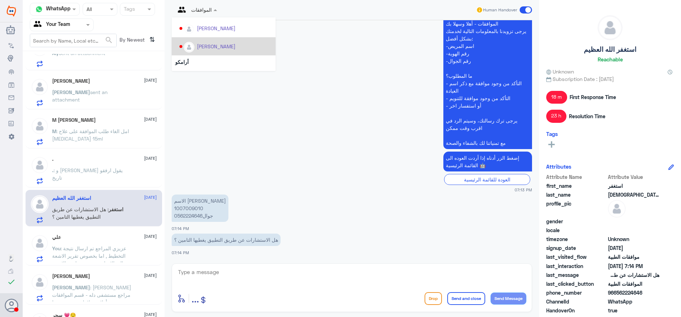
scroll to position [248, 0]
click at [353, 63] on app-msgs-text "عزيزي مراجع مستشفى دله - قسم الموافقات - أهلا وسهلا بك يرجى تزويدنا بالمعلومات …" at bounding box center [352, 80] width 360 height 140
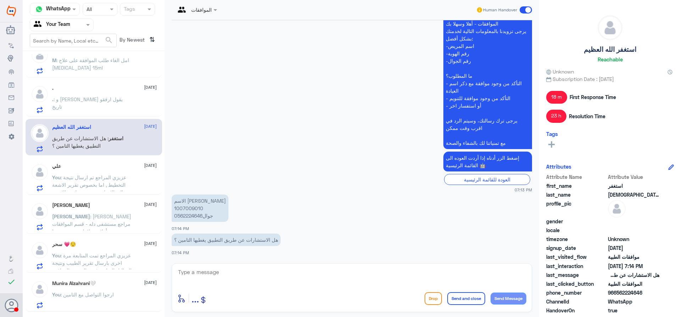
click at [91, 186] on span ": عزيزي المراجع تم ارسال نتيجة التخطيط , اما بخصوص تقرير الاشعة الى الان لم يصد…" at bounding box center [89, 184] width 74 height 21
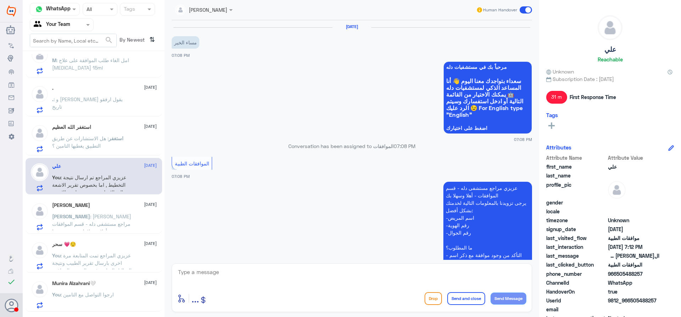
scroll to position [296, 0]
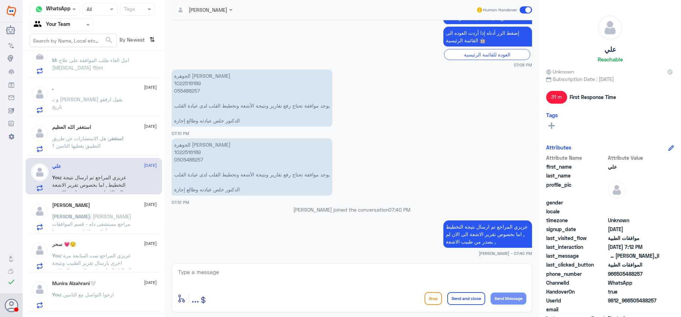
click at [183, 152] on p "الجوهرة محمد الناصر 1022516189 0505488257 يوجد موافقة تحتاج رفع تقارير ونتيجة ا…" at bounding box center [252, 166] width 161 height 57
copy p "1022516189"
click at [278, 276] on textarea at bounding box center [351, 275] width 349 height 17
type textarea "عزيزي المراجع ارجوا التواصل معنا مرة اخرى في حال تم صدور نتيجة الاشعة , سوف تصل…"
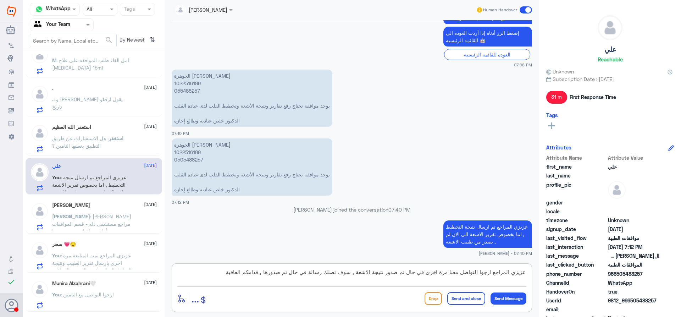
click at [464, 297] on button "Send and close" at bounding box center [466, 298] width 38 height 13
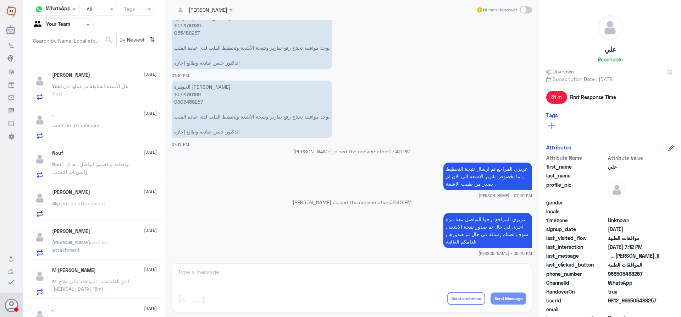
scroll to position [39, 0]
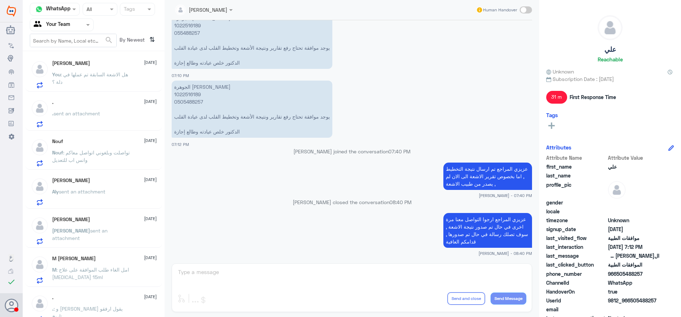
drag, startPoint x: 162, startPoint y: 119, endPoint x: 169, endPoint y: 243, distance: 124.3
click at [169, 244] on div "Channel WhatsApp Status × All Tags Agent Filter Your Team search By Newest ⇅ En…" at bounding box center [352, 159] width 658 height 319
click at [169, 233] on div "27 Aug 2025 مساء الخير 07:08 PM مرحباً بك في مستشفيات دله سعداء بتواجدك معنا ال…" at bounding box center [351, 139] width 367 height 239
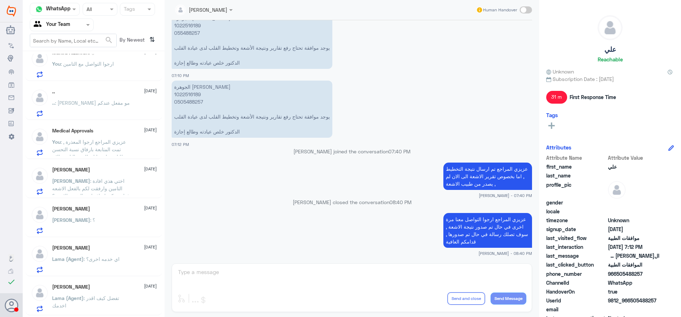
scroll to position [515, 0]
click at [113, 308] on span ": ممكن تتابع مع الدكتور او تعطيني رقم منسق عمليات دكتور ناصر" at bounding box center [85, 306] width 67 height 21
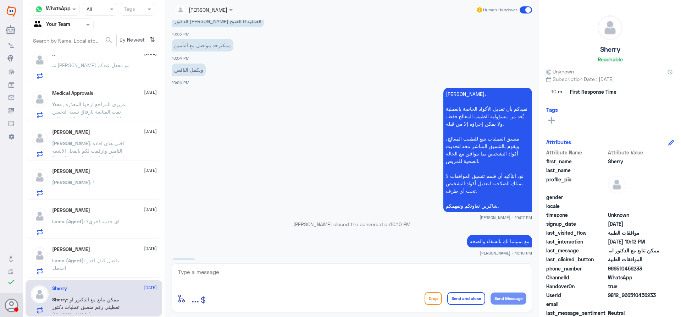
scroll to position [1843, 0]
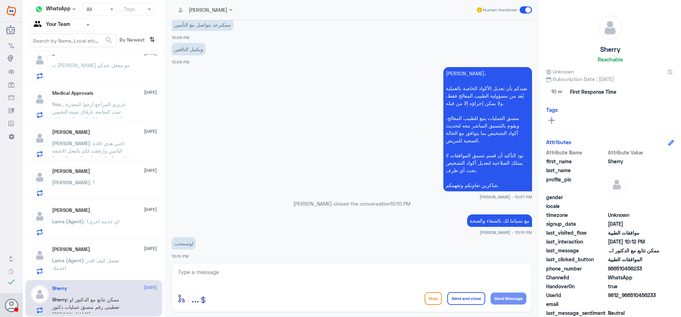
click at [460, 167] on p "عزيزي، نفيدكم بأن تعديل الأكواد الخاصة بالعملية يُعد من مسؤولية الطبيب المعالج …" at bounding box center [487, 129] width 89 height 124
click at [510, 179] on p "عزيزي، نفيدكم بأن تعديل الأكواد الخاصة بالعملية يُعد من مسؤولية الطبيب المعالج …" at bounding box center [487, 129] width 89 height 124
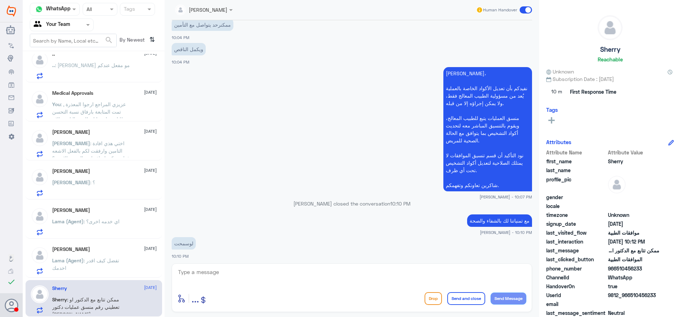
click at [508, 191] on p "عزيزي، نفيدكم بأن تعديل الأكواد الخاصة بالعملية يُعد من مسؤولية الطبيب المعالج …" at bounding box center [487, 129] width 89 height 124
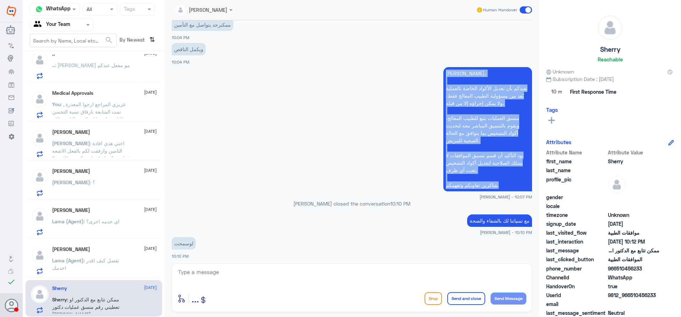
drag, startPoint x: 507, startPoint y: 195, endPoint x: 445, endPoint y: 71, distance: 138.1
click at [445, 71] on p "عزيزي، نفيدكم بأن تعديل الأكواد الخاصة بالعملية يُعد من مسؤولية الطبيب المعالج …" at bounding box center [487, 129] width 89 height 124
copy p "عزيزي، نفيدكم بأن تعديل الأكواد الخاصة بالعملية يُعد من مسؤولية الطبيب المعالج …"
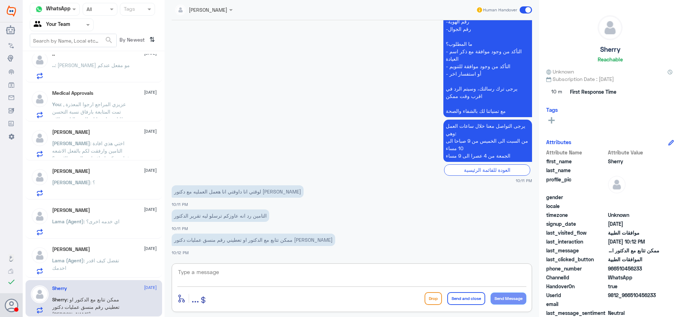
click at [386, 278] on textarea at bounding box center [351, 275] width 349 height 17
paste textarea "عزيزي، نفيدكم بأن تعديل الأكواد الخاصة بالعملية يُعد من مسؤولية الطبيب المعالج …"
type textarea "عزيزي، نفيدكم بأن تعديل الأكواد الخاصة بالعملية يُعد من مسؤولية الطبيب المعالج …"
click at [477, 297] on button "Send and close" at bounding box center [466, 298] width 38 height 13
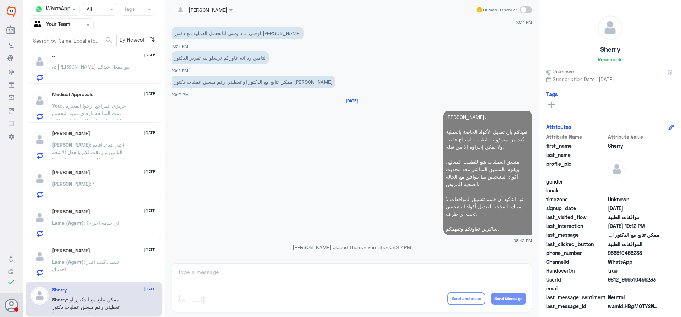
scroll to position [513, 0]
click at [128, 255] on div "ابو فيصل 27 August Lama (Agent) : تفضل كيف اقدر اخدمك" at bounding box center [104, 261] width 105 height 28
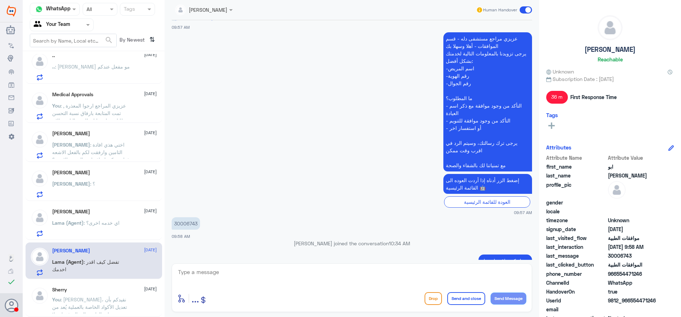
scroll to position [655, 0]
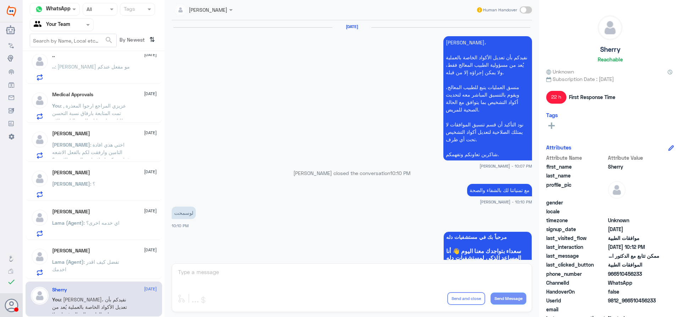
scroll to position [871, 0]
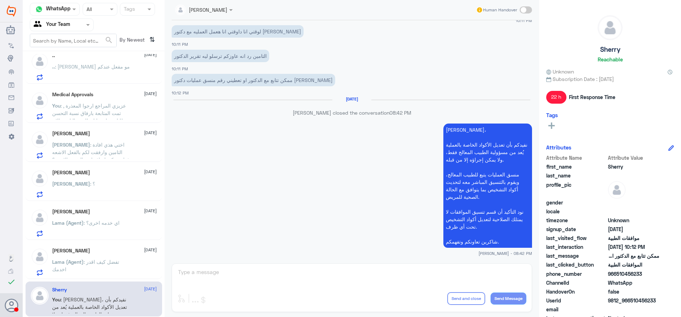
click at [105, 262] on span ": تفضل كيف اقدر اخدمك" at bounding box center [85, 264] width 67 height 13
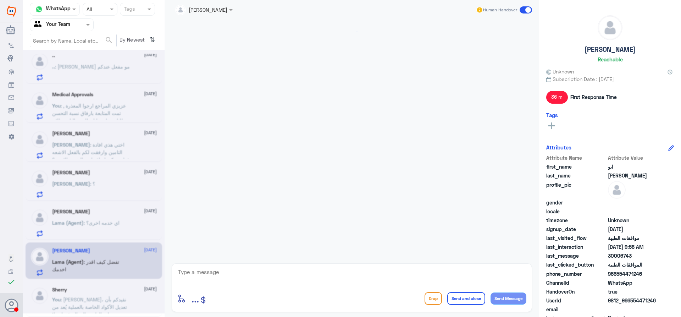
scroll to position [655, 0]
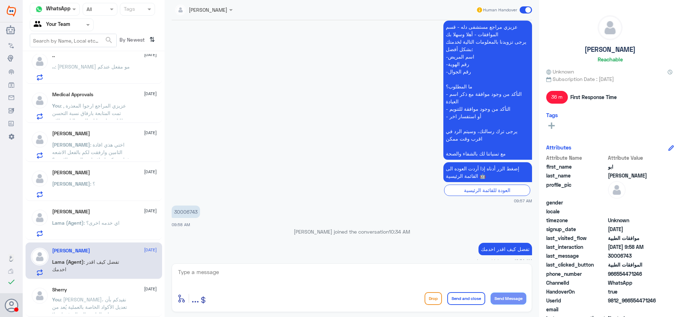
click at [187, 207] on p "30006743" at bounding box center [186, 211] width 28 height 12
copy p "30006743"
click at [333, 277] on textarea at bounding box center [351, 275] width 349 height 17
type textarea "عزيزي المراجع ارجوا تزويدنا بالتوضيح للمساعدة , قدامكم العافية"
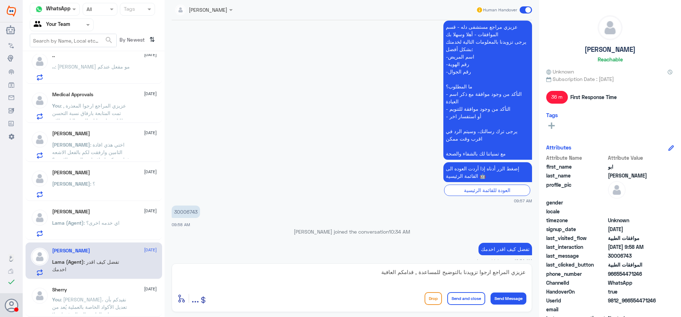
click at [472, 300] on button "Send and close" at bounding box center [466, 298] width 38 height 13
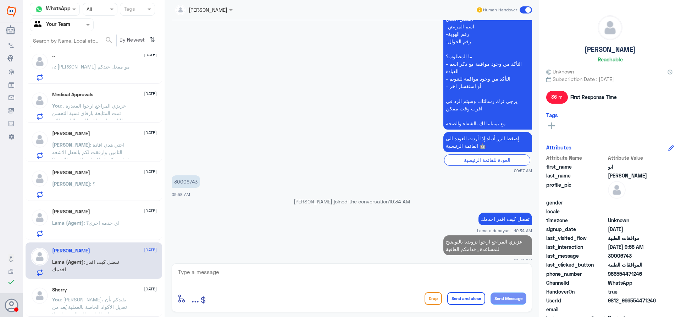
scroll to position [512, 0]
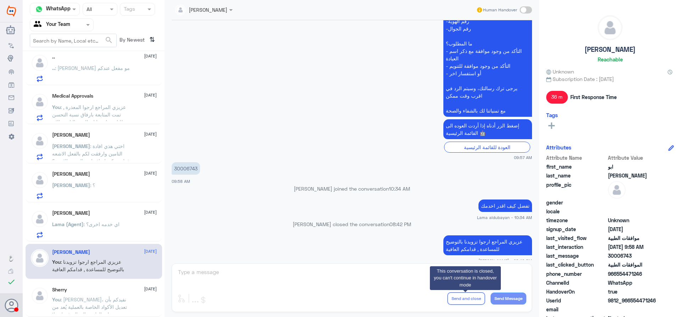
click at [118, 238] on div "Ahmad Al-Qaisi 27 August Lama (Agent) : اي خدمه اخرى؟" at bounding box center [94, 223] width 137 height 37
click at [127, 228] on div "Lama (Agent) : اي خدمه اخرى؟" at bounding box center [104, 230] width 105 height 16
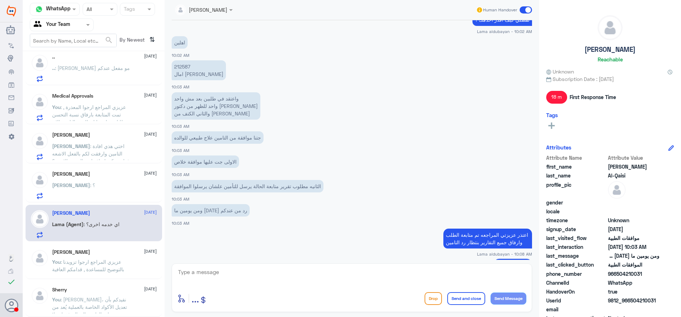
scroll to position [490, 0]
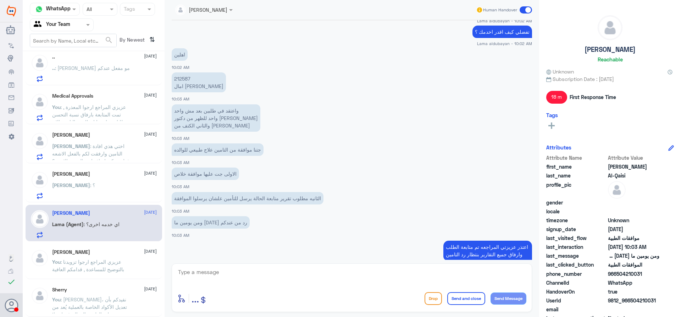
click at [185, 81] on p "212587 امال ابو رشيد" at bounding box center [199, 82] width 54 height 20
copy p "212587"
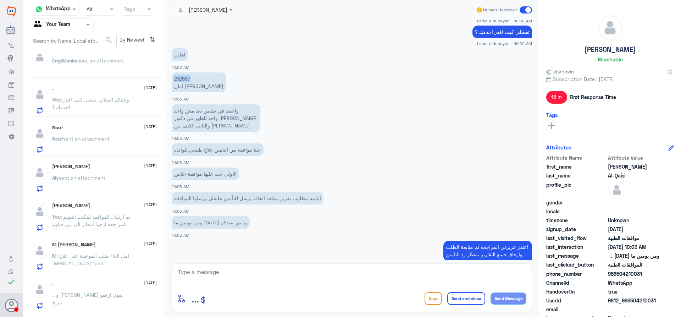
scroll to position [106, 0]
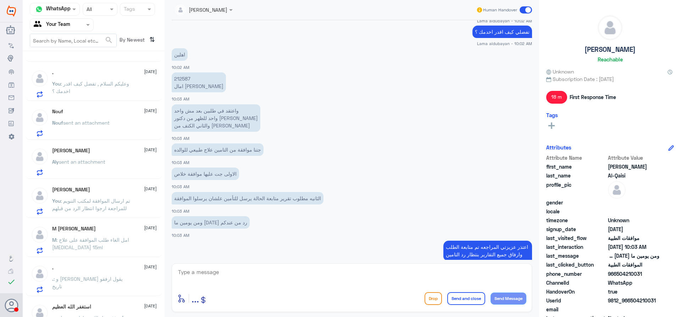
click at [118, 131] on div "Nouf sent an attachment" at bounding box center [104, 129] width 105 height 16
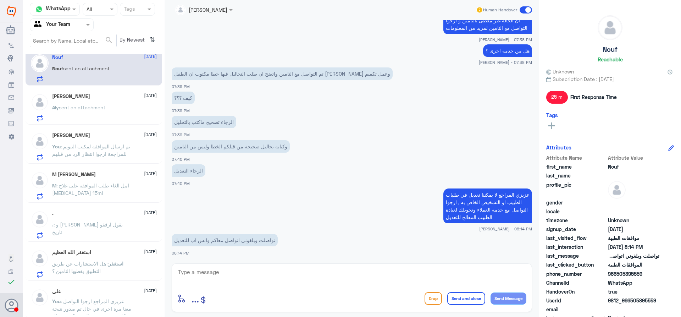
scroll to position [177, 0]
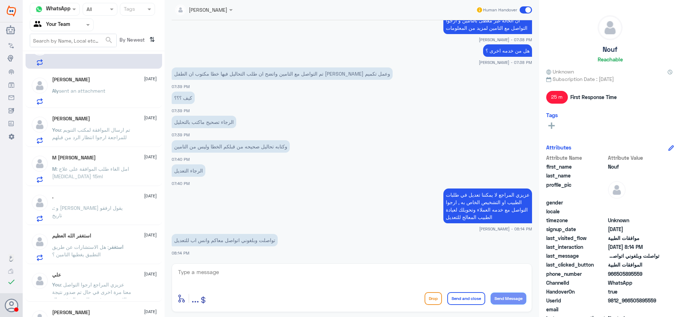
click at [111, 282] on span ": عزيزي المراجع ارجوا التواصل معنا مرة اخرى في حال تم صدور نتيجة الاشعة , سوف ت…" at bounding box center [91, 295] width 79 height 28
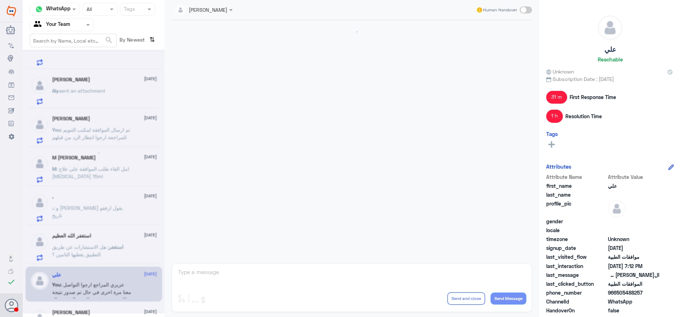
scroll to position [355, 0]
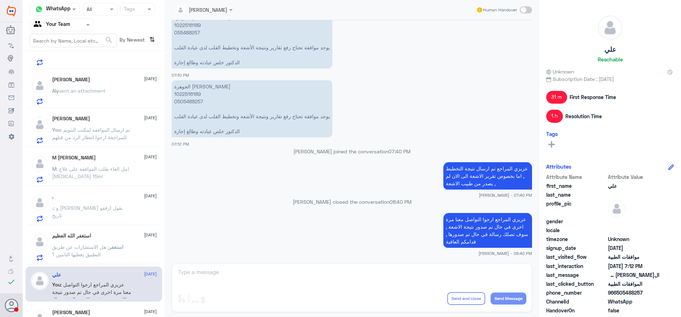
click at [121, 254] on p "استغفر : هل الاستشارات عن طريق التطبيق يغطيها التامين ؟" at bounding box center [92, 252] width 80 height 18
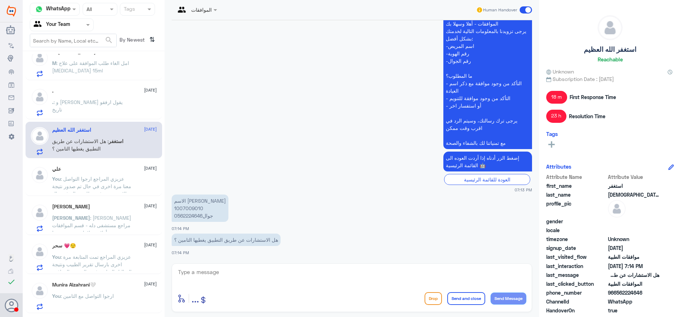
scroll to position [284, 0]
click at [113, 223] on span ": [PERSON_NAME] مراجع مستشفى دله - قسم الموافقات - أهلا وسهلا بك يرجى تزويدنا ب…" at bounding box center [91, 273] width 79 height 118
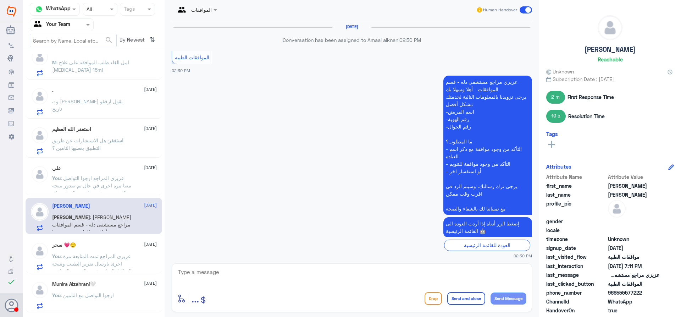
scroll to position [936, 0]
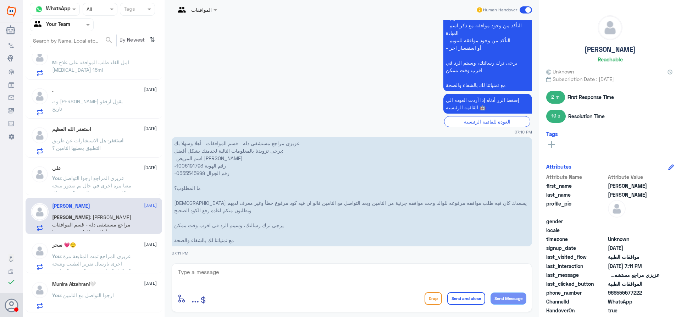
click at [112, 254] on span ": عزيزي المراجع تمت المتابعة مرة اخرى بارسال تقرير الطبيب ونتيجة التحاليل الساب…" at bounding box center [91, 271] width 79 height 36
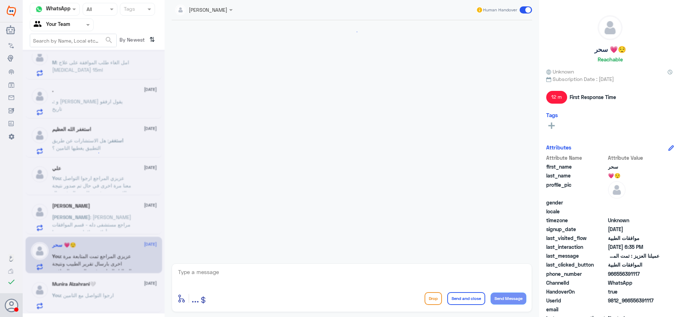
scroll to position [856, 0]
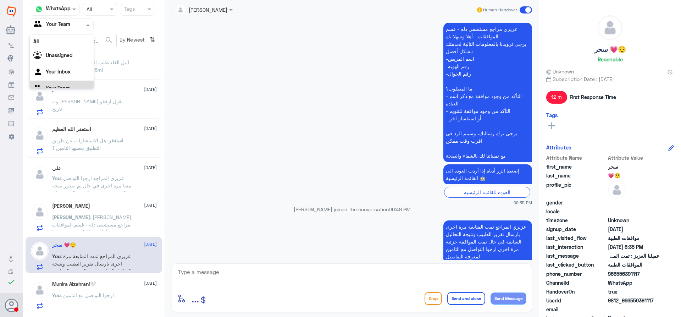
click at [76, 23] on div at bounding box center [61, 25] width 63 height 8
click at [70, 66] on div "Your Inbox" at bounding box center [62, 72] width 64 height 16
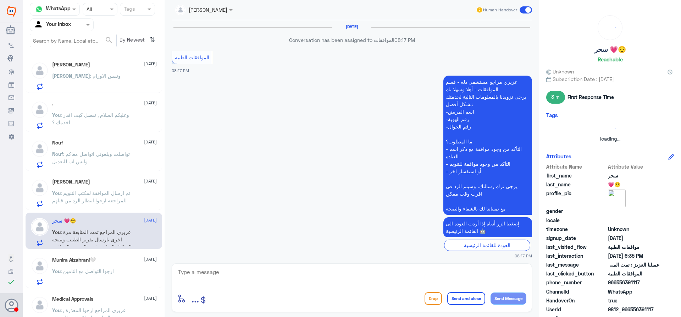
scroll to position [718, 0]
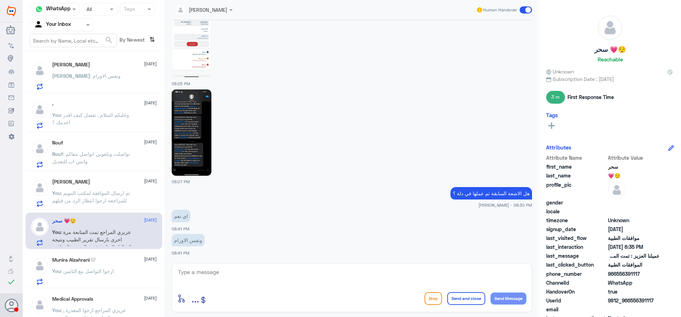
click at [120, 150] on p "Nouf : تواصلت وبلغوني اتواصل معاكم وانس اب للتعديل" at bounding box center [92, 159] width 80 height 18
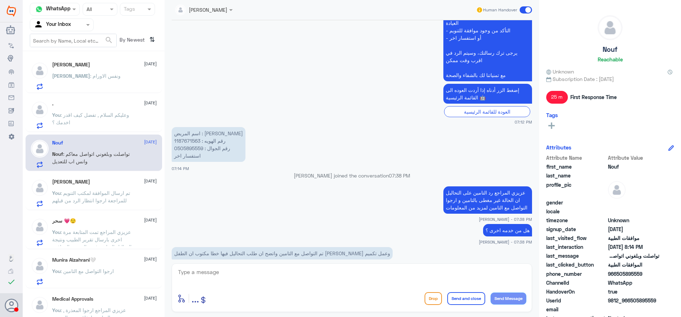
scroll to position [313, 0]
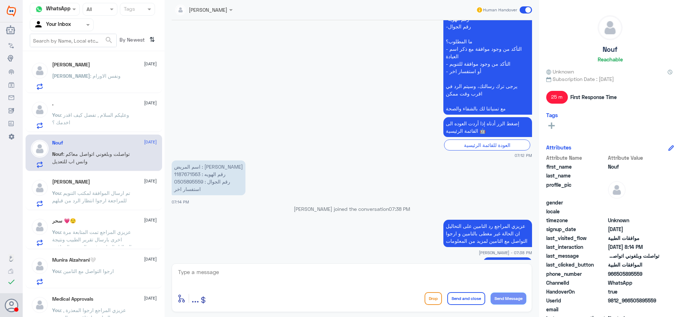
click at [191, 172] on p "اسم المريض : فهد بوسبيت رقم الهويه : 1187671563 رقم الجوال : 0505895559 استفسار…" at bounding box center [209, 177] width 74 height 35
copy p "1187671563"
click at [281, 267] on textarea at bounding box center [351, 275] width 349 height 17
click at [280, 269] on textarea at bounding box center [351, 275] width 349 height 17
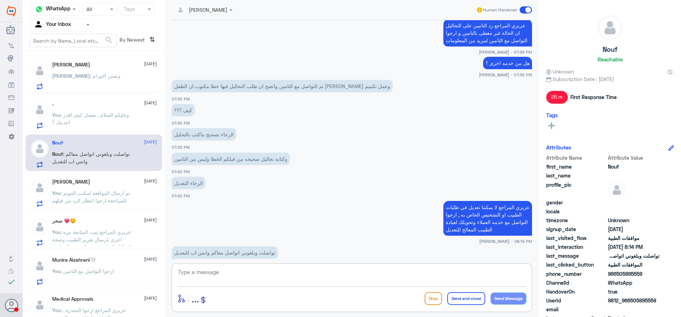
scroll to position [526, 0]
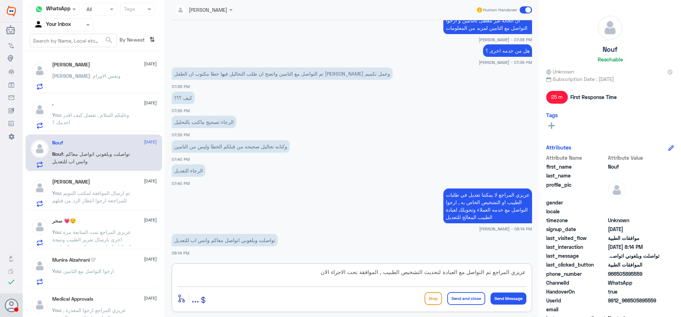
type textarea "عزيزي المراجع تم التواصل مع العيادة لتحديث التشخيص الطبيب , الموافقة تحت الاجرا…"
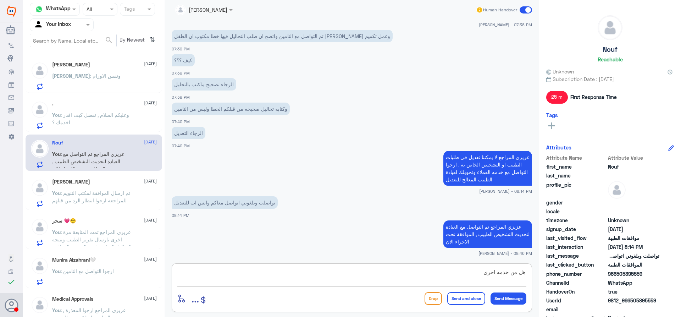
type textarea "هل من خدمه اخرى ؟"
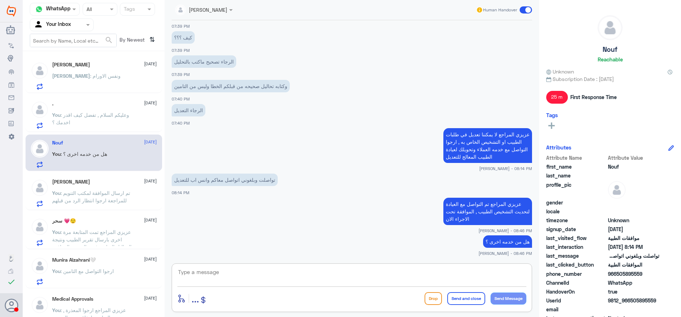
click at [59, 18] on div "Agent Filter Your Inbox" at bounding box center [62, 24] width 64 height 13
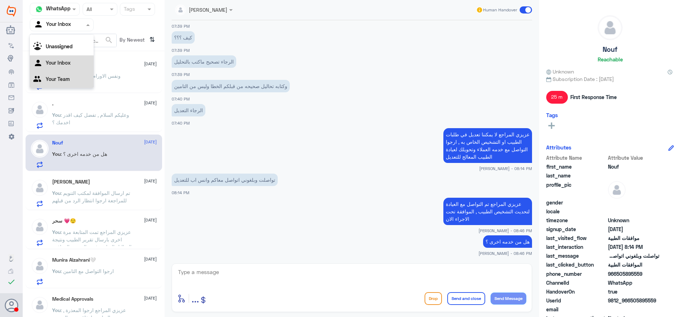
click at [63, 75] on div "Your Team" at bounding box center [62, 80] width 64 height 16
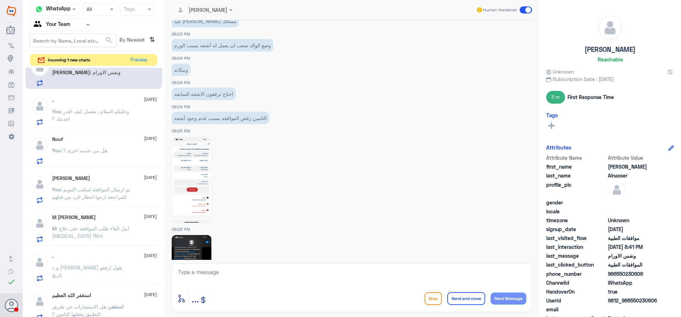
scroll to position [593, 0]
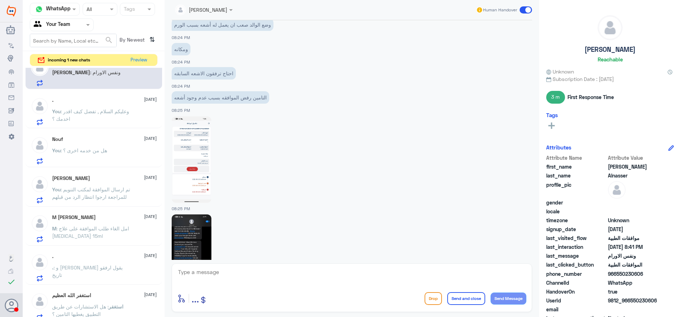
click at [366, 260] on div "Nasser qirnas Human Handover 27 Aug 2025 Conversation has been assigned to المو…" at bounding box center [352, 159] width 374 height 319
click at [351, 283] on textarea at bounding box center [351, 275] width 349 height 17
type textarea "تم التواصل مع مكتب التنويم لارفاق نتيجة الاشعة السابقة مع التوضيح ان المراجع لا…"
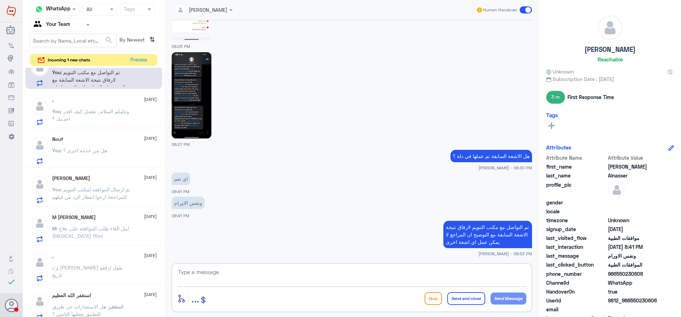
scroll to position [756, 0]
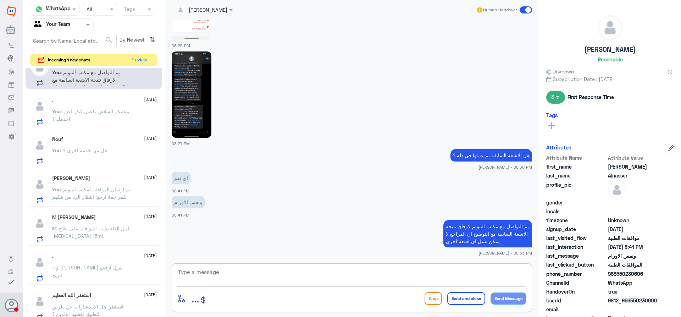
click at [343, 273] on textarea at bounding box center [351, 275] width 349 height 17
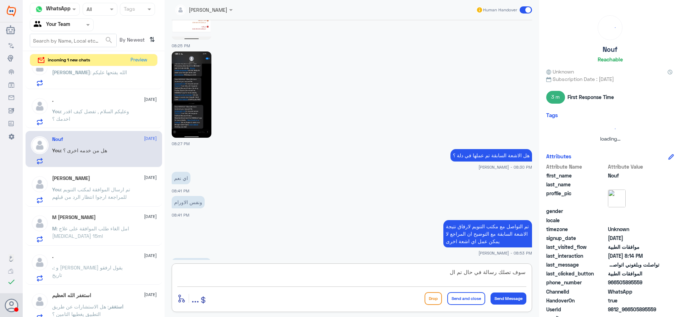
scroll to position [780, 0]
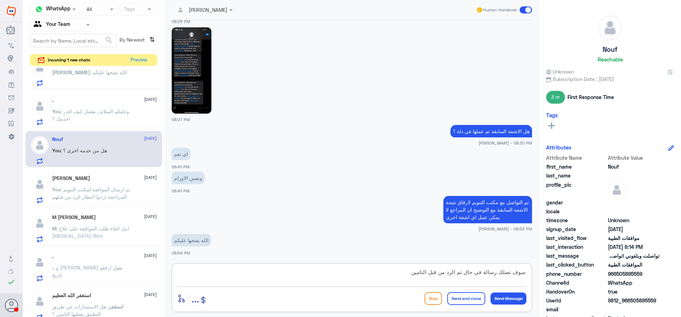
type textarea "سوف تصلك رسالة في حال تم الرد من قبل التامين"
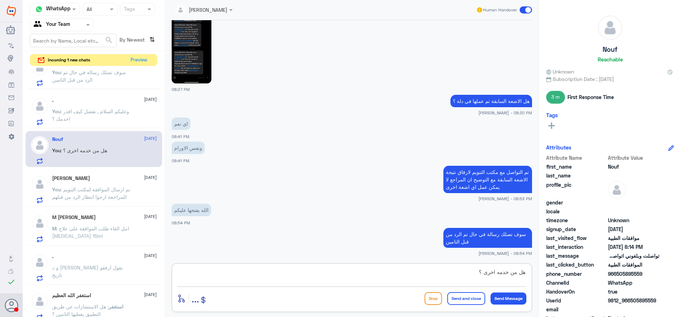
type textarea "هل من خدمه اخرى ؟"
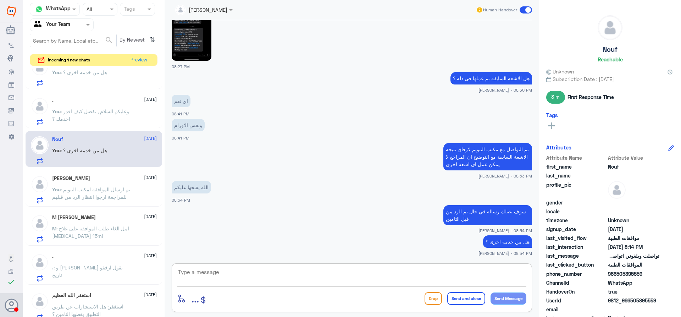
click at [119, 188] on span ": تم ارسال الموافقة لمكتب التنويم للمراجعة ارجوا انتظار الرد من قبلهم" at bounding box center [91, 192] width 78 height 13
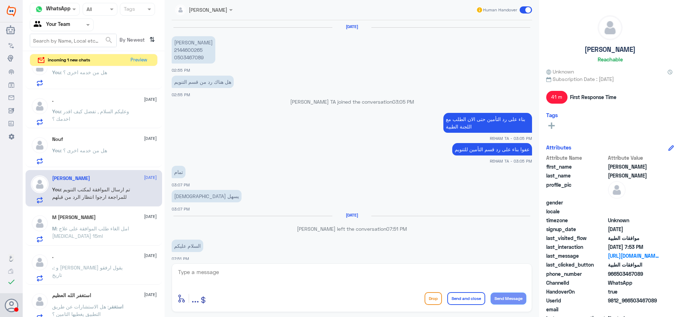
scroll to position [555, 0]
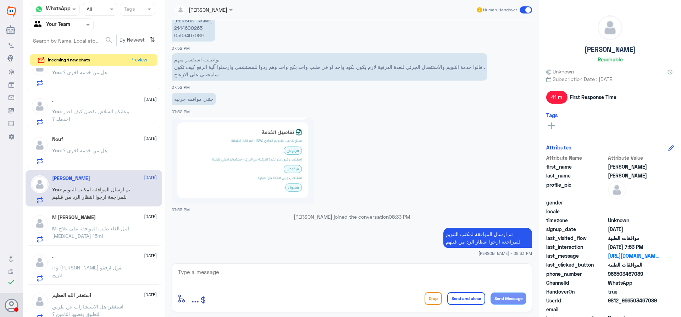
click at [84, 228] on span ": امل الغاء طلب الموافقة على علاج [MEDICAL_DATA] 15ml" at bounding box center [90, 231] width 77 height 13
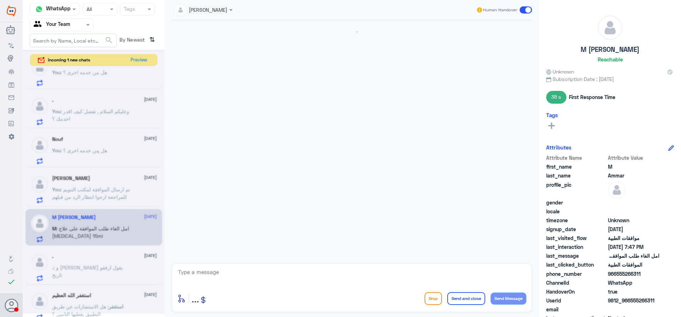
scroll to position [497, 0]
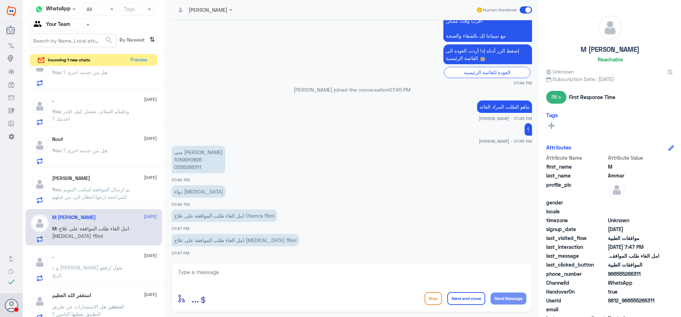
click at [91, 198] on span ": تم ارسال الموافقة لمكتب التنويم للمراجعة ارجوا انتظار الرد من قبلهم" at bounding box center [91, 192] width 78 height 13
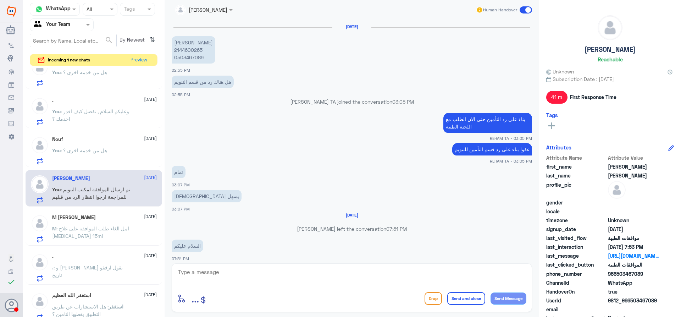
scroll to position [555, 0]
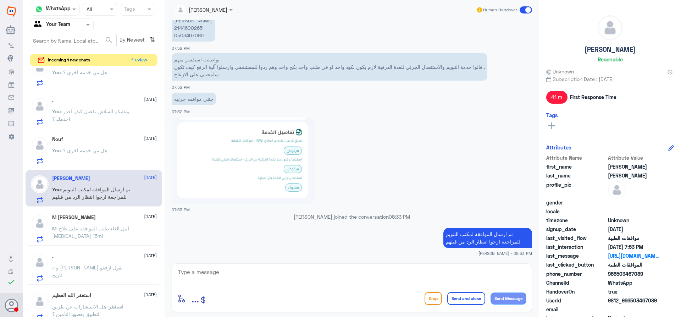
click at [124, 224] on div "M Ammar 27 August M : امل الغاء طلب الموافقة على علاج ACtemra 15ml" at bounding box center [104, 228] width 105 height 28
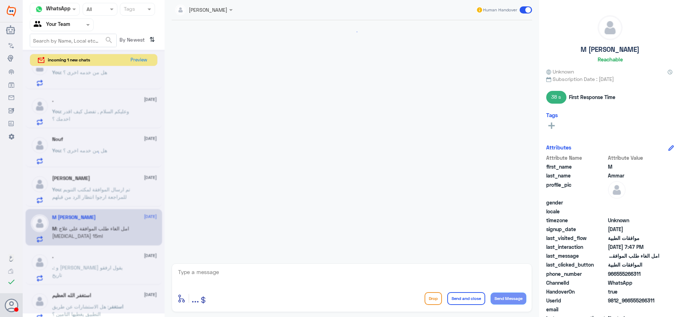
scroll to position [497, 0]
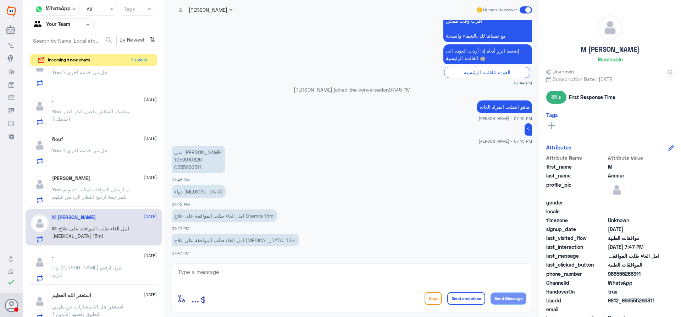
click at [108, 274] on div ". : و [PERSON_NAME] يقول ارفقو تاريخ" at bounding box center [104, 273] width 105 height 16
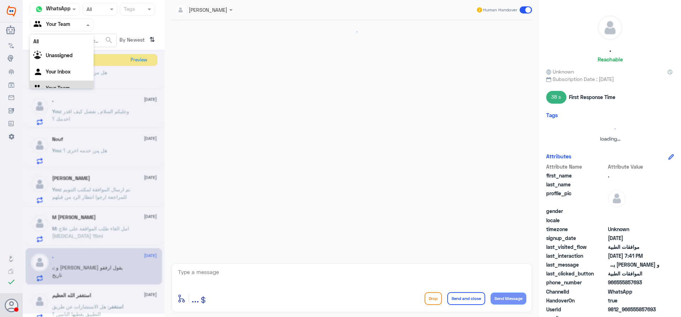
click at [69, 23] on input "text" at bounding box center [53, 25] width 39 height 8
click at [68, 65] on Inbox "Your Inbox" at bounding box center [58, 63] width 25 height 6
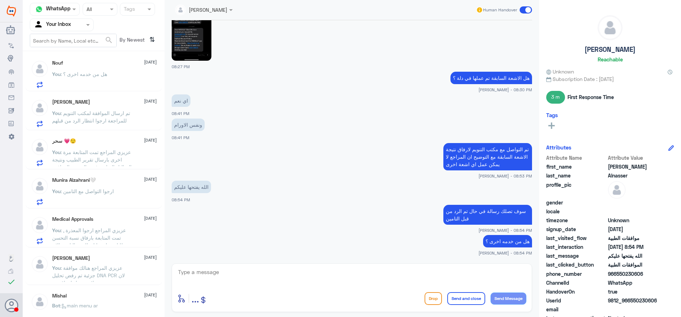
scroll to position [86, 0]
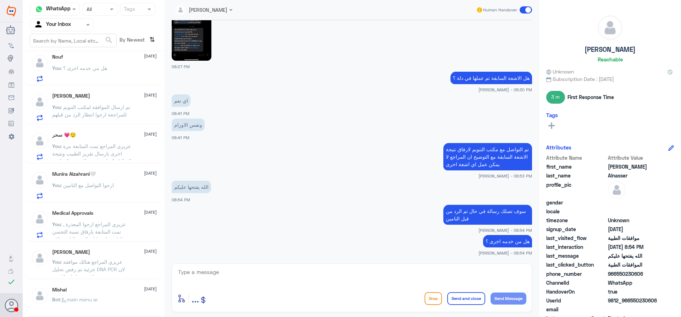
click at [108, 277] on div "Nada Abdullah 13 August You : عزيزي المراجع هنالك موافقة جزئية تم رفض تحليل DNA…" at bounding box center [94, 261] width 137 height 35
click at [110, 275] on span ": عزيزي المراجع هنالك موافقة جزئية تم رفض تحليل DNA PCR لان لايوجد عليها تعاقد …" at bounding box center [91, 279] width 78 height 43
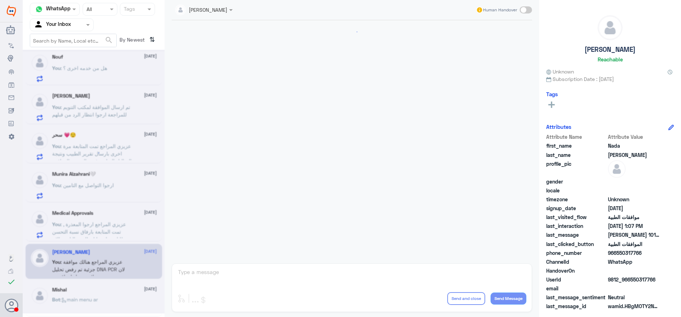
scroll to position [319, 0]
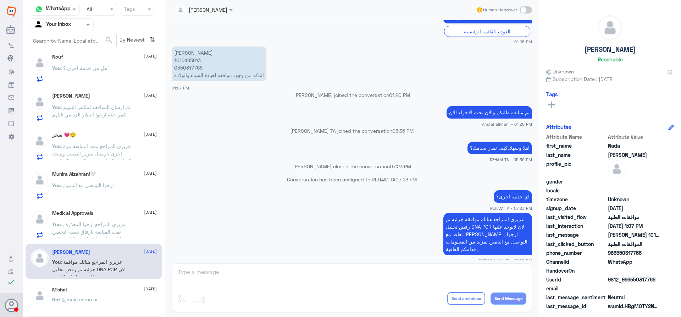
click at [110, 232] on span ": عزيزي المراجع ارجوا المعذرة , تمت المتابعة بارفاق نسبة التحسن للتامين ارجوا ا…" at bounding box center [89, 231] width 74 height 21
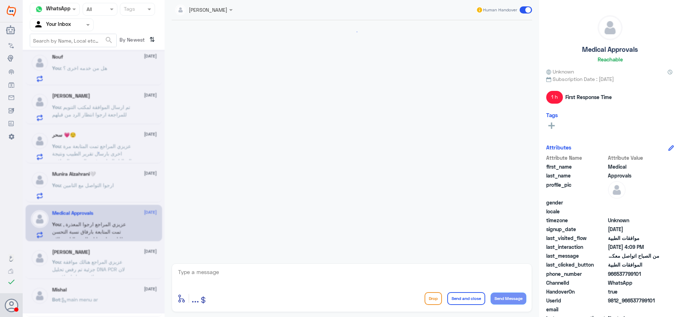
scroll to position [807, 0]
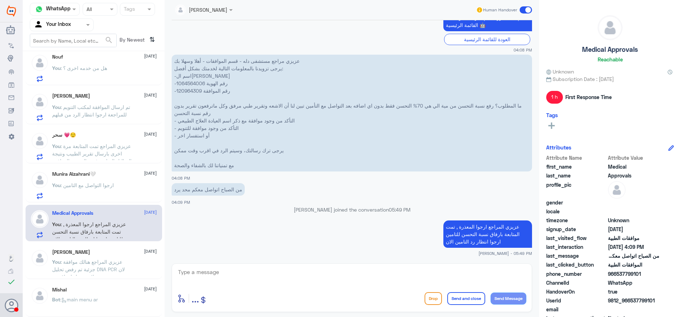
click at [274, 273] on textarea at bounding box center [351, 275] width 349 height 17
type textarea "عزيزي المراجع ارجوا التواصل مع التامين مرة اخرى حتى مع ارفاق المتسنتدات المطلوب…"
click at [454, 298] on button "Send and close" at bounding box center [466, 298] width 38 height 13
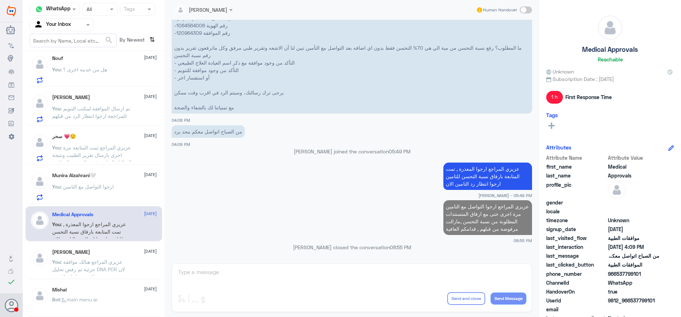
scroll to position [84, 0]
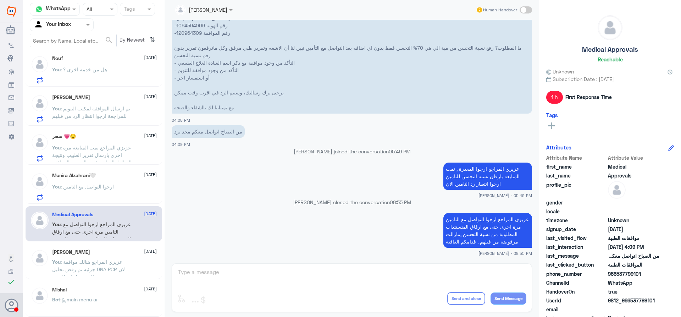
click at [97, 193] on p "You : ارجوا التواصل مع التامين" at bounding box center [83, 192] width 62 height 18
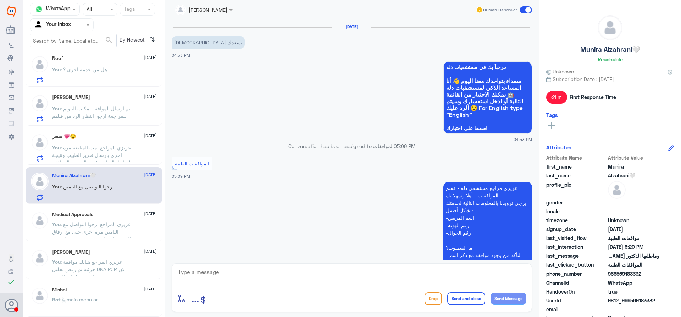
scroll to position [479, 0]
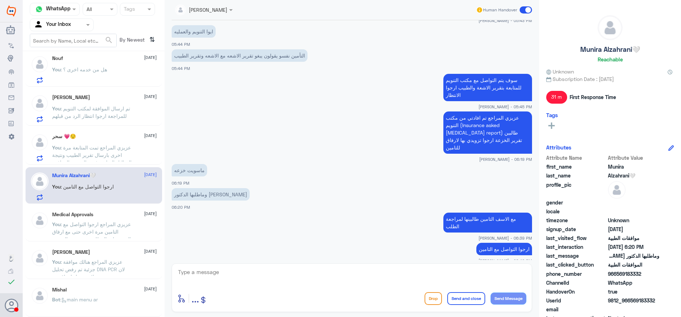
click at [315, 278] on textarea at bounding box center [351, 275] width 349 height 17
type textarea "قدامكم العافية"
click at [456, 301] on button "Send and close" at bounding box center [466, 298] width 38 height 13
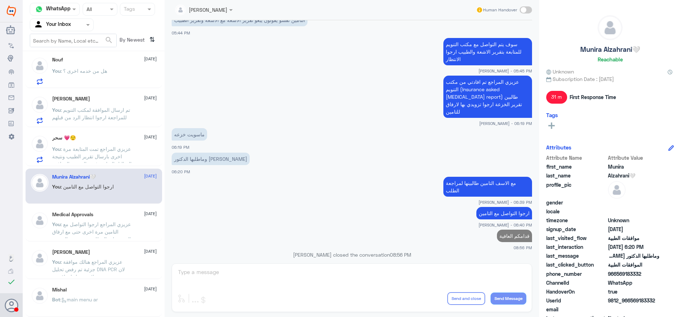
scroll to position [83, 0]
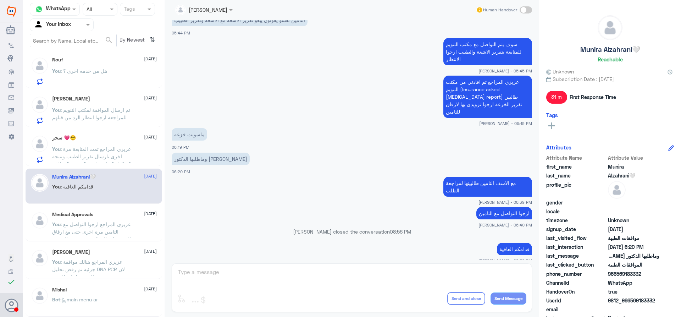
click at [113, 154] on span ": عزيزي المراجع تمت المتابعة مرة اخرى بارسال تقرير الطبيب ونتيجة التحاليل الساب…" at bounding box center [91, 164] width 79 height 36
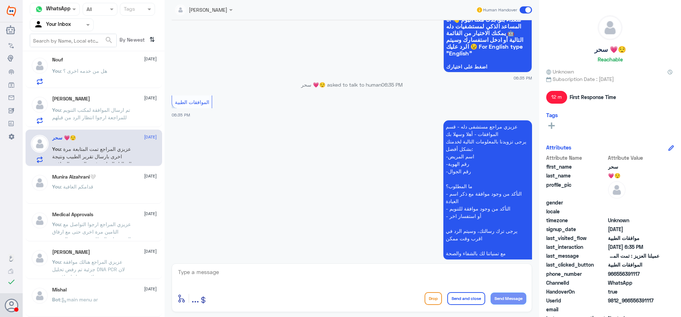
scroll to position [750, 0]
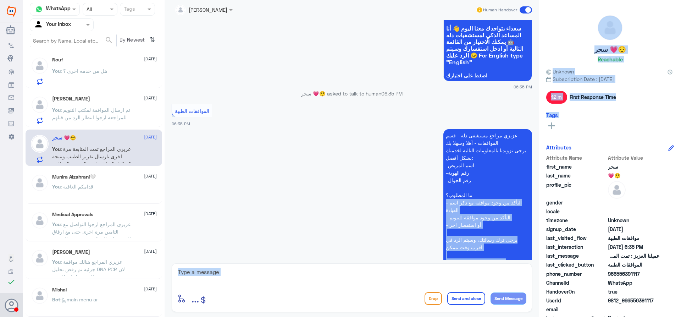
drag, startPoint x: 536, startPoint y: 195, endPoint x: 538, endPoint y: 142, distance: 53.6
click at [540, 130] on div "Channel WhatsApp Status × All Tags Agent Filter Your Inbox search By Newest ⇅ K…" at bounding box center [352, 159] width 658 height 319
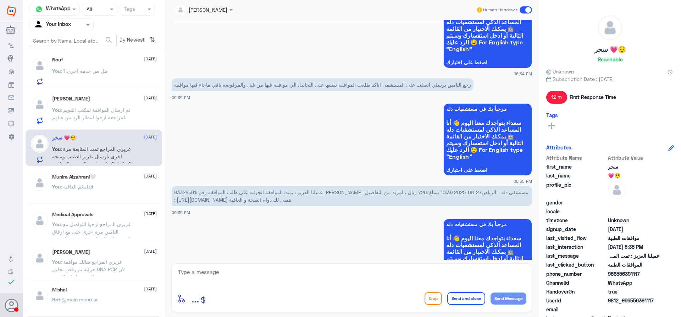
click at [334, 143] on app-msgs-whats-app-list "مرحباً بك في مستشفيات دله سعداء بتواجدك معنا اليوم 👋 أنا المساعد الذكي لمستشفيا…" at bounding box center [352, 139] width 360 height 73
drag, startPoint x: 199, startPoint y: 178, endPoint x: 179, endPoint y: 177, distance: 19.6
click at [179, 189] on span "عميلنا العزيز : تمت الموافقة الجزئية على طلب الموافقة رقم :83328591 لـSAHR ALI …" at bounding box center [351, 195] width 354 height 13
copy span "83328591"
click at [376, 267] on textarea at bounding box center [351, 275] width 349 height 17
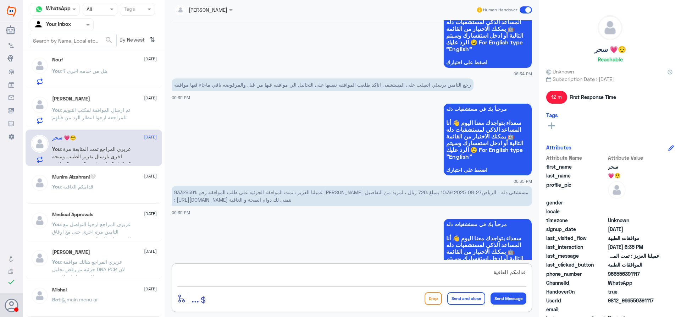
type textarea "قدامكم العافية"
click at [468, 297] on button "Send and close" at bounding box center [466, 298] width 38 height 13
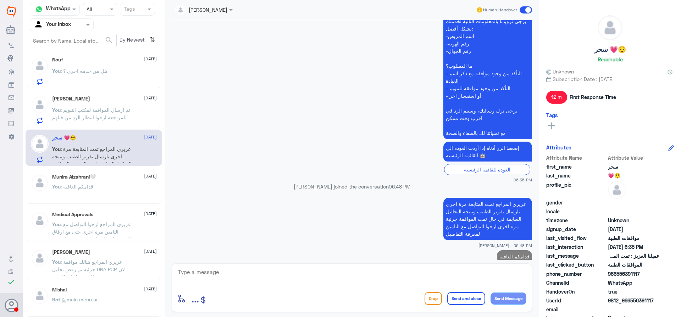
scroll to position [82, 0]
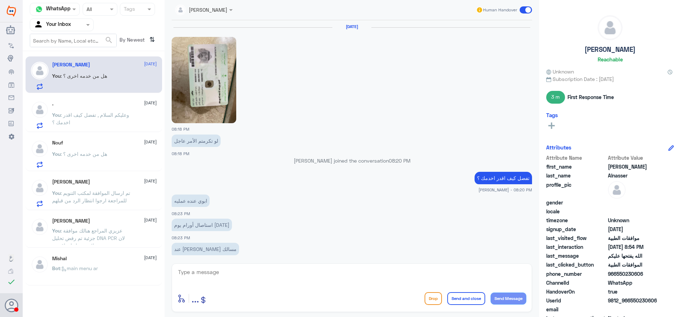
scroll to position [488, 0]
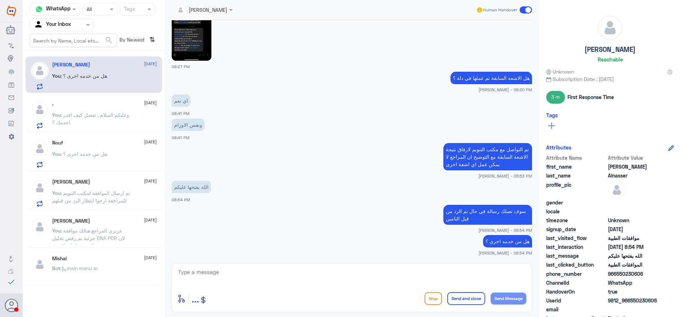
click at [85, 100] on div ". [DATE] You : وعليكم السلام , تفضل كيف اقدر اخدمك ؟" at bounding box center [94, 113] width 137 height 37
click at [97, 123] on p "You : وعليكم السلام , تفضل كيف اقدر اخدمك ؟" at bounding box center [92, 120] width 80 height 18
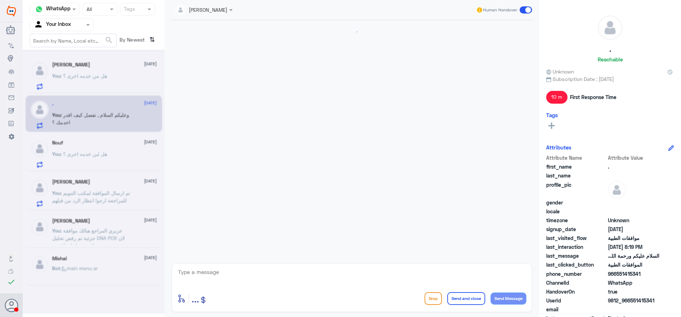
scroll to position [151, 0]
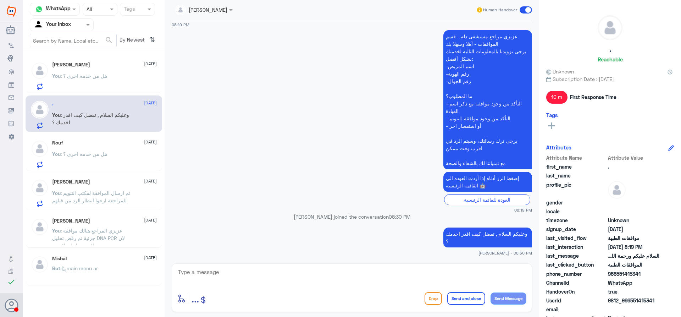
click at [111, 156] on div "You : هل من خدمه اخرى ؟" at bounding box center [104, 160] width 105 height 16
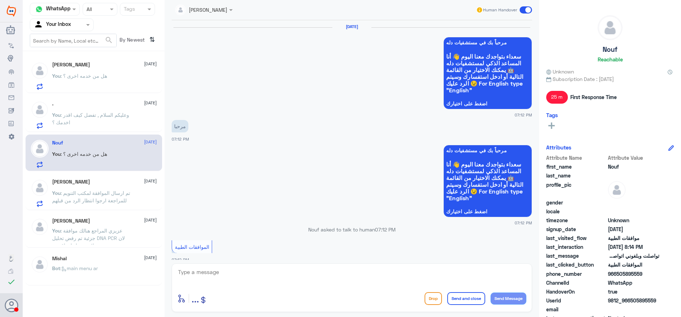
scroll to position [562, 0]
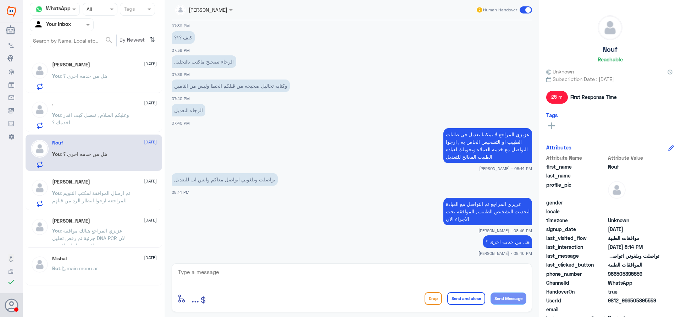
click at [112, 124] on p "You : وعليكم السلام , تفضل كيف اقدر اخدمك ؟" at bounding box center [92, 120] width 80 height 18
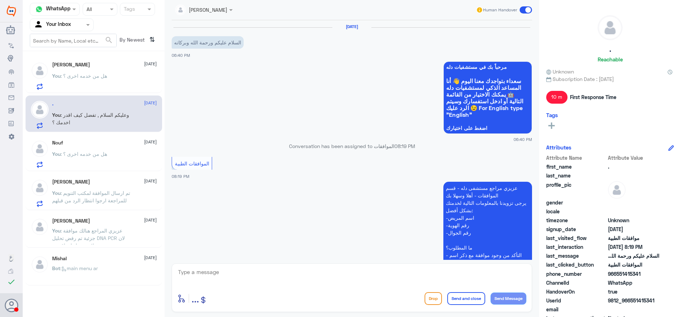
scroll to position [151, 0]
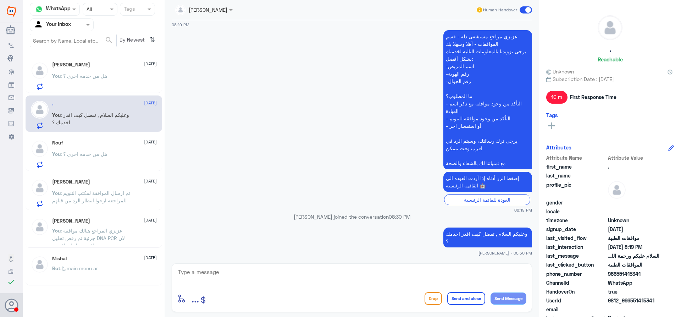
click at [319, 274] on textarea at bounding box center [351, 275] width 349 height 17
click at [344, 278] on textarea at bounding box center [351, 275] width 349 height 17
type textarea "عزيزي المراجع ارجوا تزويدنا بالمعلومات مع التوضيح للمساعدة , قدامكم العافية"
click at [472, 299] on button "Send and close" at bounding box center [466, 298] width 38 height 13
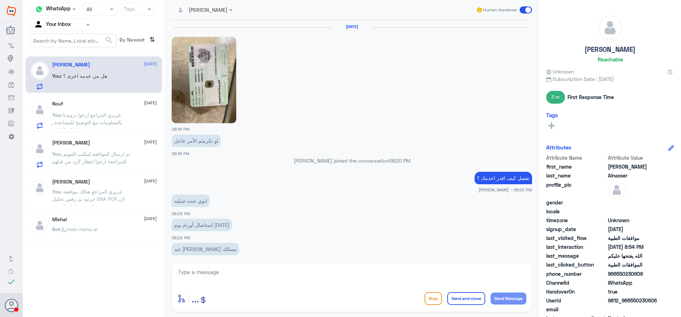
scroll to position [488, 0]
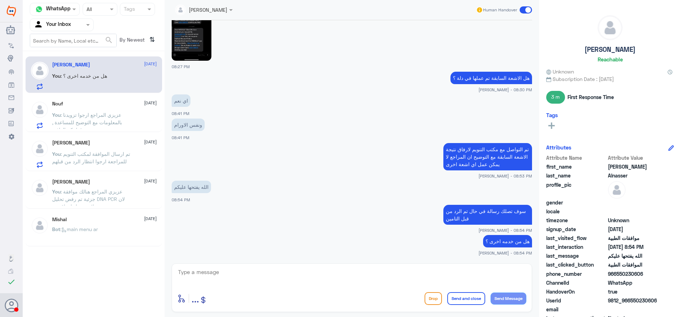
click at [88, 27] on span at bounding box center [88, 24] width 9 height 7
click at [77, 84] on div "Your Team" at bounding box center [62, 88] width 64 height 16
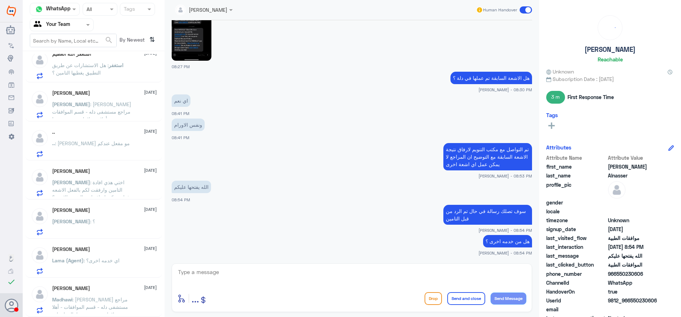
scroll to position [245, 0]
click at [99, 259] on span ": اي خدمه اخرى؟" at bounding box center [102, 260] width 36 height 6
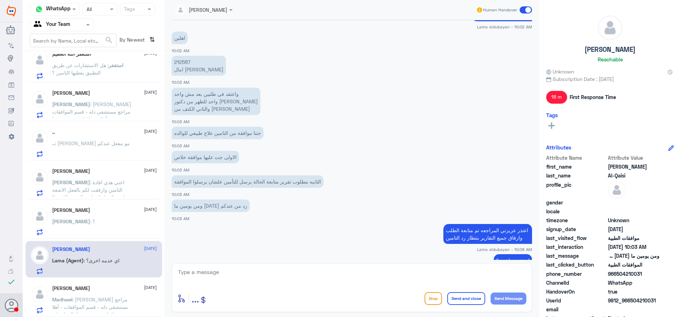
scroll to position [490, 0]
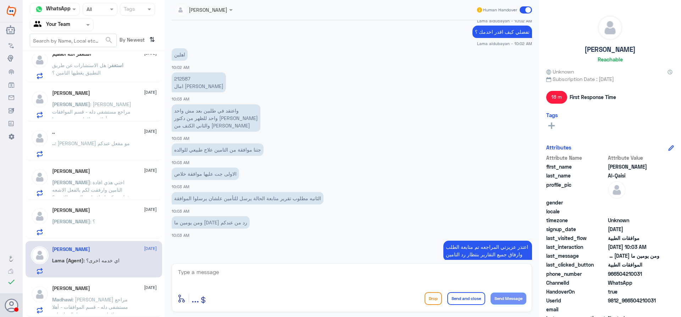
click at [188, 80] on p "212587 امال [PERSON_NAME]" at bounding box center [199, 82] width 54 height 20
copy p "212587"
click at [280, 277] on textarea at bounding box center [351, 275] width 349 height 17
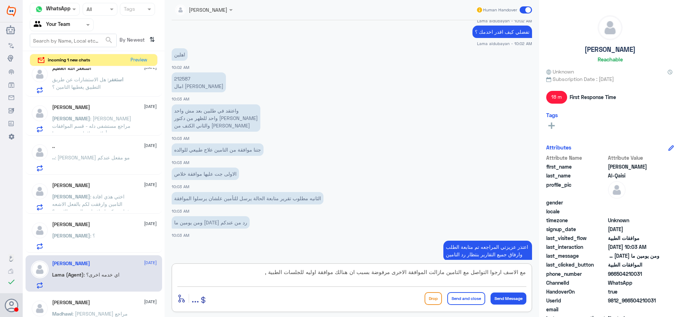
drag, startPoint x: 392, startPoint y: 275, endPoint x: 408, endPoint y: 276, distance: 16.0
click at [408, 276] on textarea "مع الاسف ارجوا التواصل مع التامين مازالت الموافقة الاخرى مرفوضة بسبب ان هنالك م…" at bounding box center [351, 275] width 349 height 17
click at [261, 282] on textarea "مع الاسف ارجوا التواصل مع التامين مازالت الموافقة مرفوضة بسبب ان هنالك موافقة ا…" at bounding box center [351, 275] width 349 height 17
type textarea "مع الاسف ارجوا التواصل مع التامين مازالت الموافقة مرفوضة بسبب ان هنالك موافقة ا…"
click at [467, 293] on button "Send and close" at bounding box center [466, 298] width 38 height 13
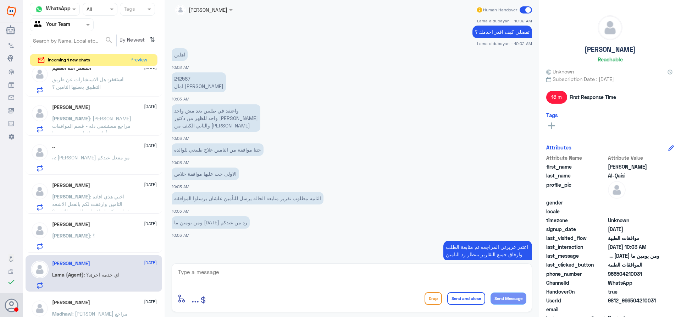
scroll to position [578, 0]
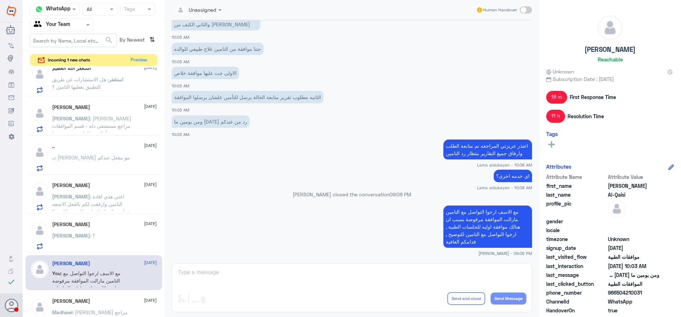
click at [101, 238] on div "[PERSON_NAME] : ؟" at bounding box center [104, 241] width 105 height 16
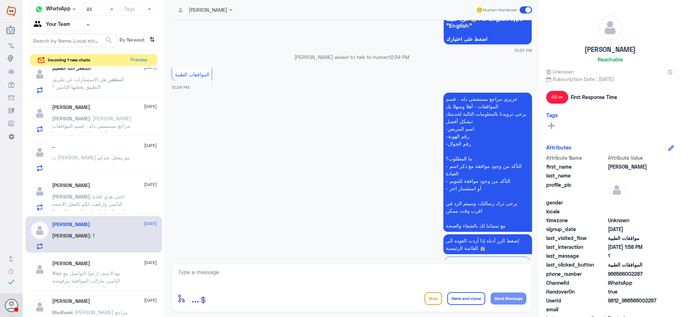
scroll to position [828, 0]
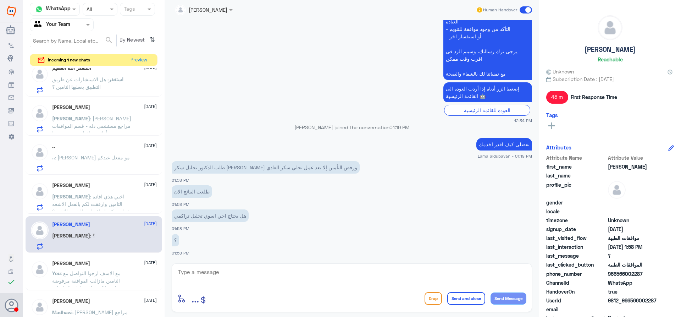
drag, startPoint x: 616, startPoint y: 273, endPoint x: 680, endPoint y: 277, distance: 64.3
click at [680, 277] on div "[PERSON_NAME] Unknown Subscription Date : [DATE] 45 m First Response Time Tags …" at bounding box center [610, 159] width 142 height 319
copy span "566002287"
click at [114, 194] on span ": اختي هذي افادة التامين وارفقت لكم بالفعل الاشعه فهل ممكن اضافتها مع التقرير ا…" at bounding box center [90, 203] width 77 height 21
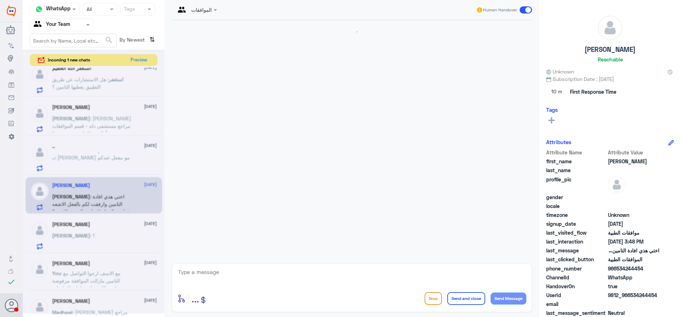
scroll to position [1436, 0]
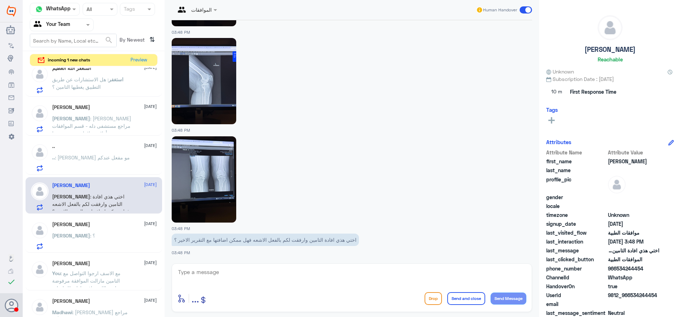
click at [99, 168] on p ".. : [PERSON_NAME] مو مفعل عندكم" at bounding box center [91, 163] width 78 height 18
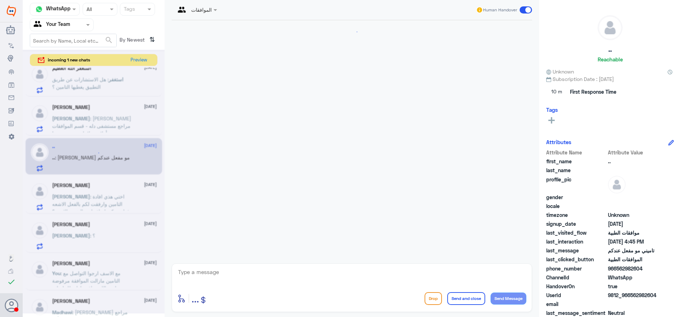
scroll to position [172, 0]
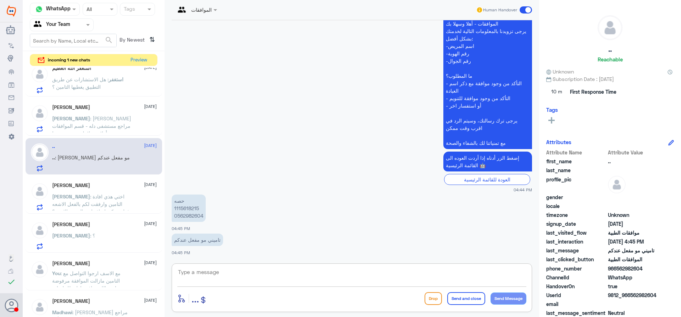
click at [272, 271] on textarea at bounding box center [351, 275] width 349 height 17
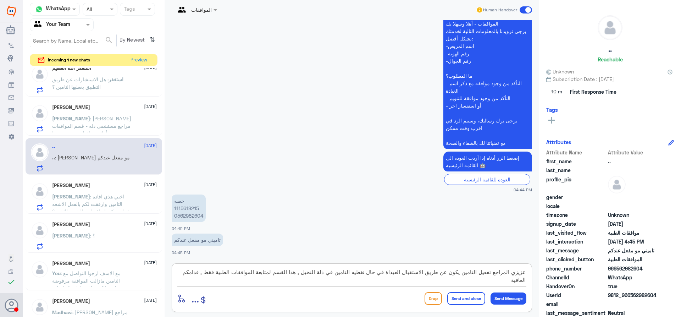
type textarea "عزيزي المراجع تفعيل التامين يكون عن طريق الاستقبال العيداة في حال تغطيه التامين…"
click at [467, 299] on button "Send and close" at bounding box center [466, 298] width 38 height 13
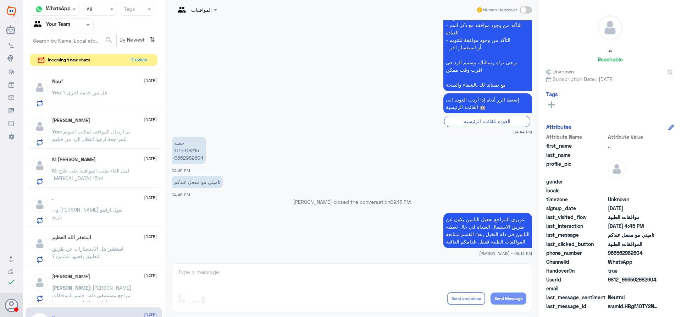
scroll to position [67, 0]
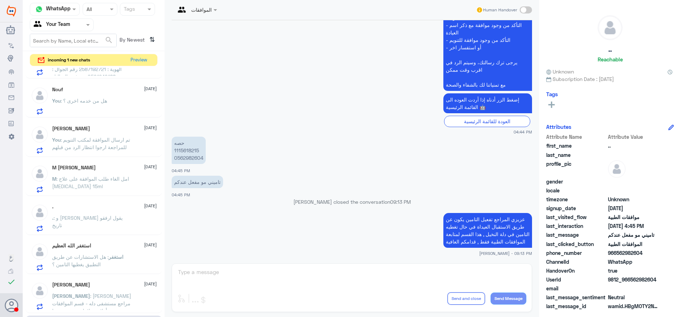
click at [122, 279] on div "[PERSON_NAME] [DATE][PERSON_NAME] : [PERSON_NAME] مراجع مستشفى دله - قسم المواف…" at bounding box center [94, 294] width 137 height 37
click at [107, 292] on p "[PERSON_NAME] : [PERSON_NAME] مراجع مستشفى دله - قسم الموافقات - أهلا وسهلا بك …" at bounding box center [92, 301] width 80 height 18
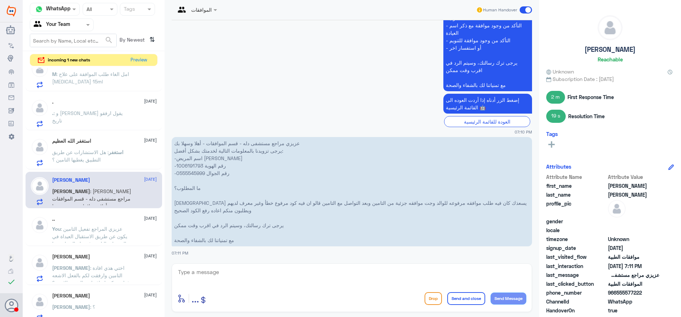
scroll to position [174, 0]
click at [114, 225] on span ": عزيزي المراجع تفعيل التامين يكون عن طريق الاستقبال العيداة في حال تغطيه التام…" at bounding box center [90, 242] width 77 height 36
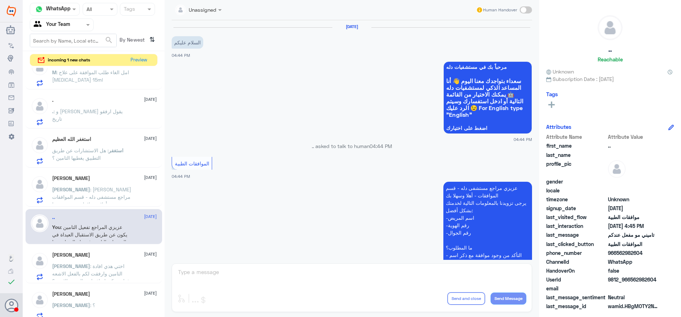
scroll to position [237, 0]
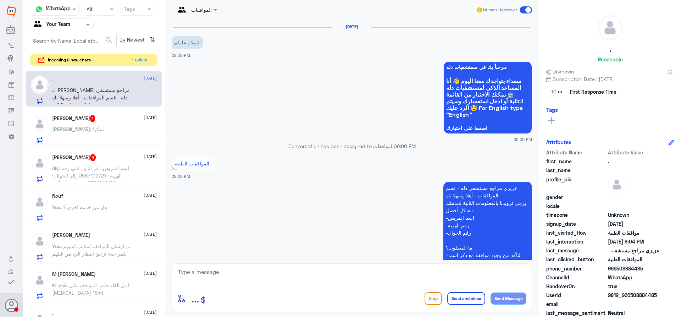
scroll to position [251, 0]
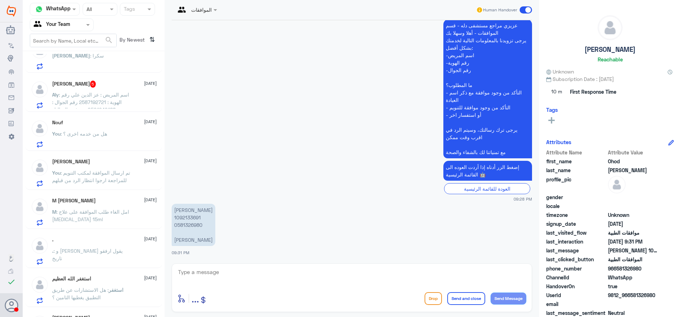
scroll to position [145, 0]
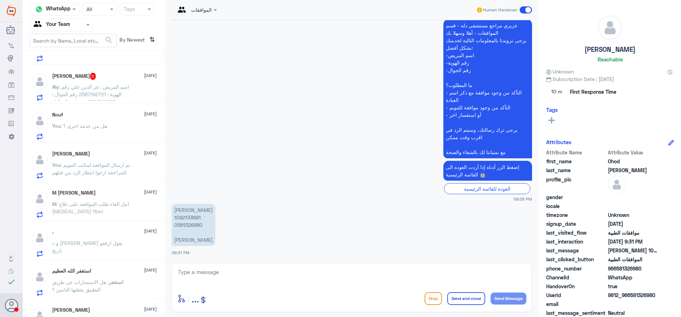
click at [110, 113] on div "Nouf [DATE]" at bounding box center [104, 115] width 105 height 6
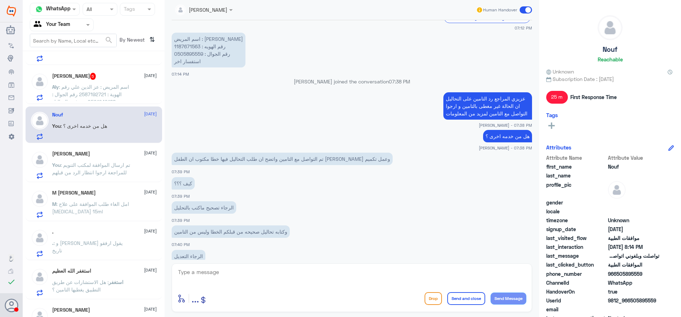
scroll to position [385, 0]
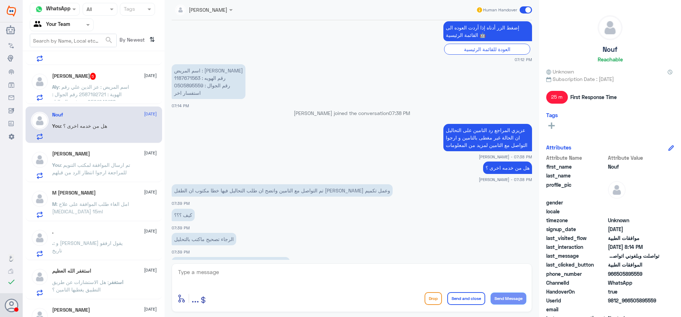
click at [191, 80] on p "اسم المريض : [PERSON_NAME] رقم الهويه : 1187671563 رقم الجوال : 0505895559 استف…" at bounding box center [209, 81] width 74 height 35
copy p "1187671563"
click at [293, 269] on textarea at bounding box center [351, 275] width 349 height 17
click at [293, 272] on textarea at bounding box center [351, 275] width 349 height 17
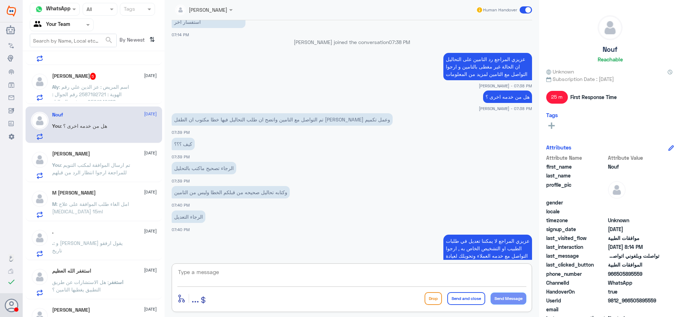
scroll to position [562, 0]
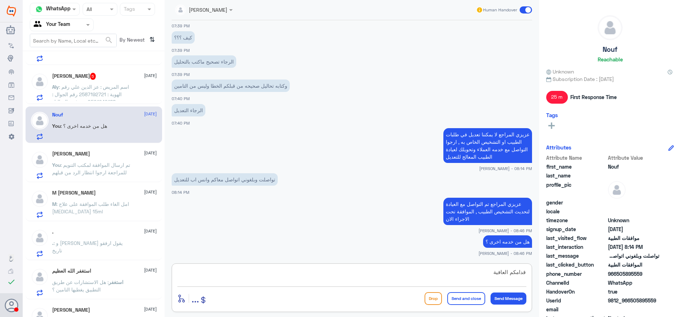
type textarea "قدامكم العافية"
click at [467, 301] on button "Send and close" at bounding box center [466, 298] width 38 height 13
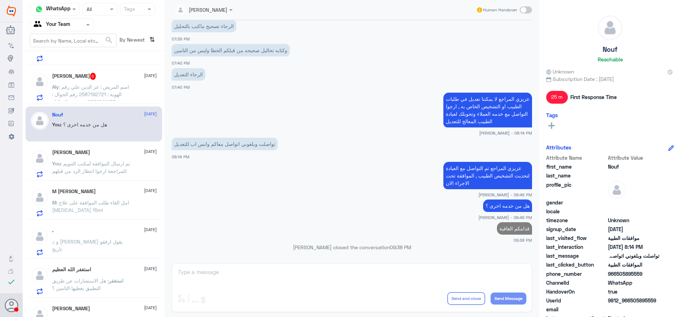
click at [103, 80] on div "Aly Maher 5 [DATE] Aly : اسم المريض : [PERSON_NAME] رقم الهوية : 2587192721 رقم…" at bounding box center [104, 87] width 105 height 28
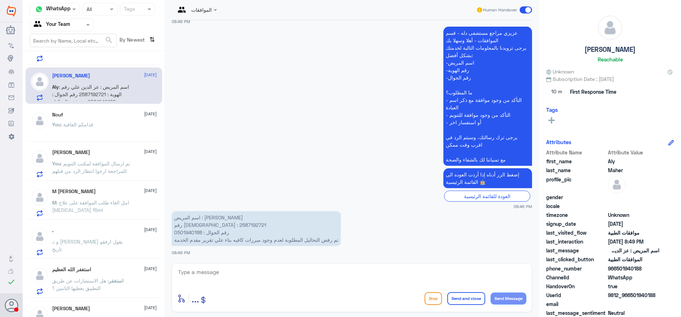
scroll to position [160, 0]
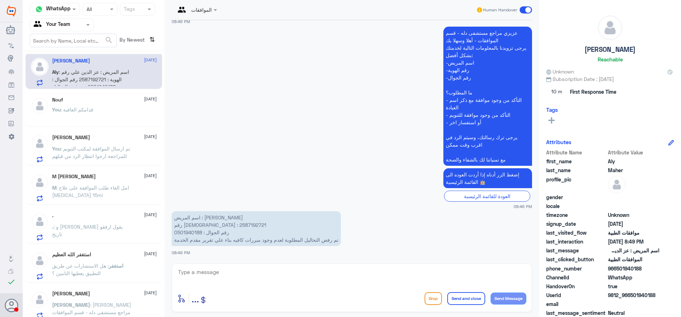
click at [117, 155] on span ": تم ارسال الموافقة لمكتب التنويم للمراجعة ارجوا انتظار الرد من قبلهم" at bounding box center [91, 151] width 78 height 13
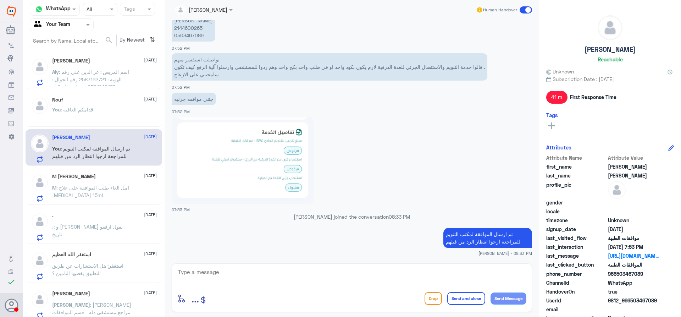
scroll to position [203, 0]
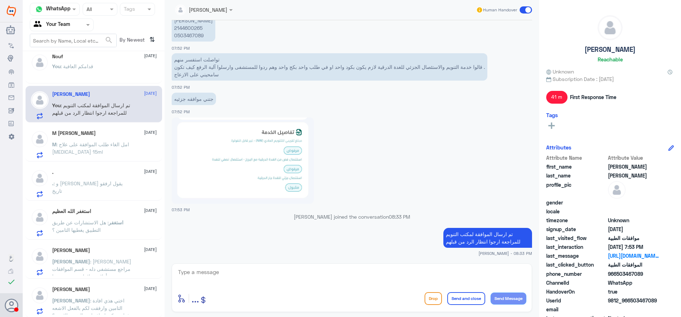
click at [121, 161] on div "[PERSON_NAME] [DATE][PERSON_NAME] : [PERSON_NAME] 1092133691 0581326980 [PERSON…" at bounding box center [94, 186] width 142 height 265
click at [120, 153] on p "M : امل الغاء طلب الموافقة على علاج [MEDICAL_DATA] 15ml" at bounding box center [92, 149] width 80 height 18
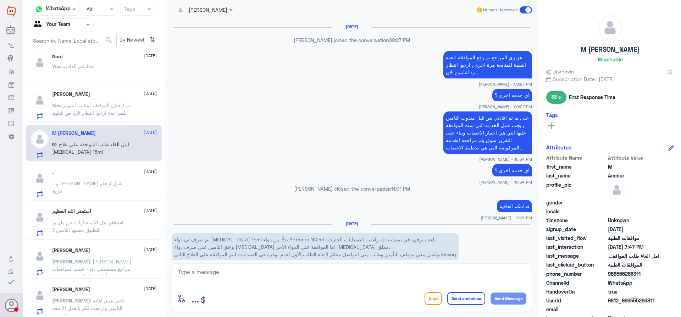
scroll to position [497, 0]
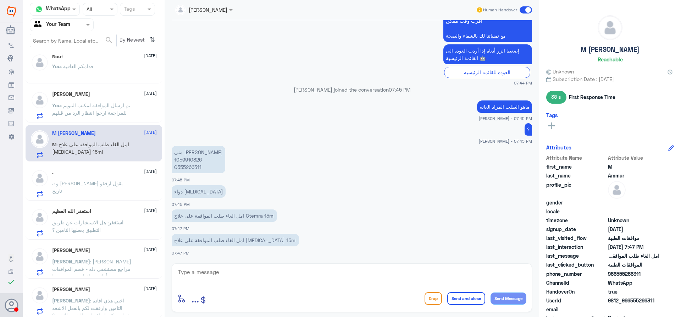
click at [128, 180] on div ". [DATE] . : و [PERSON_NAME] يقول [PERSON_NAME] تاريخ" at bounding box center [104, 183] width 105 height 28
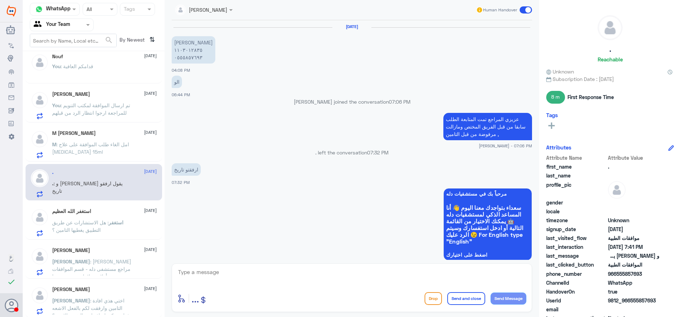
scroll to position [452, 0]
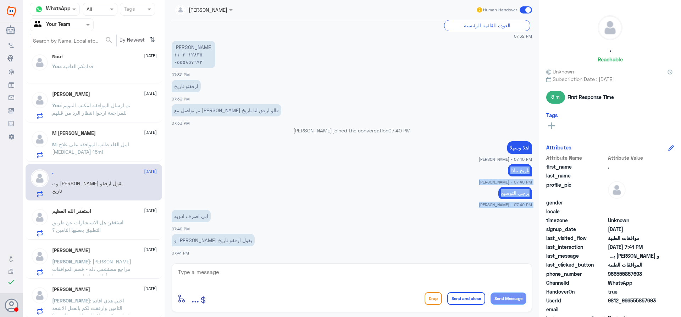
drag, startPoint x: 165, startPoint y: 170, endPoint x: 165, endPoint y: 212, distance: 41.8
click at [165, 212] on div "[PERSON_NAME] Human Handover [DATE] [PERSON_NAME] ١١٠٣٠١٢٨٣٥ ٠٥٥٥٨٥٧٦٩٣ 04:08 P…" at bounding box center [352, 159] width 374 height 319
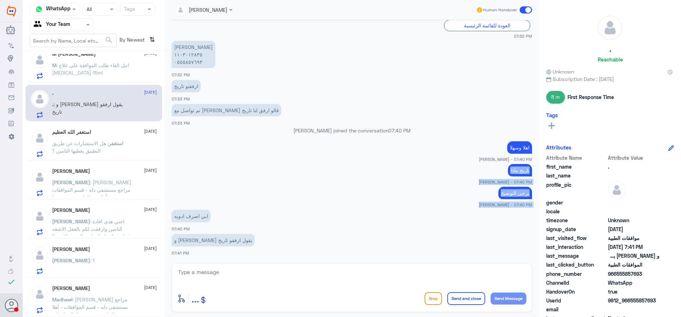
scroll to position [4, 0]
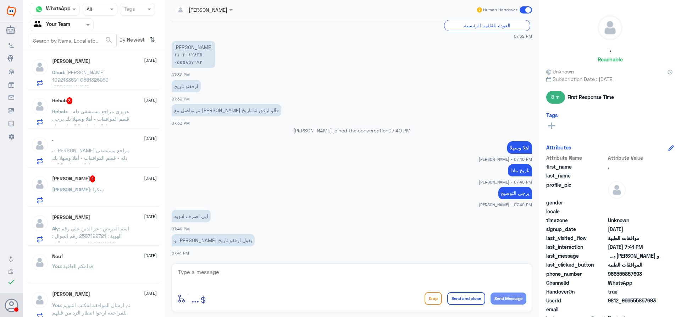
click at [138, 183] on div "[PERSON_NAME] 1 [DATE][PERSON_NAME] : سكرا" at bounding box center [104, 189] width 105 height 28
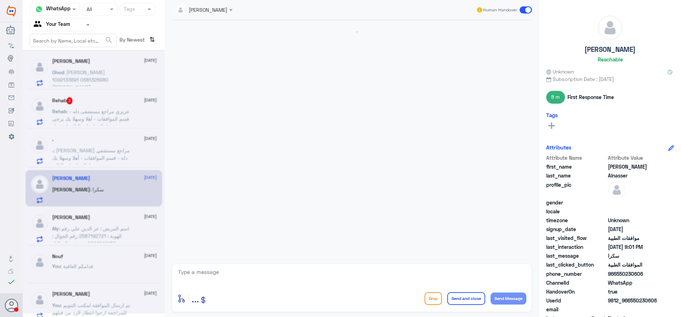
scroll to position [414, 0]
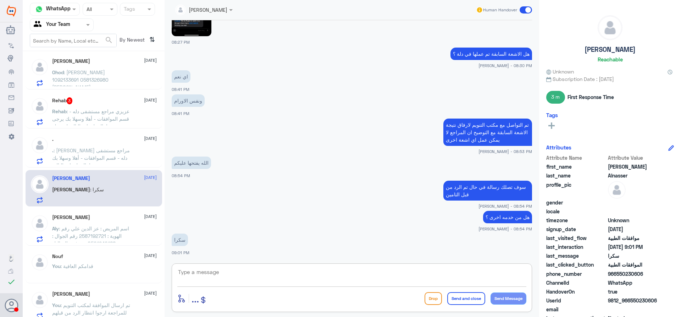
click at [270, 272] on textarea at bounding box center [351, 275] width 349 height 17
type textarea "العفو قدامكم العافية"
click at [465, 301] on button "Send and close" at bounding box center [466, 298] width 38 height 13
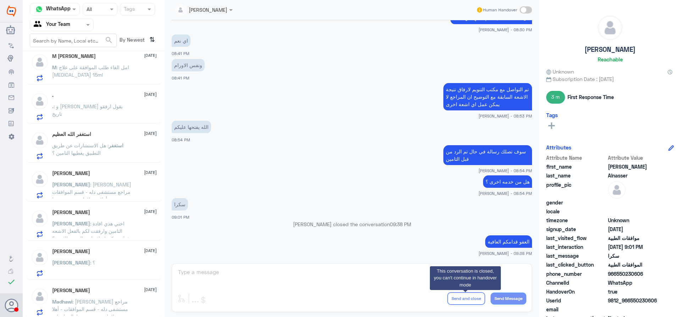
scroll to position [281, 0]
click at [126, 251] on div "[PERSON_NAME] [DATE]" at bounding box center [104, 249] width 105 height 6
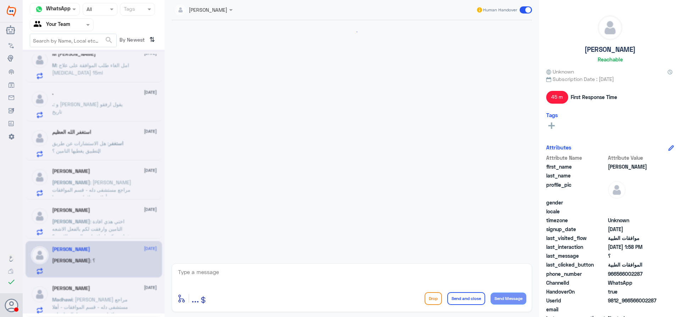
scroll to position [477, 0]
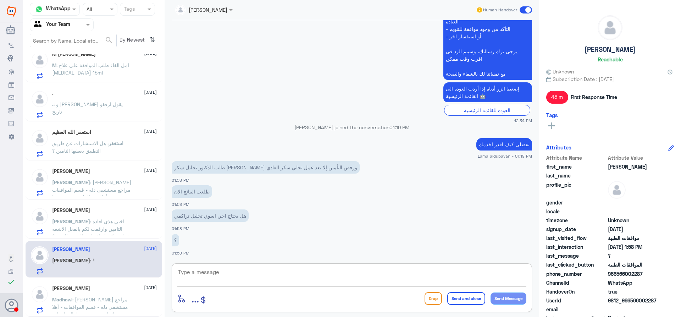
click at [244, 277] on textarea at bounding box center [351, 275] width 349 height 17
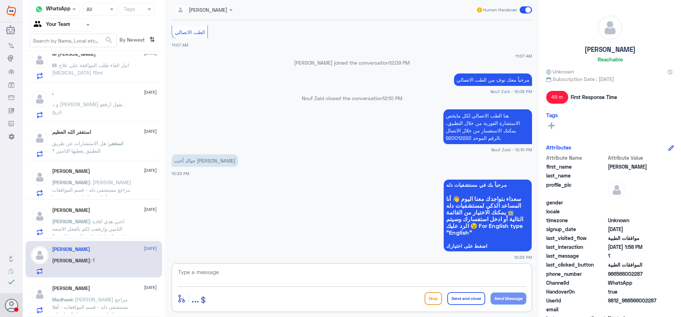
scroll to position [6, 0]
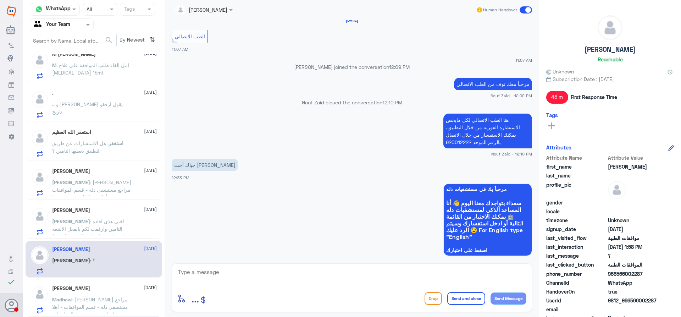
drag, startPoint x: 618, startPoint y: 273, endPoint x: 661, endPoint y: 271, distance: 43.3
click at [661, 271] on div "phone_number [PHONE_NUMBER]" at bounding box center [610, 274] width 128 height 9
copy span "566002287"
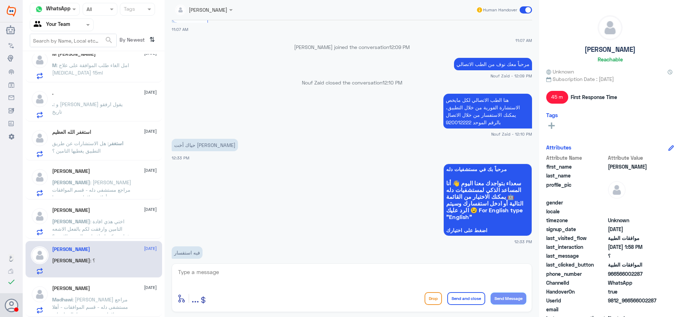
scroll to position [42, 0]
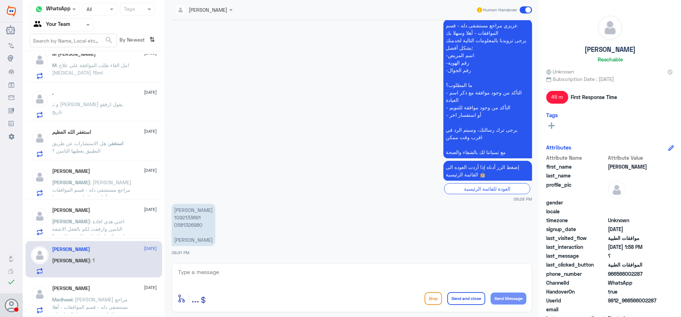
scroll to position [736, 0]
click at [176, 221] on p "[PERSON_NAME] 1092133691 0581326980 [PERSON_NAME]" at bounding box center [194, 225] width 44 height 42
click at [177, 219] on p "[PERSON_NAME] 1092133691 0581326980 [PERSON_NAME]" at bounding box center [194, 225] width 44 height 42
copy p "1092133691"
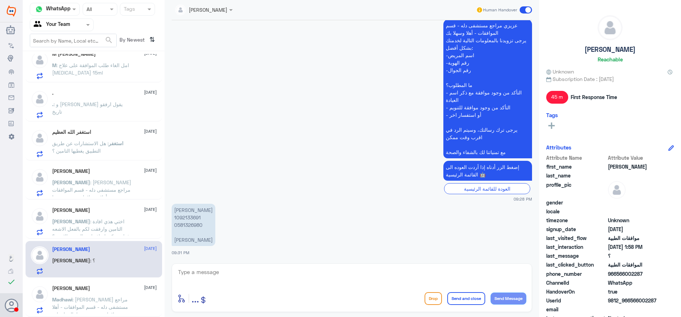
click at [71, 220] on span ": اختي هذي افادة التامين وارفقت لكم بالفعل الاشعه فهل ممكن اضافتها مع التقرير ا…" at bounding box center [90, 228] width 77 height 21
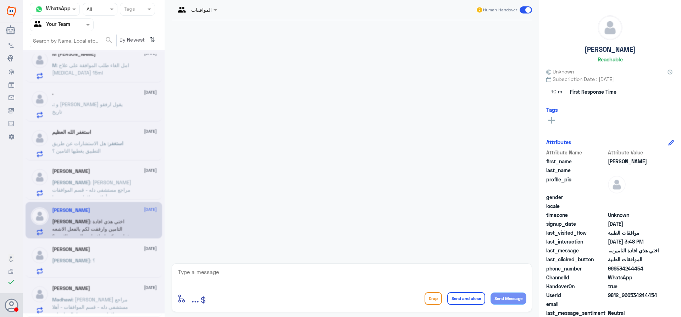
scroll to position [1436, 0]
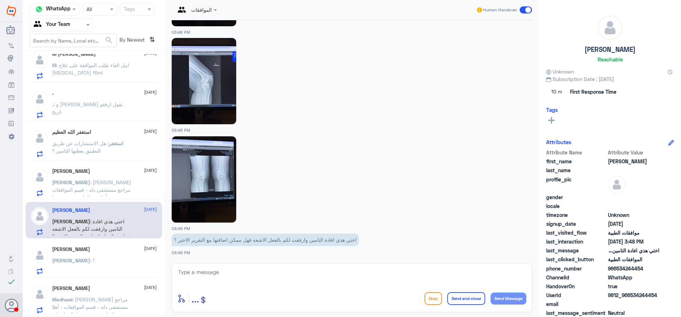
click at [92, 182] on span ": [PERSON_NAME] مراجع مستشفى دله - قسم الموافقات - أهلا وسهلا بك يرجى تزويدنا ب…" at bounding box center [91, 238] width 79 height 118
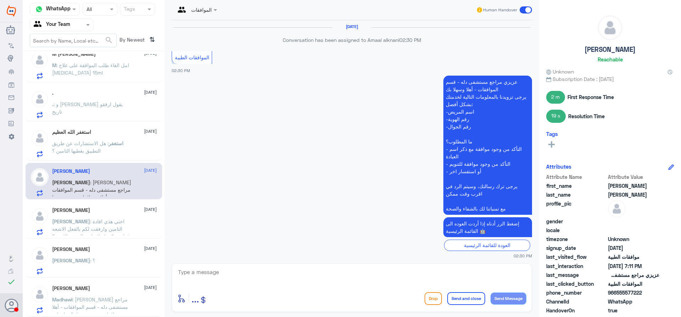
scroll to position [936, 0]
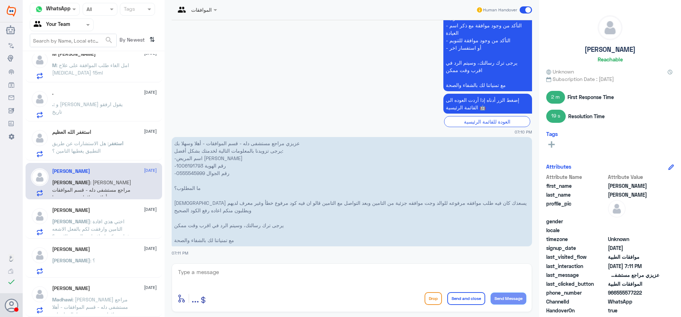
click at [106, 153] on p "استغفر : هل الاستشارات عن طريق التطبيق يغطيها التامين ؟" at bounding box center [92, 148] width 80 height 18
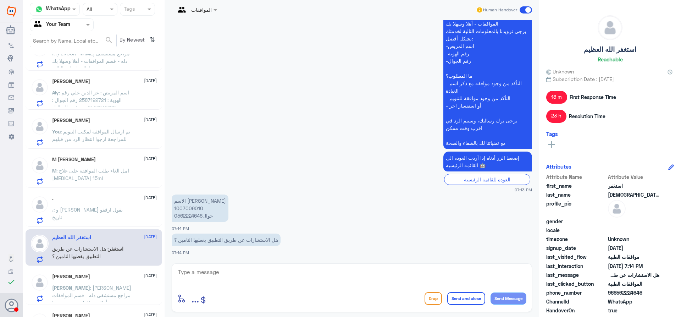
scroll to position [99, 0]
click at [93, 216] on p ". : و [PERSON_NAME] يقول ارفقو تاريخ" at bounding box center [92, 216] width 80 height 18
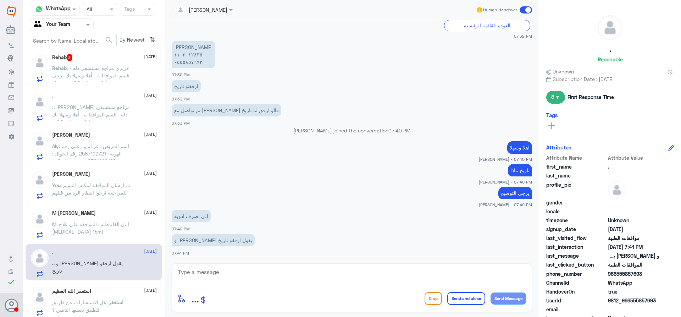
scroll to position [28, 0]
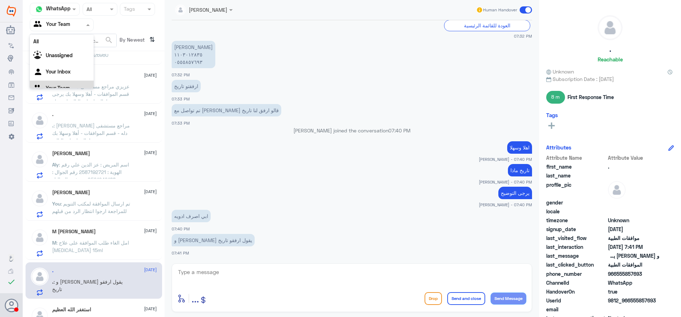
click at [61, 21] on input "text" at bounding box center [53, 25] width 39 height 8
click at [65, 68] on div "Your Inbox" at bounding box center [62, 72] width 64 height 16
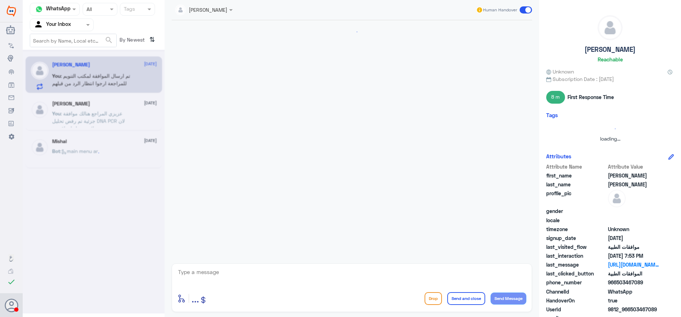
scroll to position [555, 0]
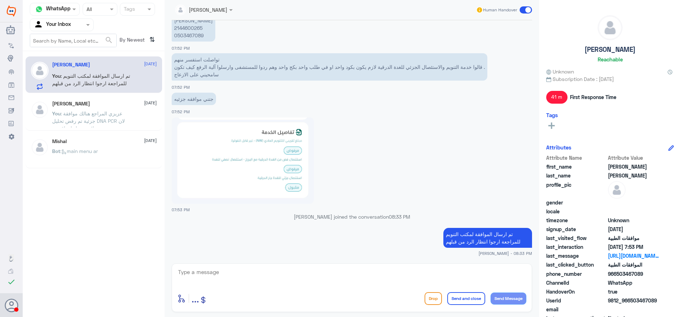
click at [106, 111] on span ": عزيزي المراجع هنالك موافقة جزئية تم رفض تحليل DNA PCR لان لايوجد عليها تعاقد …" at bounding box center [91, 131] width 78 height 43
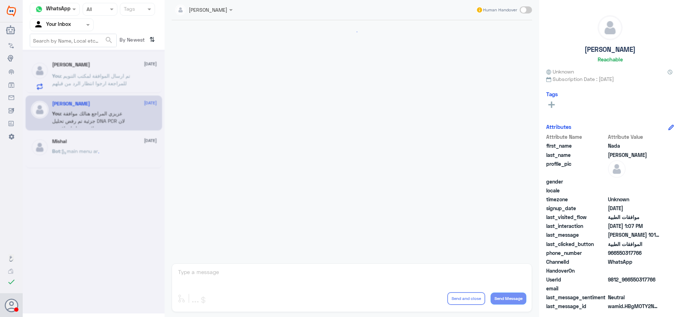
scroll to position [319, 0]
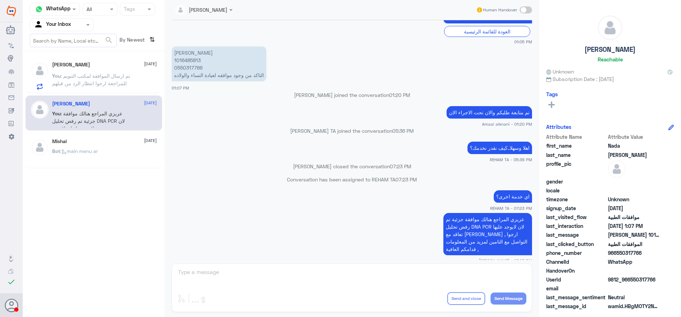
click at [117, 74] on span ": تم ارسال الموافقة لمكتب التنويم للمراجعة ارجوا انتظار الرد من قبلهم" at bounding box center [91, 79] width 78 height 13
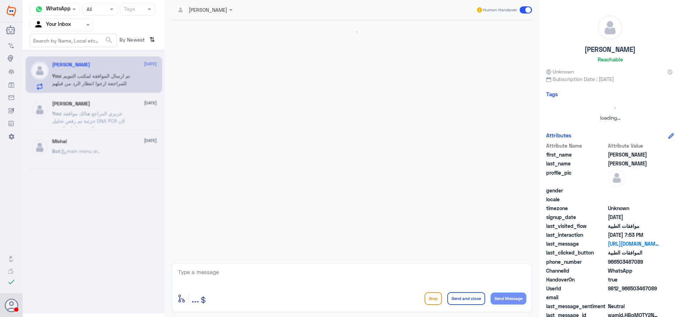
scroll to position [555, 0]
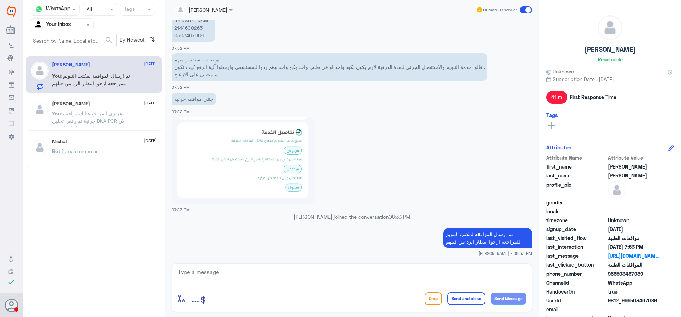
click at [65, 23] on input "text" at bounding box center [53, 25] width 39 height 8
click at [69, 83] on div "Your Team" at bounding box center [62, 80] width 64 height 16
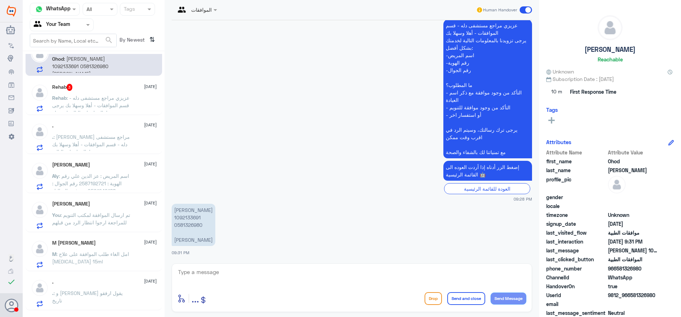
scroll to position [0, 0]
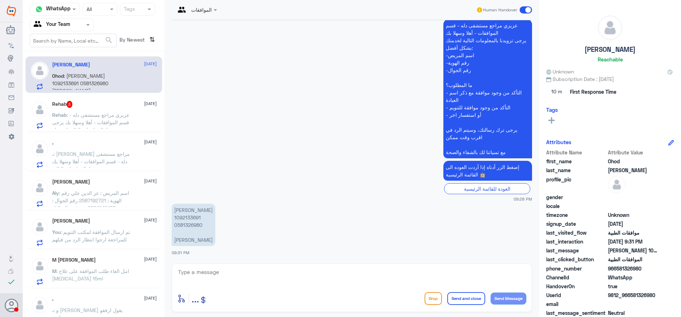
click at [126, 123] on p "Rehab : عزيزي مراجع مستشفى دله - قسم الموافقات - أهلا وسهلا بك يرجى تزويدنا بال…" at bounding box center [92, 120] width 80 height 18
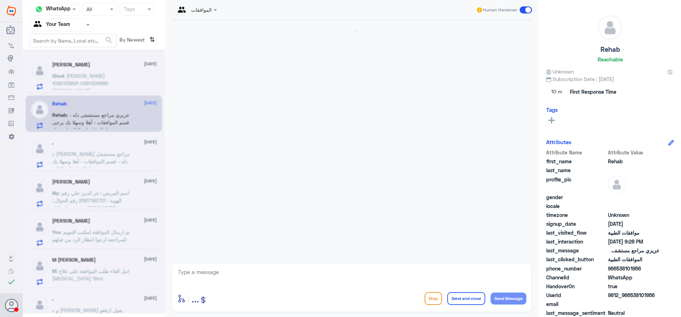
scroll to position [259, 0]
drag, startPoint x: 162, startPoint y: 91, endPoint x: 162, endPoint y: 136, distance: 45.0
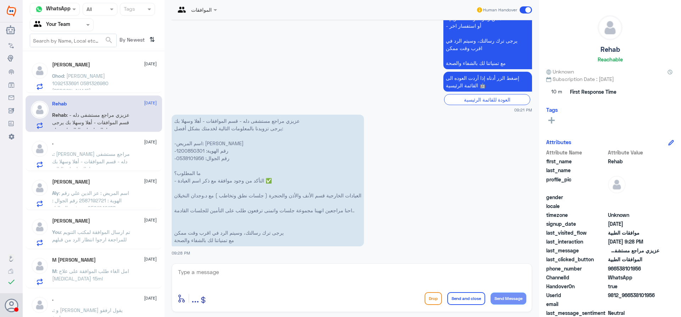
click at [174, 87] on app-msgs-text "إضغط الزر أدناه إذا أردت العوده الى القائمة الرئيسية 🤖" at bounding box center [352, 82] width 360 height 21
